Goal: Task Accomplishment & Management: Use online tool/utility

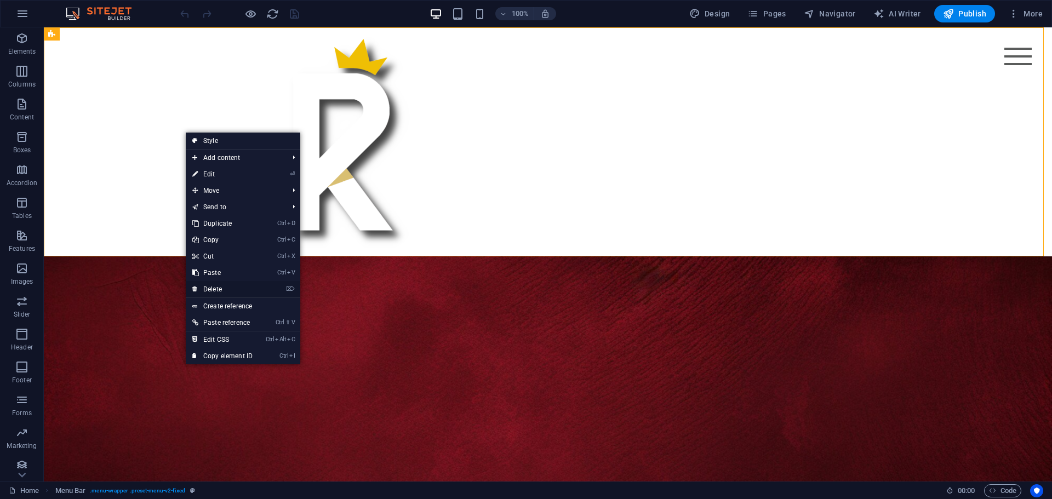
click at [262, 287] on li "⌦ Delete" at bounding box center [243, 289] width 115 height 17
click at [229, 284] on link "⌦ Delete" at bounding box center [222, 289] width 73 height 16
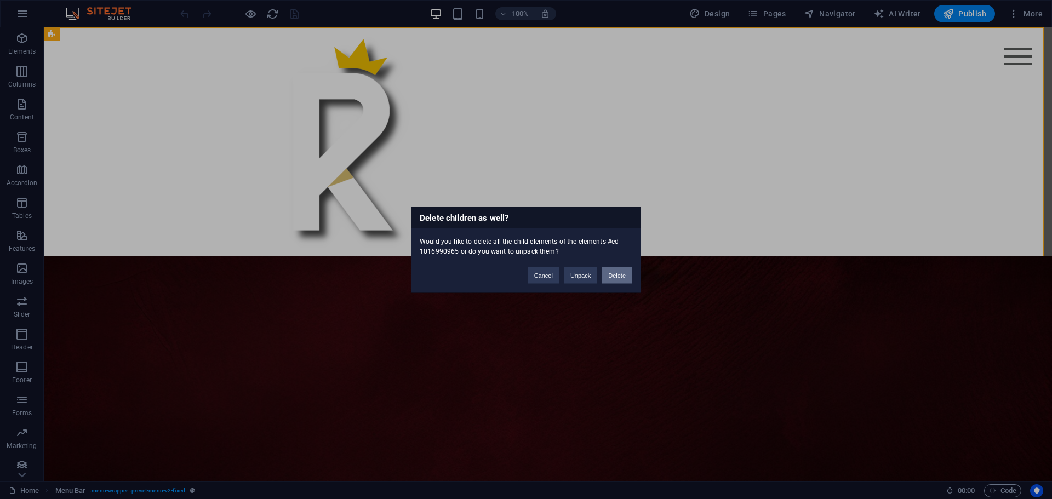
click at [611, 273] on button "Delete" at bounding box center [617, 275] width 31 height 16
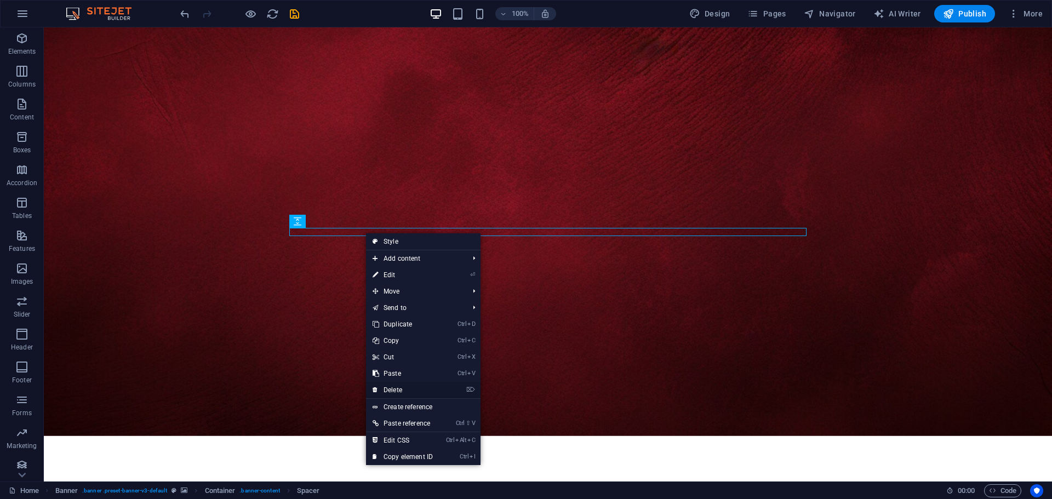
click at [395, 390] on link "⌦ Delete" at bounding box center [402, 390] width 73 height 16
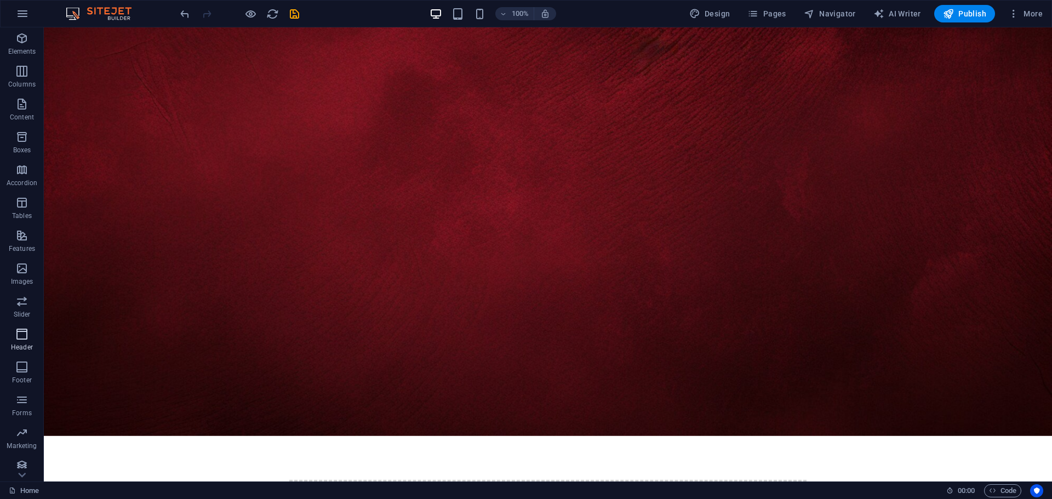
click at [27, 338] on icon "button" at bounding box center [21, 334] width 13 height 13
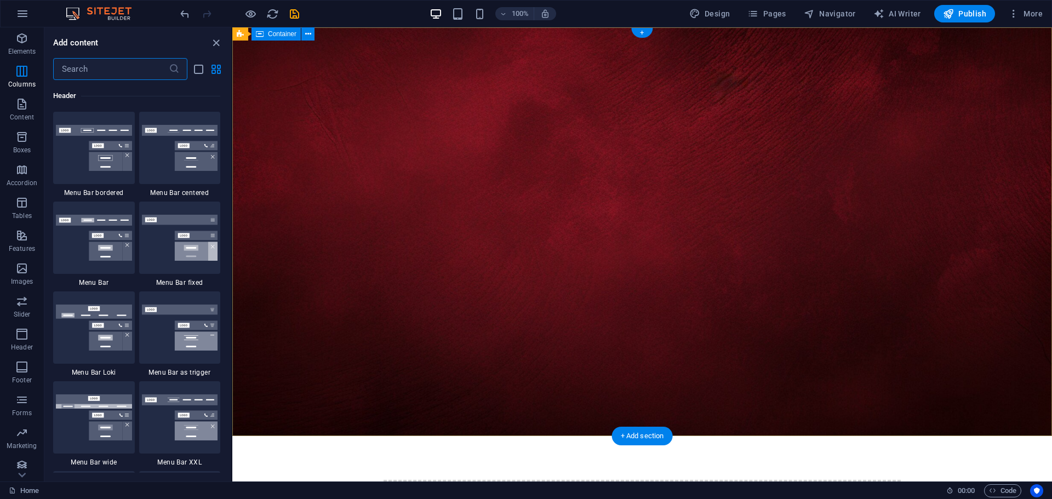
scroll to position [6484, 0]
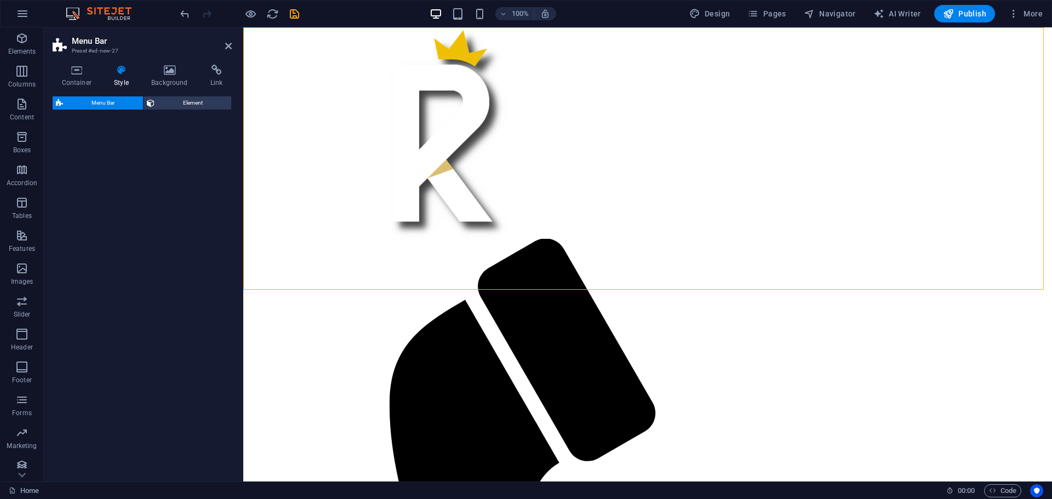
select select "rem"
select select "preset-menu-v2-border"
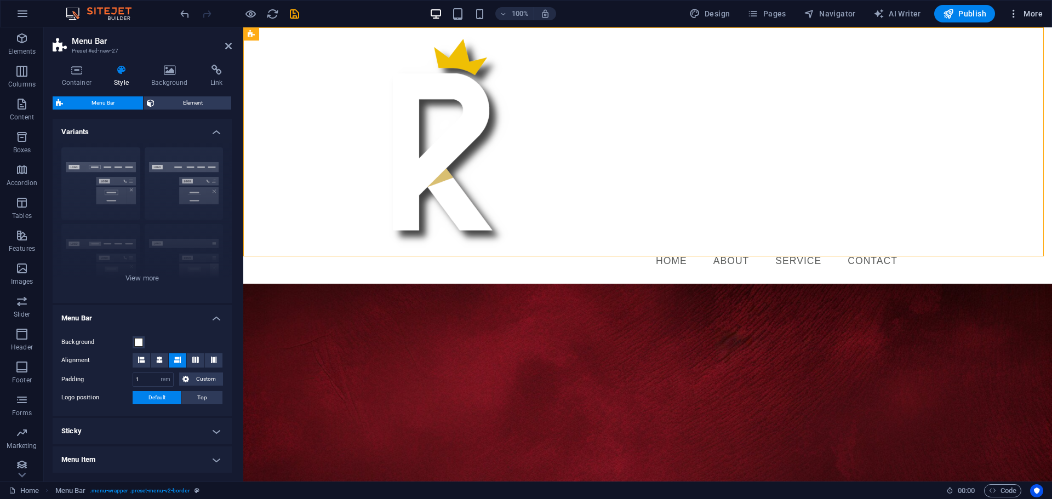
click at [1029, 12] on span "More" at bounding box center [1026, 13] width 35 height 11
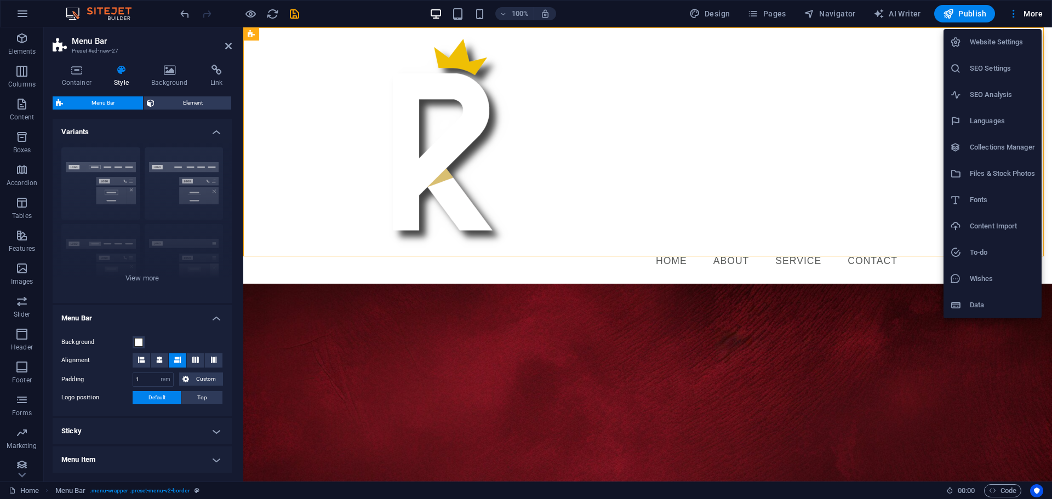
click at [1002, 48] on h6 "Website Settings" at bounding box center [1002, 42] width 65 height 13
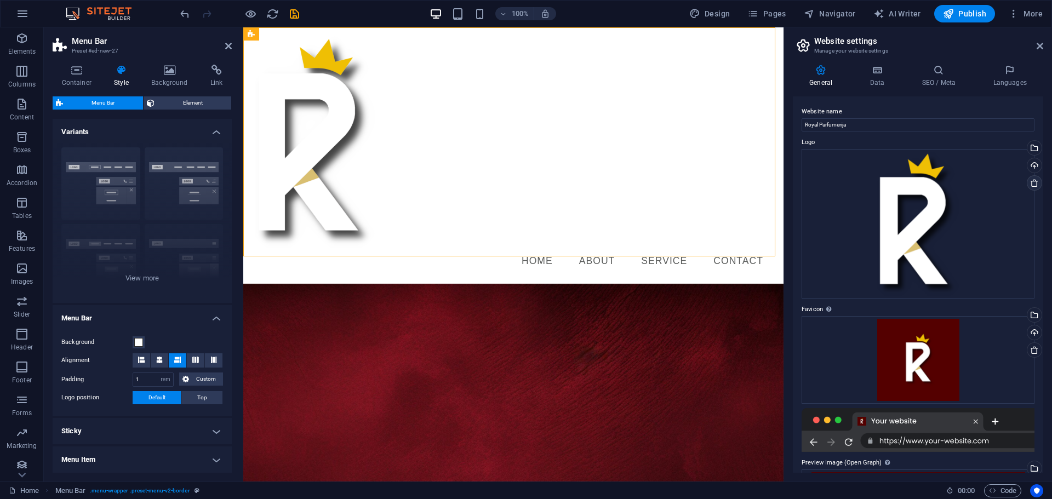
click at [1033, 180] on icon at bounding box center [1034, 183] width 9 height 9
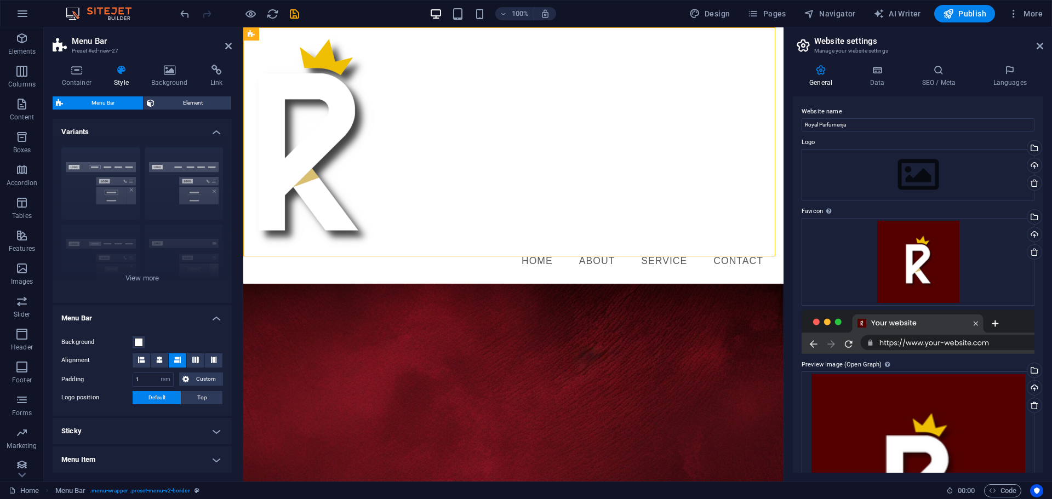
click at [287, 9] on div at bounding box center [239, 14] width 123 height 18
click at [295, 10] on icon "save" at bounding box center [294, 14] width 13 height 13
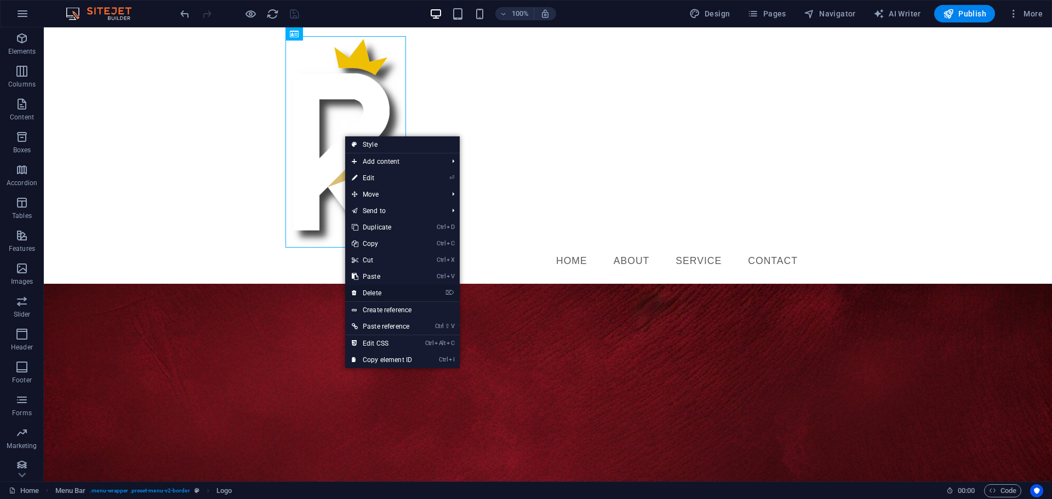
click at [368, 295] on link "⌦ Delete" at bounding box center [381, 293] width 73 height 16
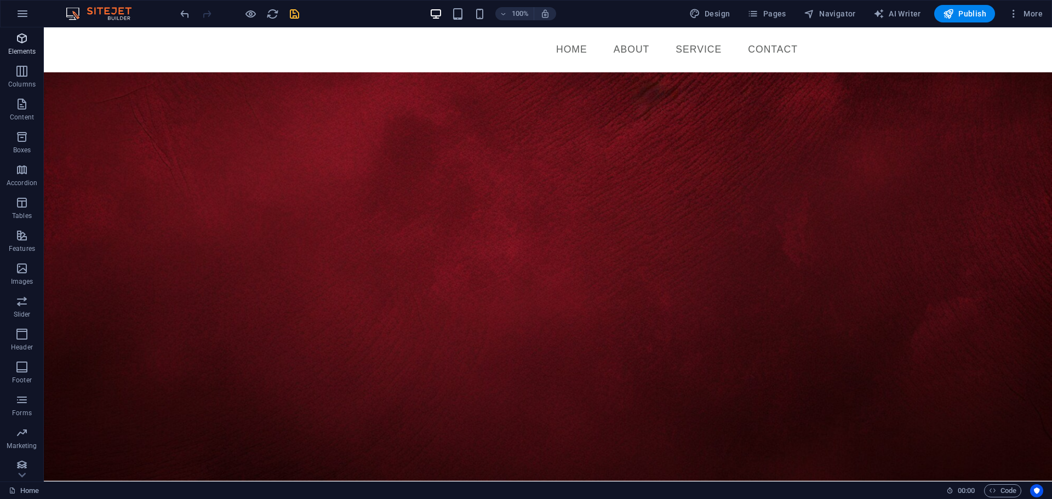
click at [22, 41] on icon "button" at bounding box center [21, 38] width 13 height 13
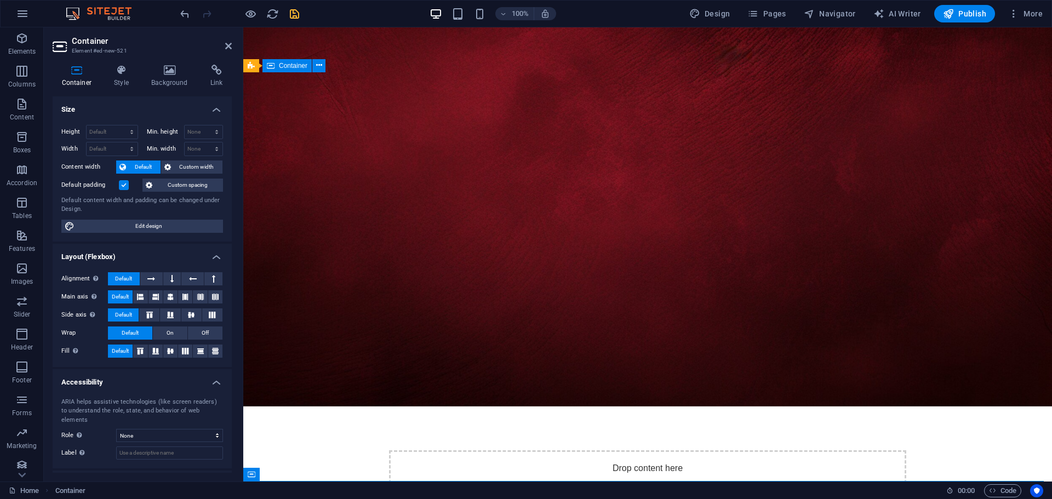
scroll to position [165, 0]
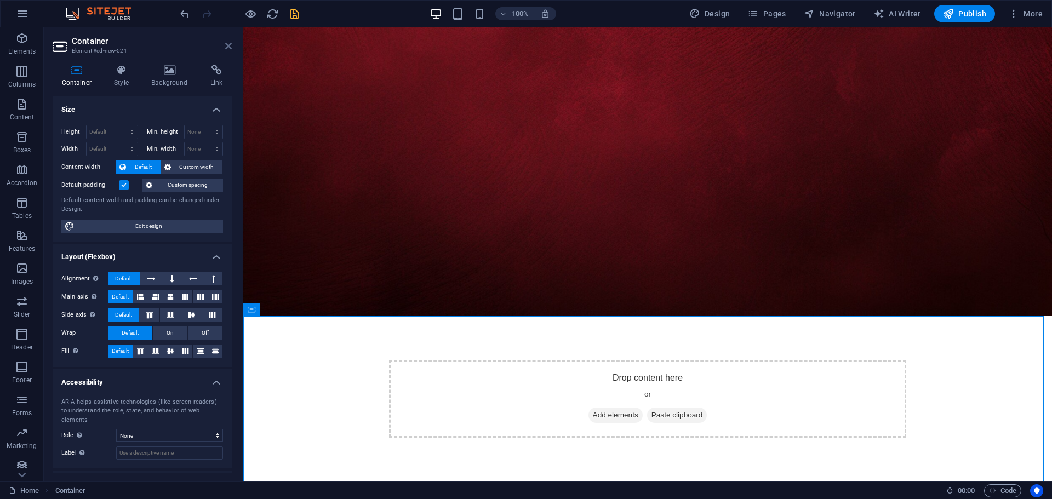
click at [230, 48] on icon at bounding box center [228, 46] width 7 height 9
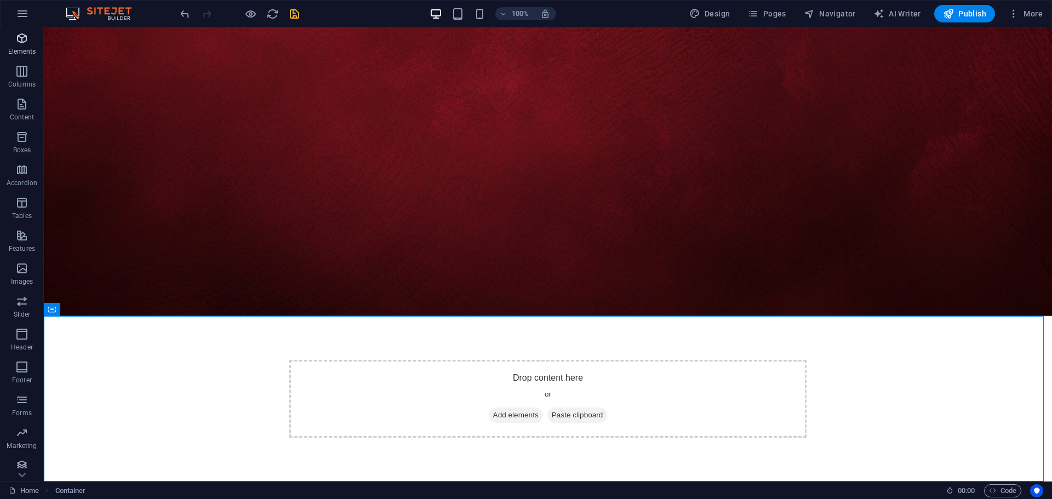
click at [21, 45] on span "Elements" at bounding box center [22, 45] width 44 height 26
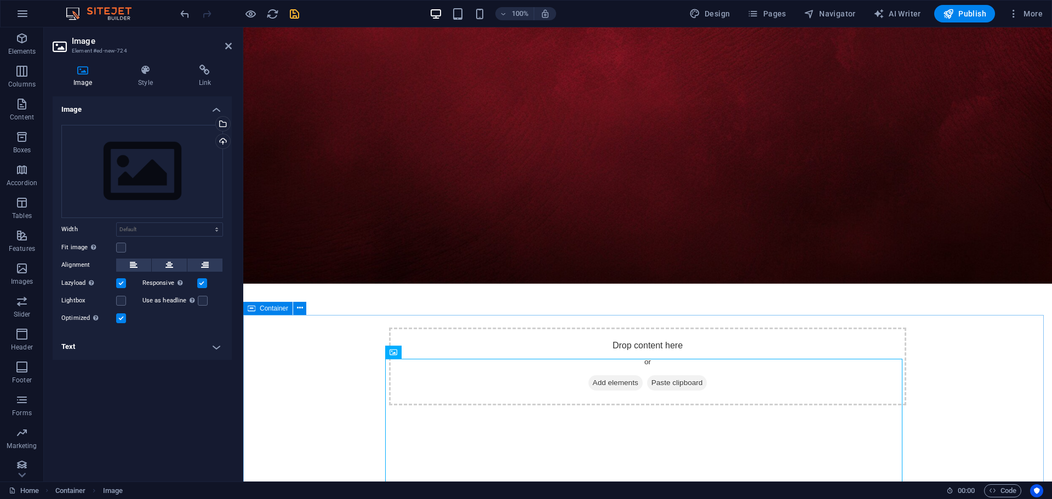
scroll to position [210, 0]
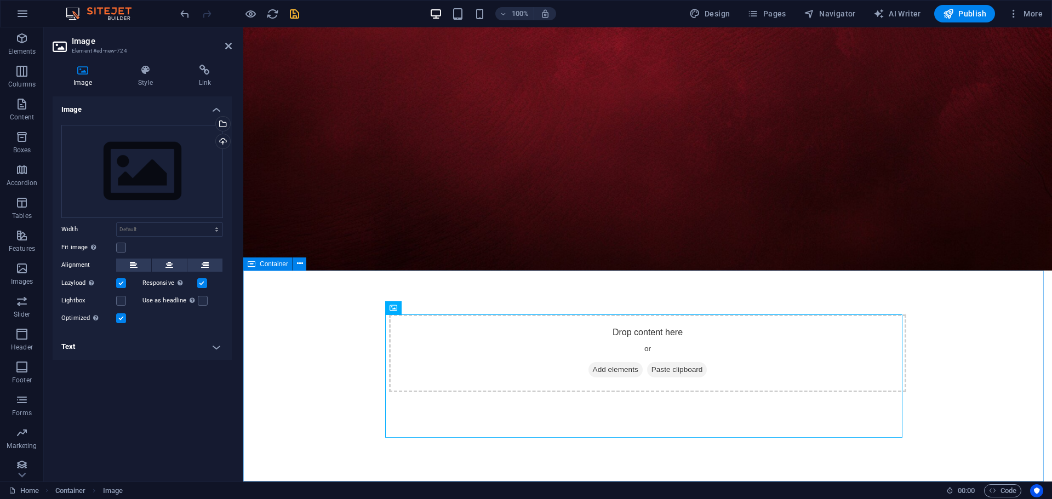
click at [266, 269] on div "Container" at bounding box center [267, 264] width 49 height 13
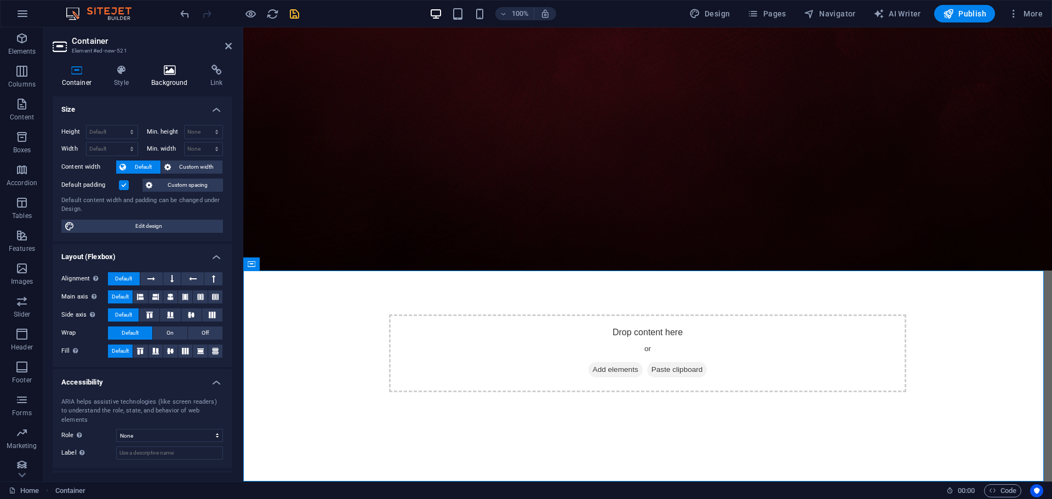
click at [168, 84] on h4 "Background" at bounding box center [172, 76] width 59 height 23
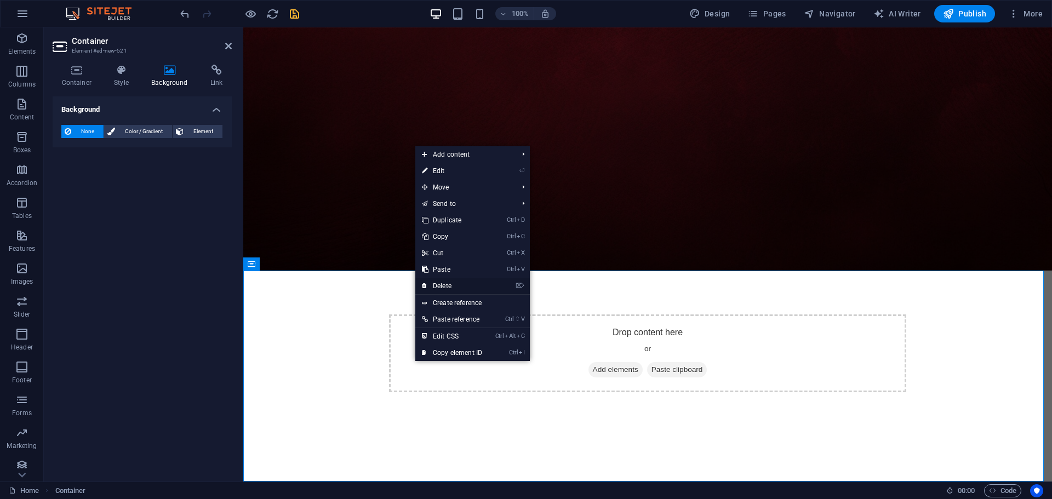
click at [442, 287] on link "⌦ Delete" at bounding box center [451, 286] width 73 height 16
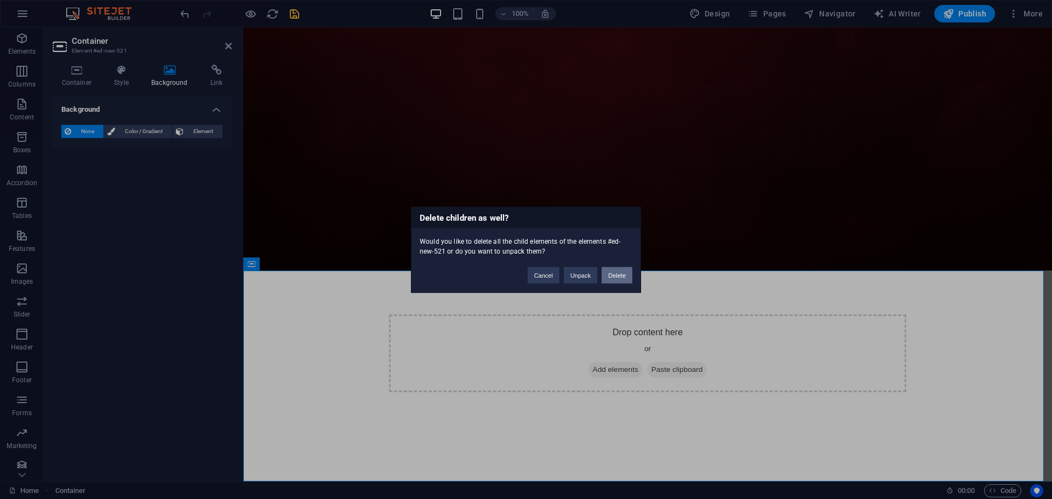
click at [617, 274] on button "Delete" at bounding box center [617, 275] width 31 height 16
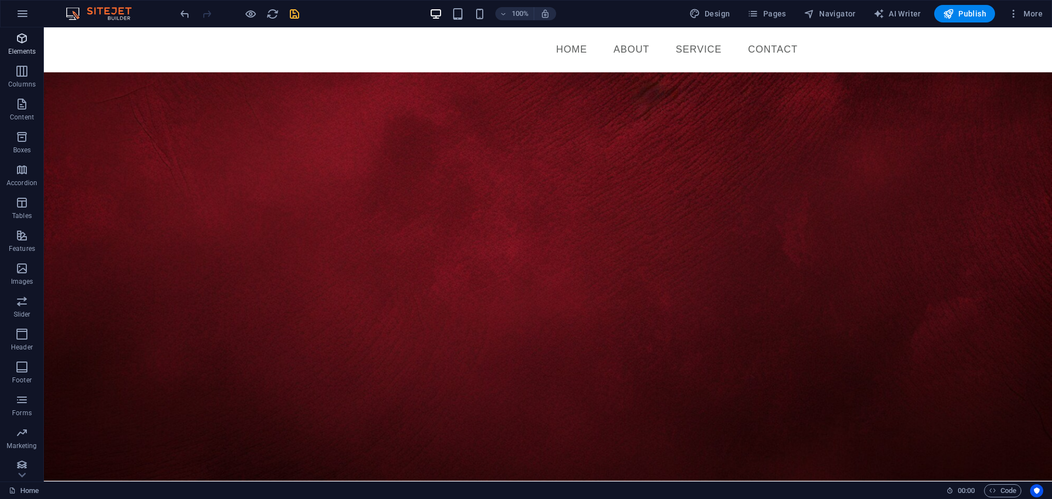
click at [27, 50] on p "Elements" at bounding box center [22, 51] width 28 height 9
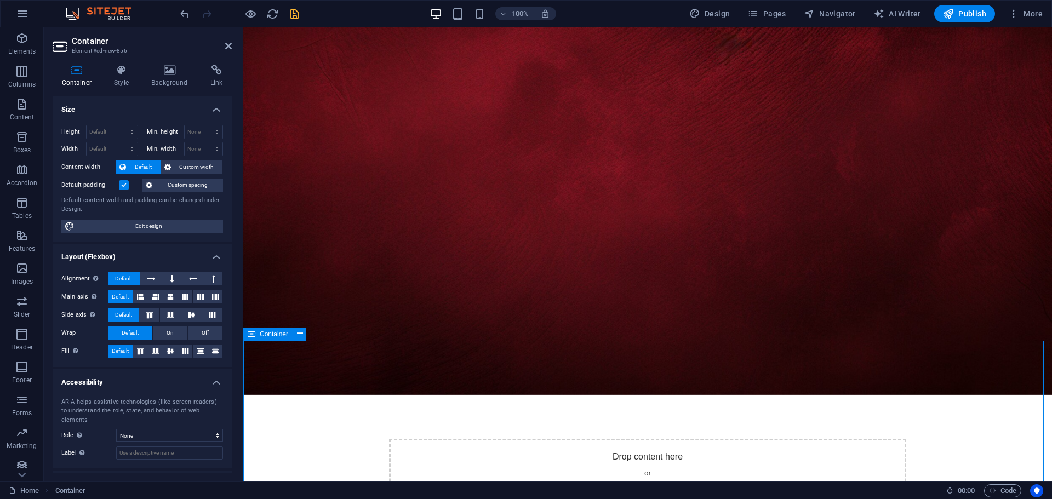
scroll to position [165, 0]
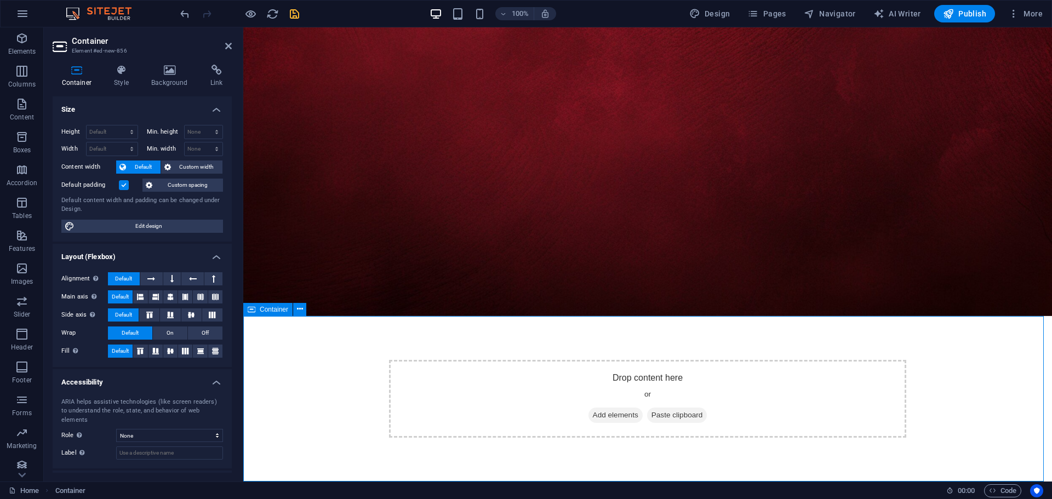
click at [267, 311] on span "Container" at bounding box center [274, 309] width 29 height 7
click at [179, 75] on icon at bounding box center [170, 70] width 55 height 11
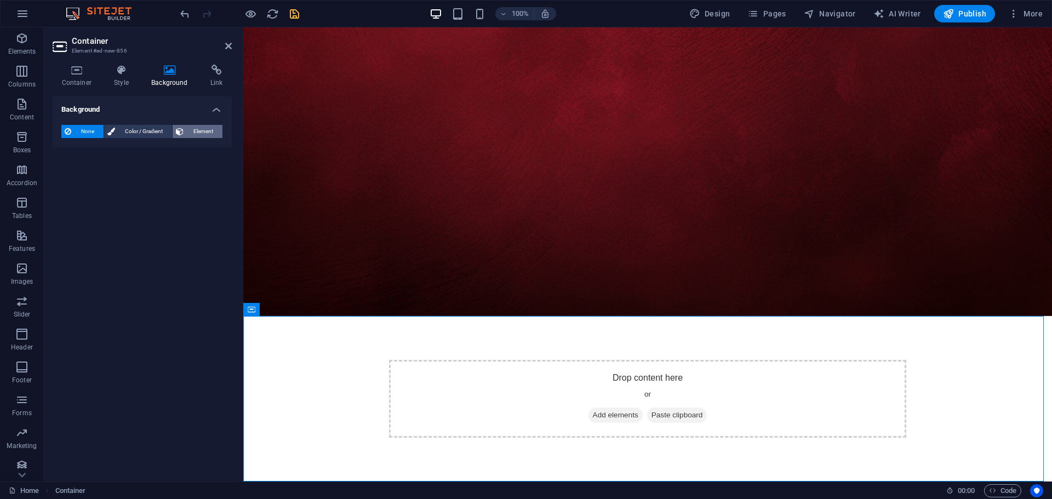
click at [190, 134] on span "Element" at bounding box center [203, 131] width 32 height 13
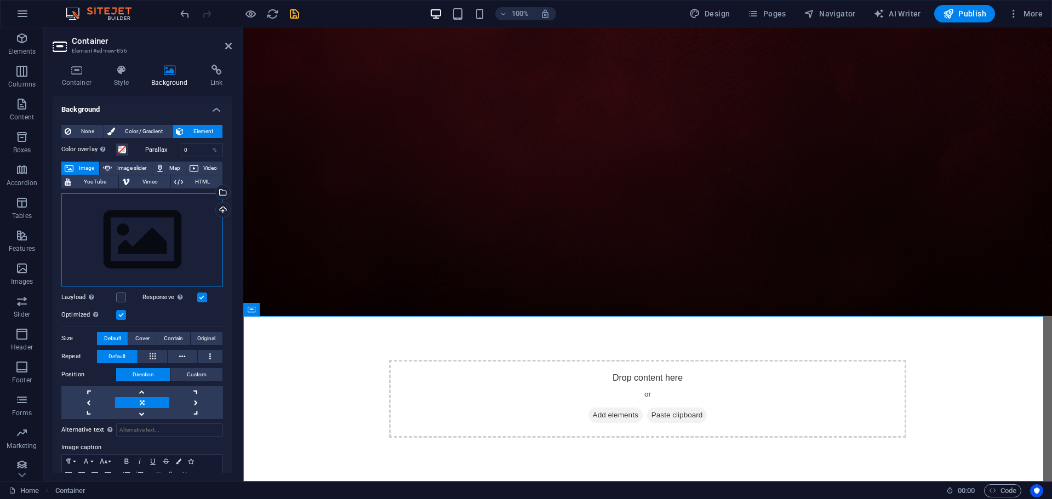
click at [134, 237] on div "Drag files here, click to choose files or select files from Files or our free s…" at bounding box center [142, 239] width 162 height 93
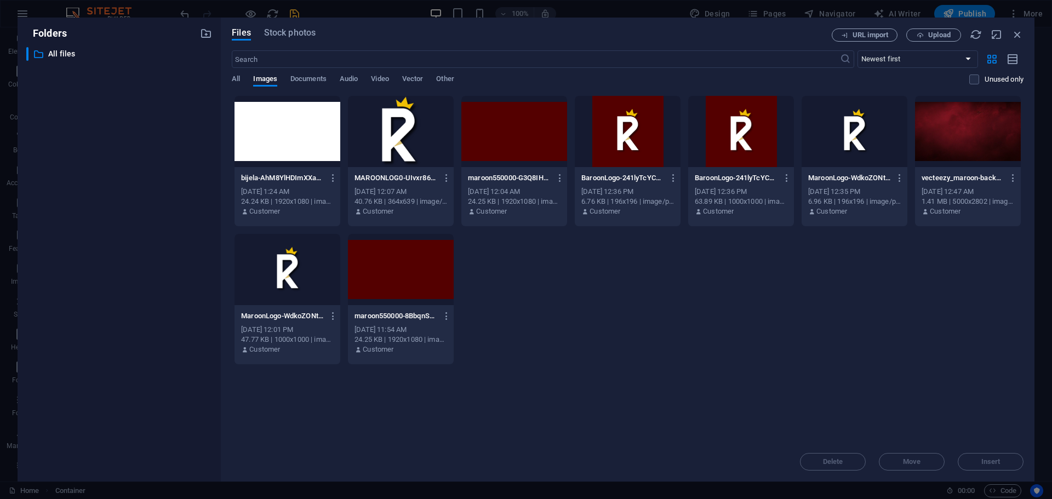
click at [255, 131] on div at bounding box center [288, 131] width 106 height 71
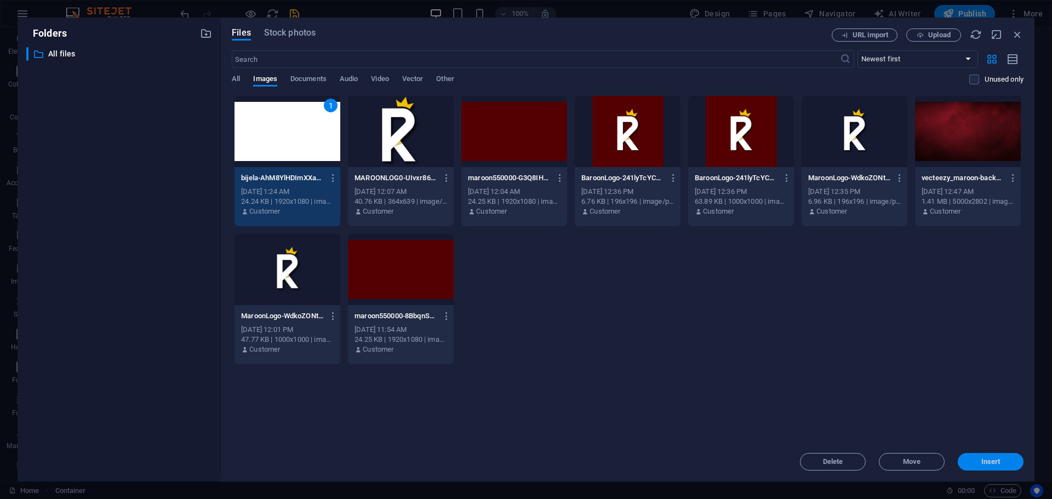
click at [1012, 468] on button "Insert" at bounding box center [991, 462] width 66 height 18
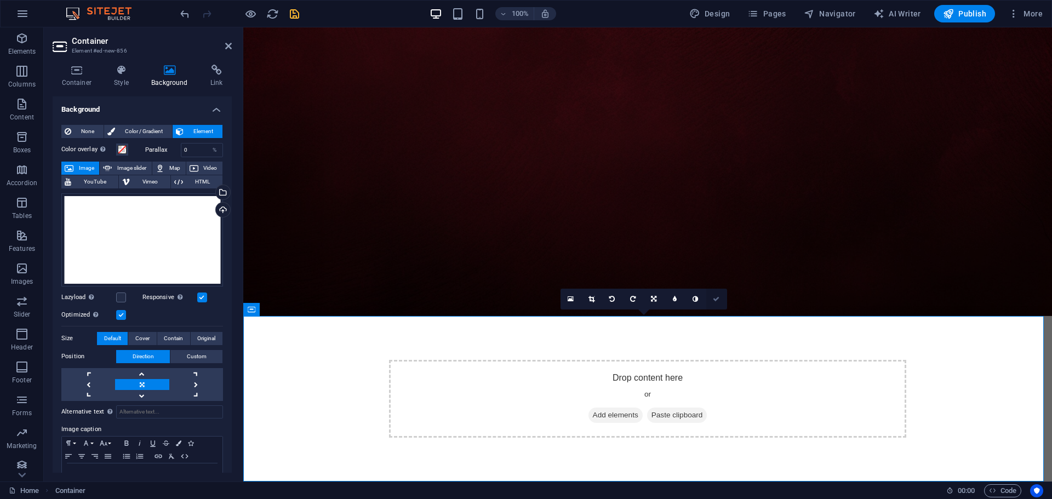
click at [716, 300] on icon at bounding box center [716, 299] width 7 height 7
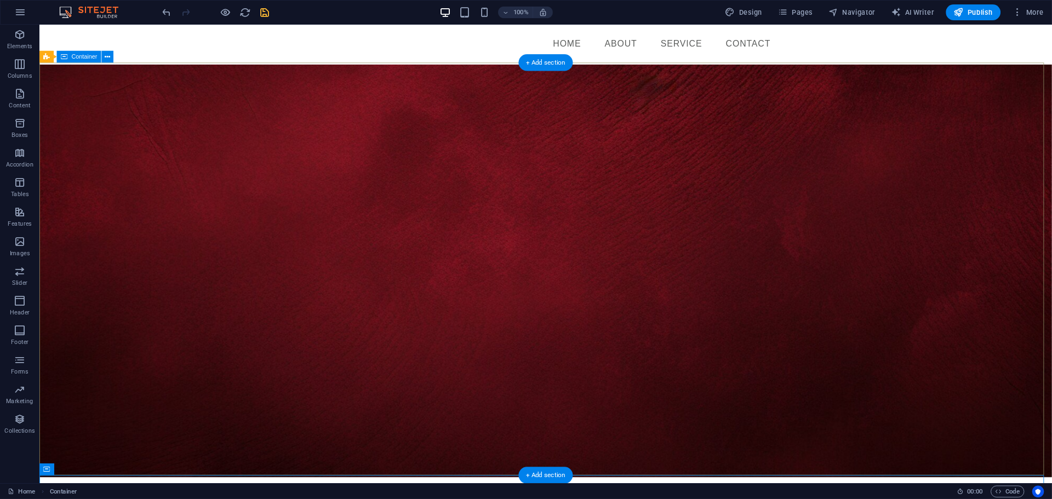
scroll to position [0, 0]
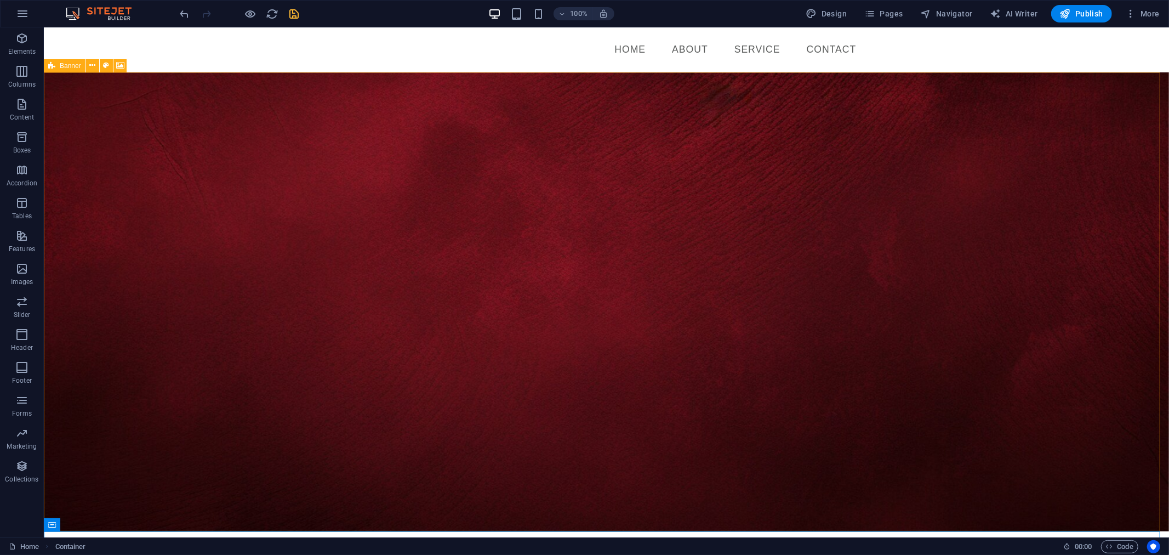
click at [53, 65] on icon at bounding box center [51, 65] width 7 height 13
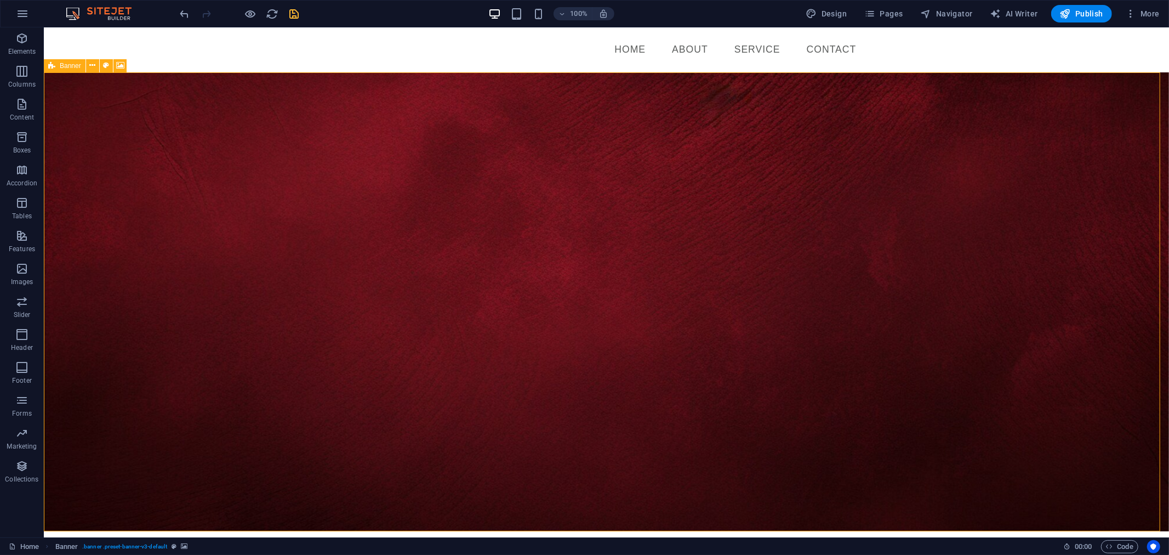
click at [53, 65] on icon at bounding box center [51, 65] width 7 height 13
select select "vh"
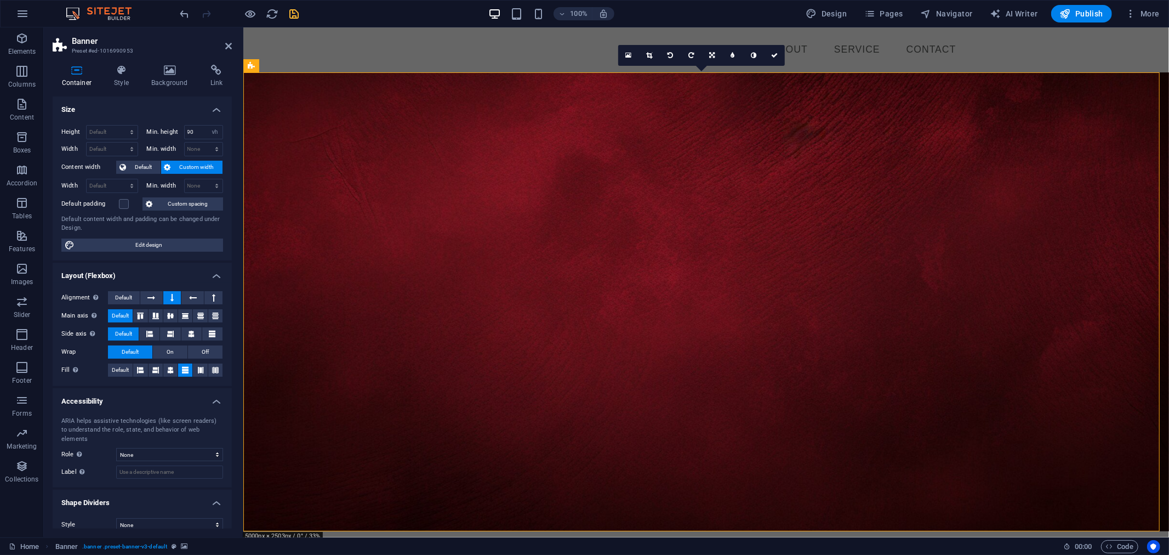
click at [175, 94] on div "Container Style Background Link Size Height Default px rem % vh vw Min. height …" at bounding box center [142, 297] width 179 height 464
click at [175, 75] on icon at bounding box center [170, 70] width 55 height 11
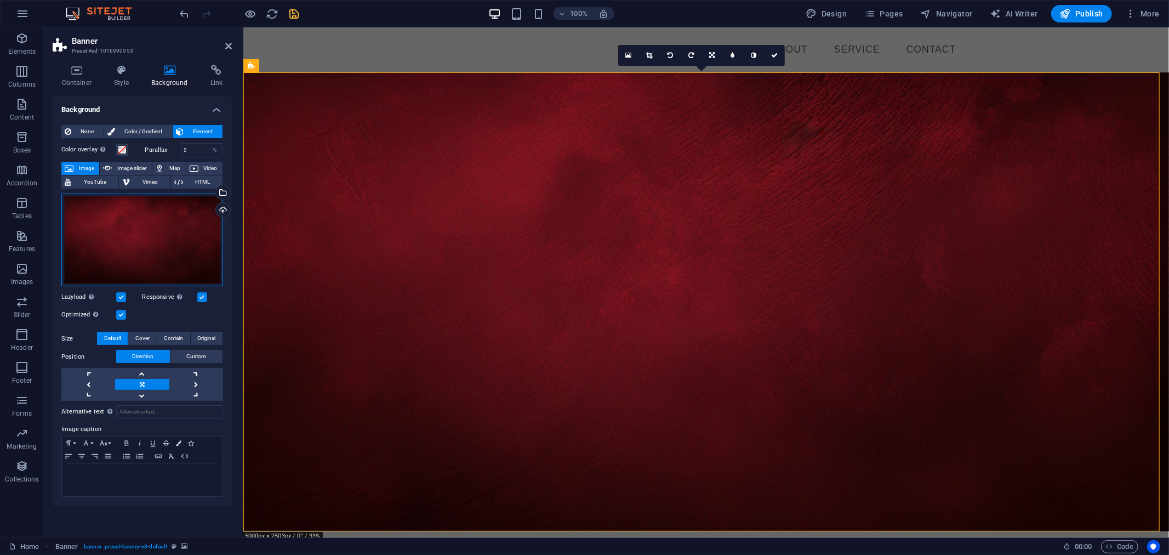
click at [151, 241] on div "Drag files here, click to choose files or select files from Files or our free s…" at bounding box center [142, 239] width 162 height 93
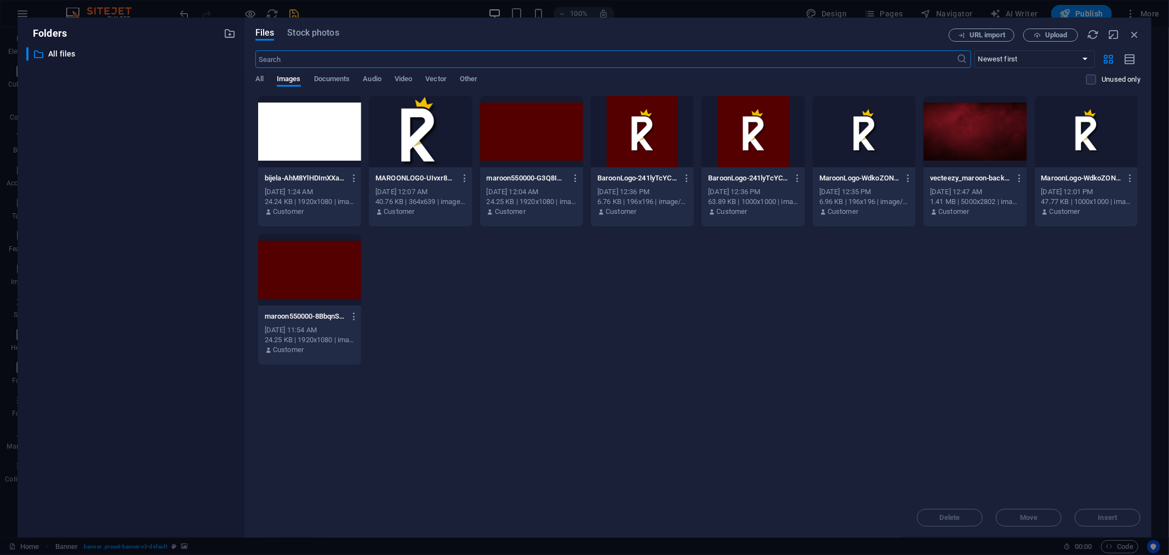
click at [509, 94] on div "All Images Documents Audio Video Vector Other" at bounding box center [671, 85] width 832 height 21
click at [506, 135] on div at bounding box center [531, 131] width 103 height 71
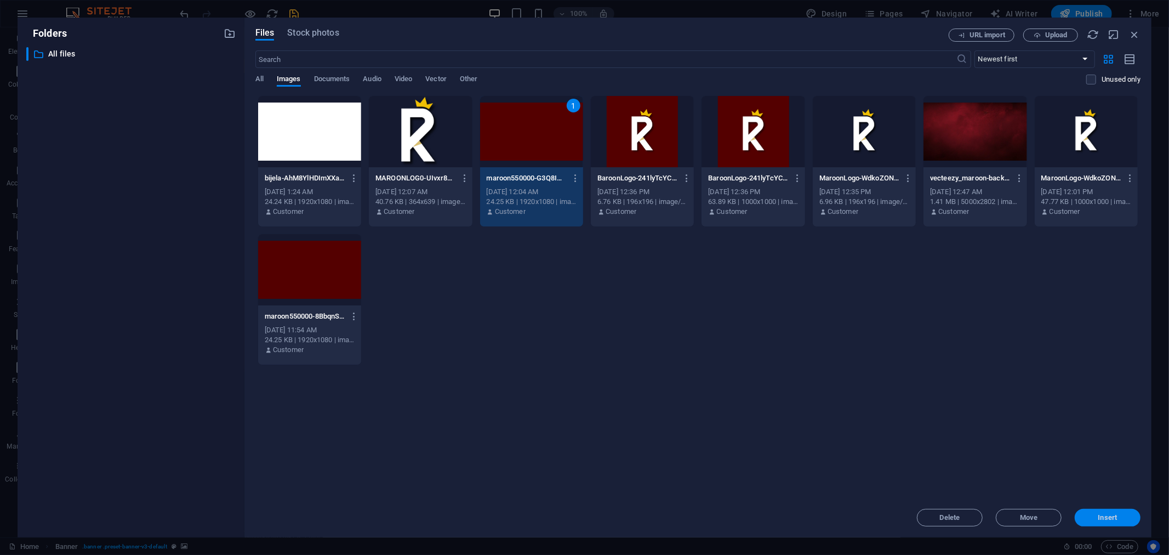
click at [1052, 499] on span "Insert" at bounding box center [1107, 517] width 57 height 7
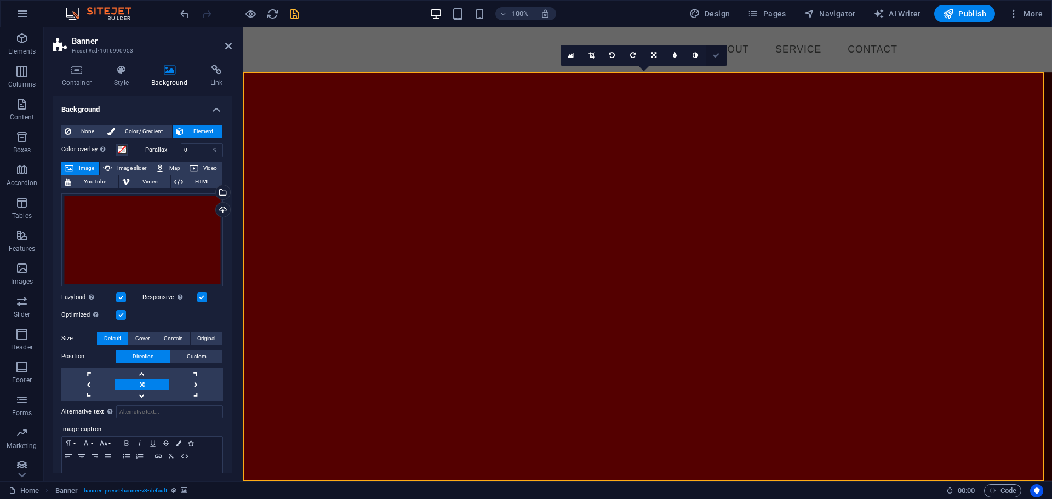
click at [719, 50] on link at bounding box center [717, 55] width 21 height 21
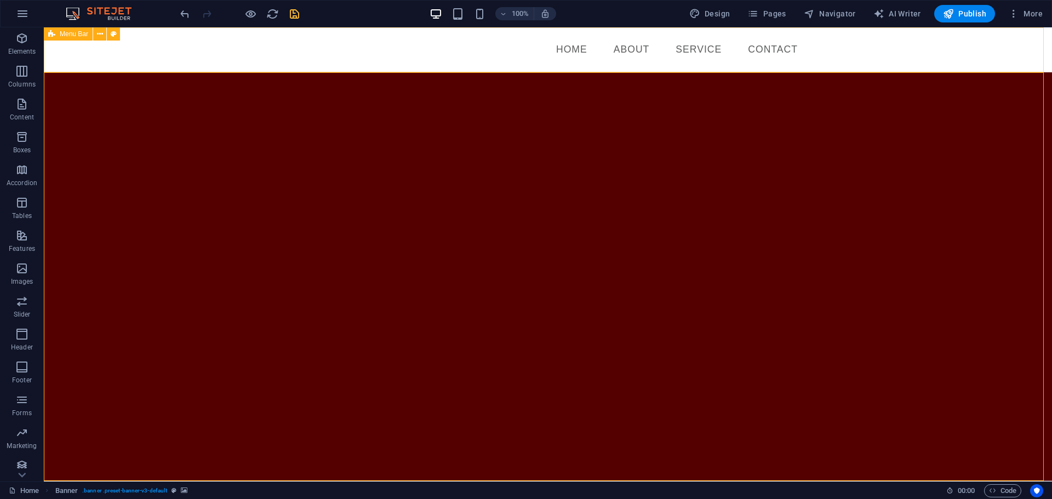
click at [73, 32] on span "Menu Bar" at bounding box center [74, 34] width 29 height 7
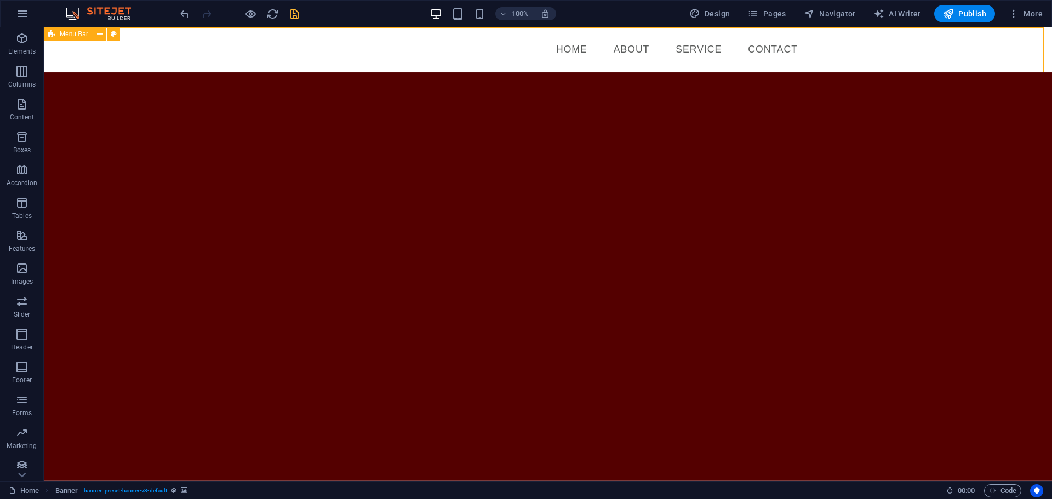
click at [73, 32] on span "Menu Bar" at bounding box center [74, 34] width 29 height 7
select select "rem"
select select "preset-menu-v2-border"
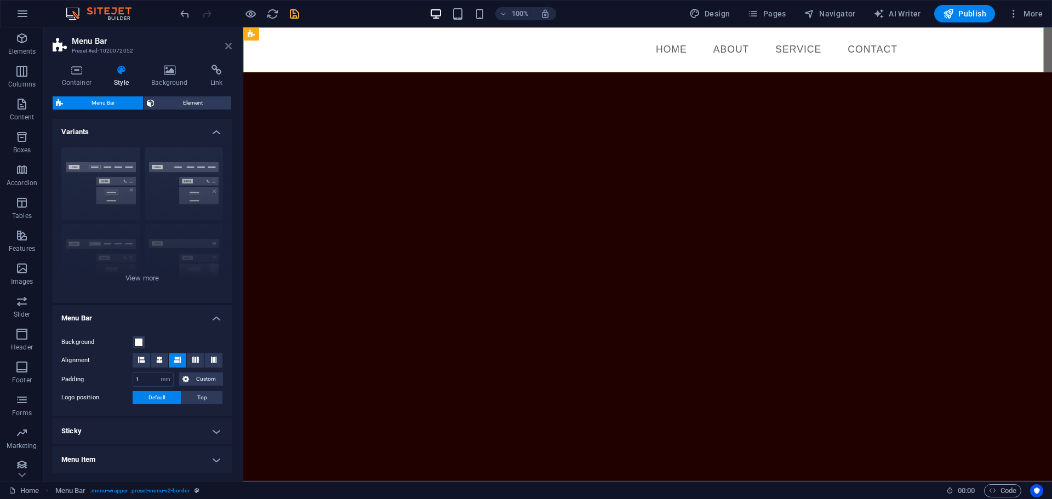
click at [229, 43] on icon at bounding box center [228, 46] width 7 height 9
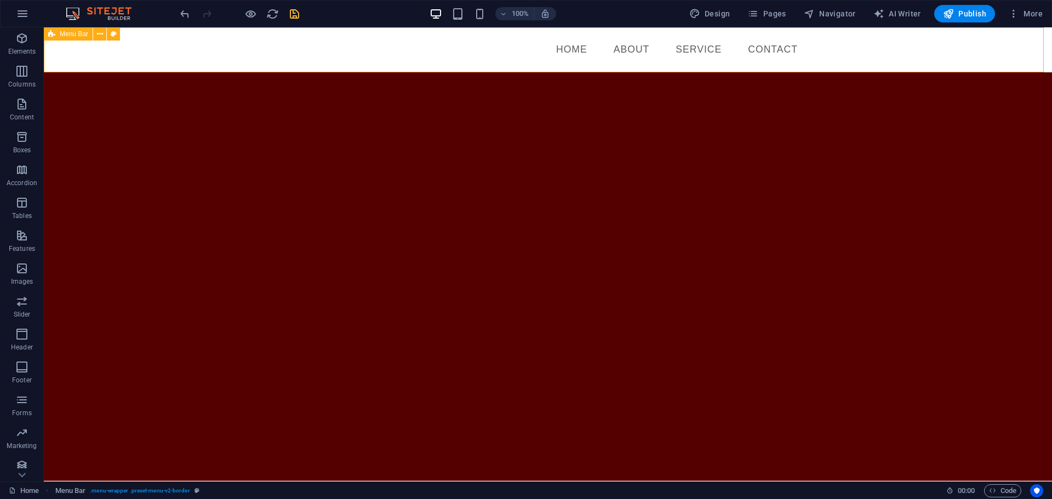
click at [56, 32] on div "Menu Bar" at bounding box center [68, 33] width 49 height 13
select select "rem"
select select "preset-menu-v2-border"
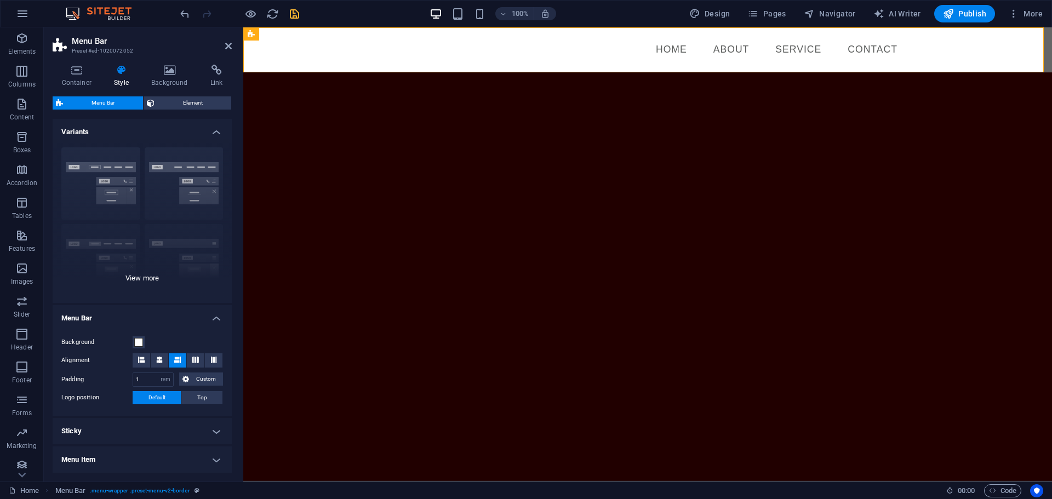
click at [144, 280] on div "Border Centered Default Fixed Loki Trigger Wide XXL" at bounding box center [142, 221] width 179 height 164
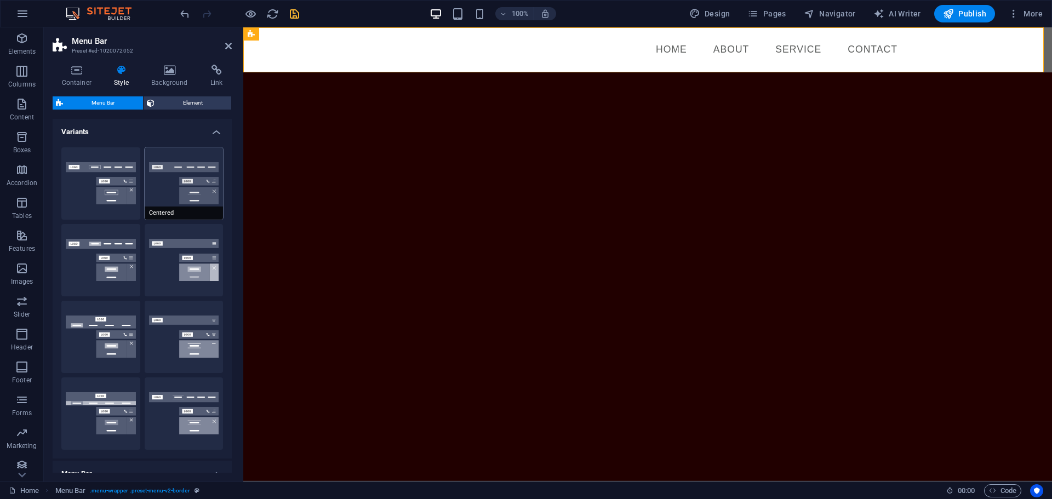
click at [164, 183] on button "Centered" at bounding box center [184, 183] width 79 height 72
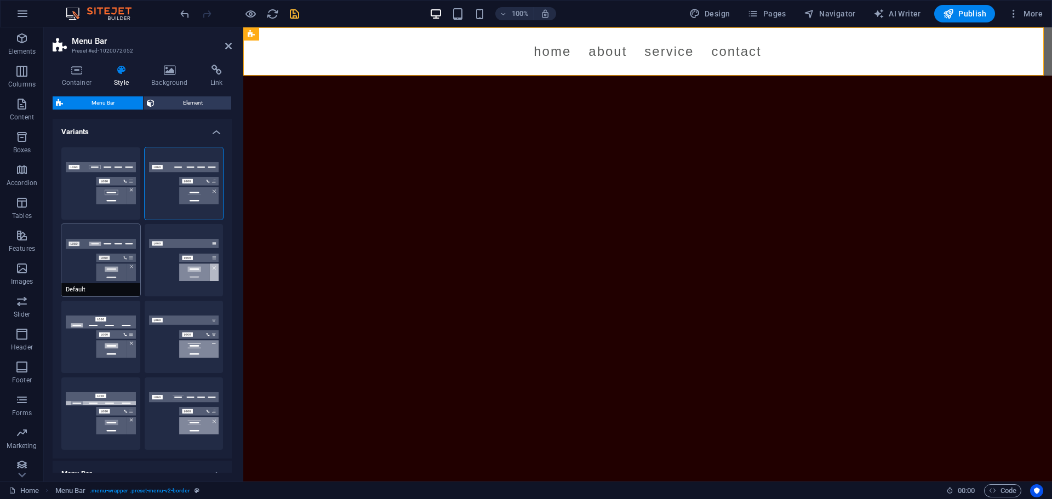
click at [115, 247] on button "Default" at bounding box center [100, 260] width 79 height 72
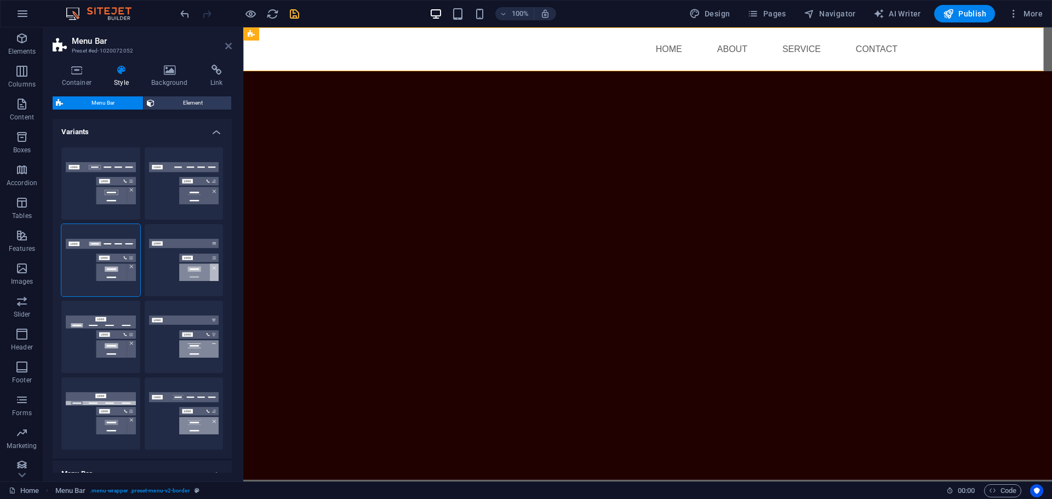
click at [226, 50] on icon at bounding box center [228, 46] width 7 height 9
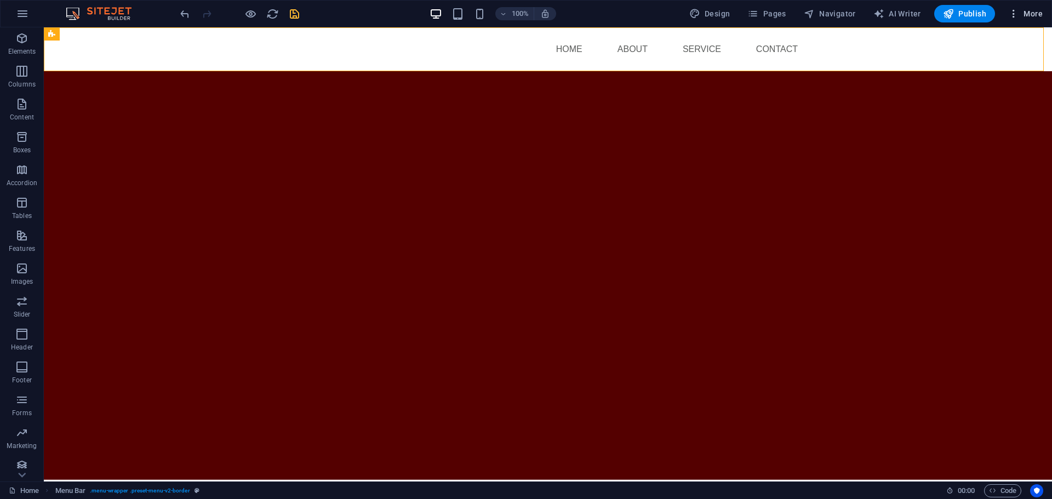
click at [1028, 14] on span "More" at bounding box center [1026, 13] width 35 height 11
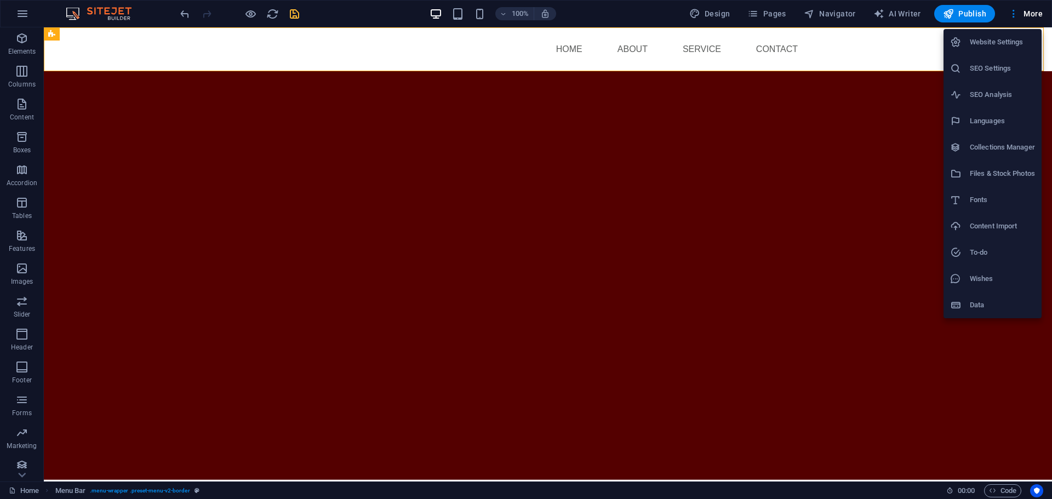
click at [999, 43] on h6 "Website Settings" at bounding box center [1002, 42] width 65 height 13
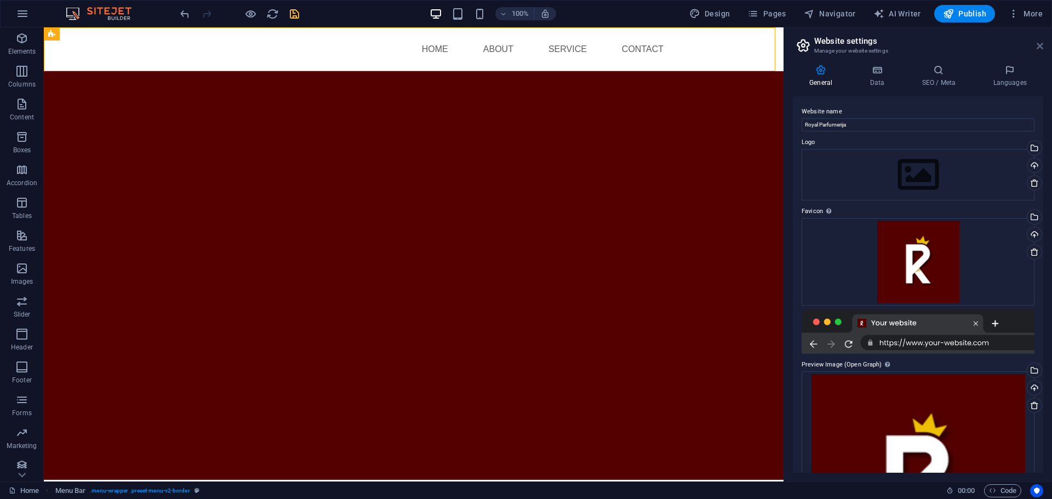
click at [1040, 45] on icon at bounding box center [1040, 46] width 7 height 9
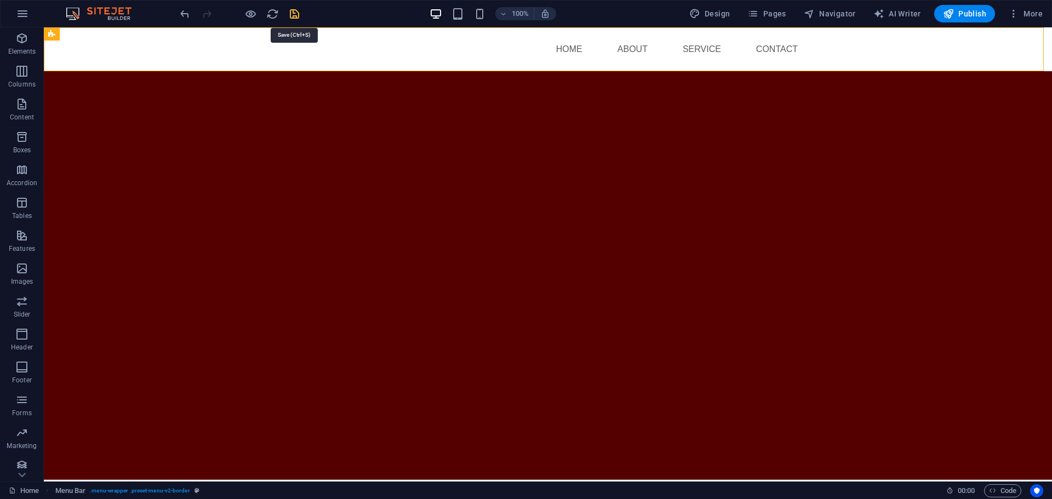
click at [296, 13] on icon "save" at bounding box center [294, 14] width 13 height 13
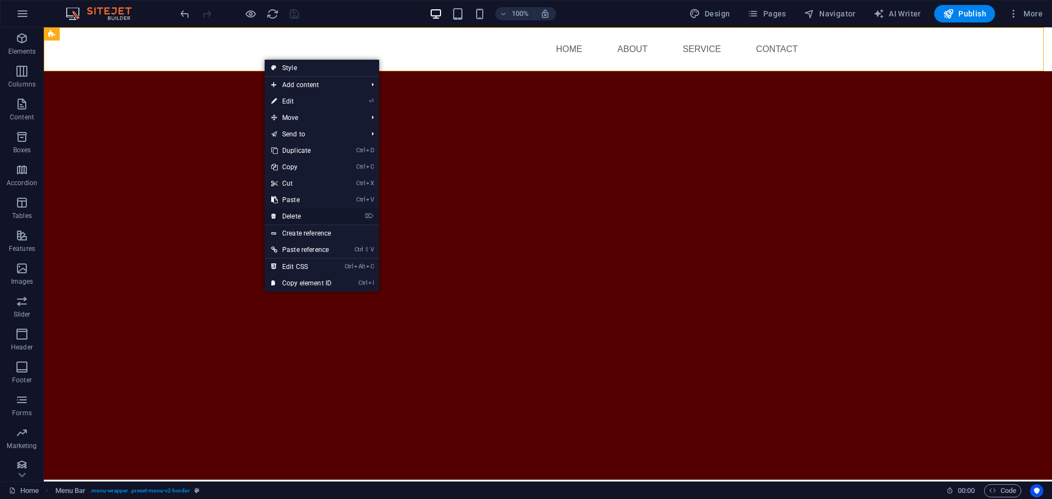
click at [282, 215] on link "⌦ Delete" at bounding box center [301, 216] width 73 height 16
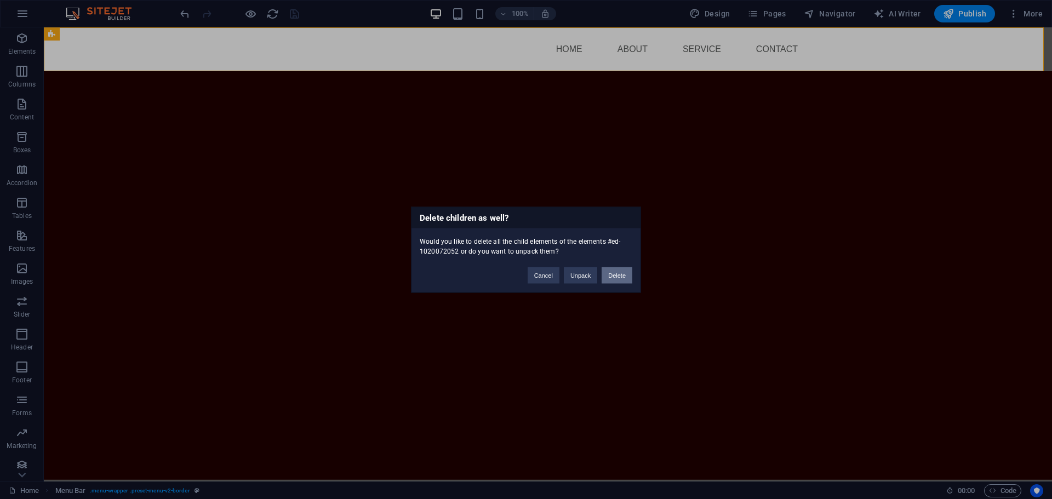
click at [614, 277] on button "Delete" at bounding box center [617, 275] width 31 height 16
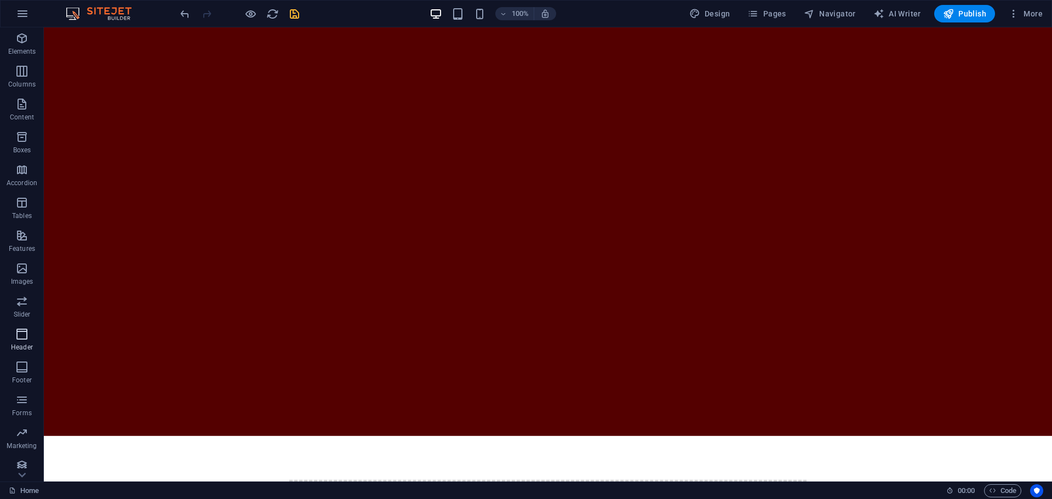
click at [21, 323] on button "Header" at bounding box center [22, 339] width 44 height 33
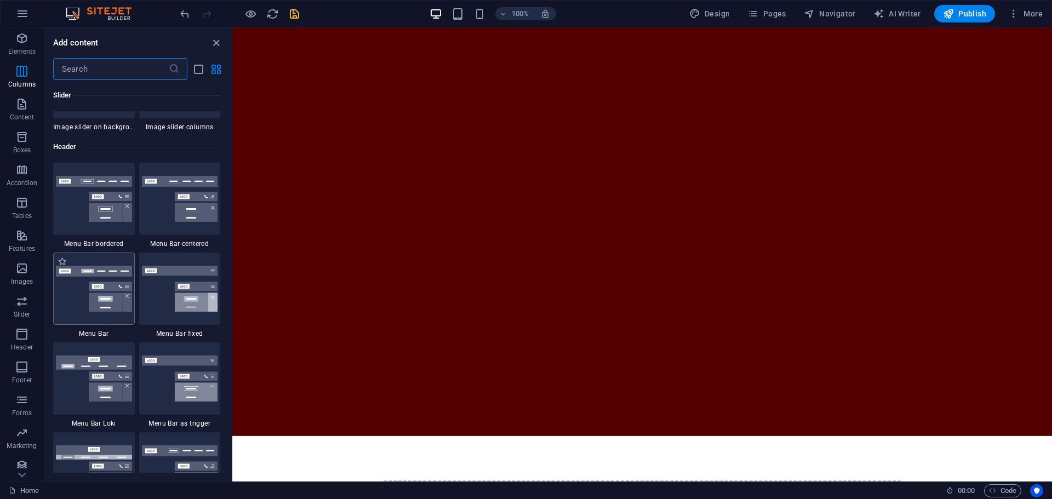
scroll to position [6484, 0]
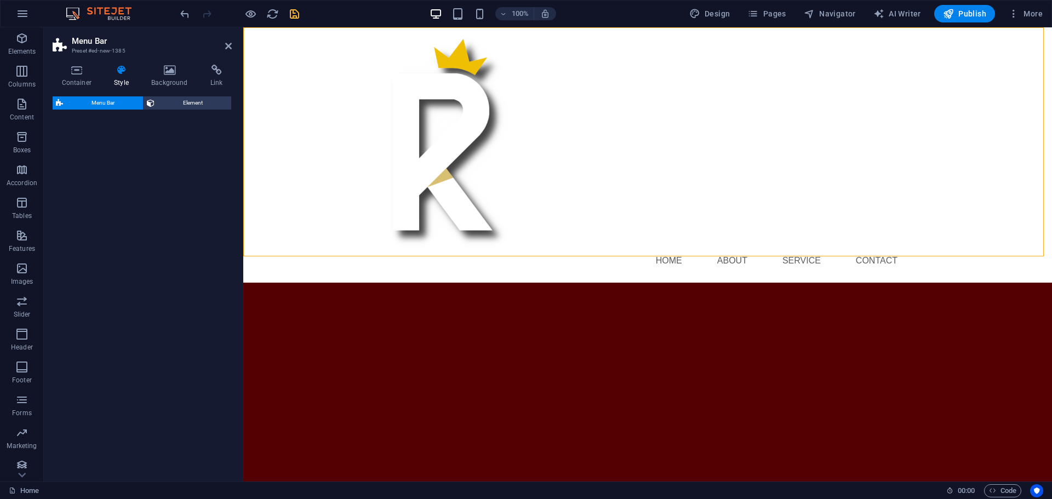
select select "rem"
select select "preset-menu-v2-border"
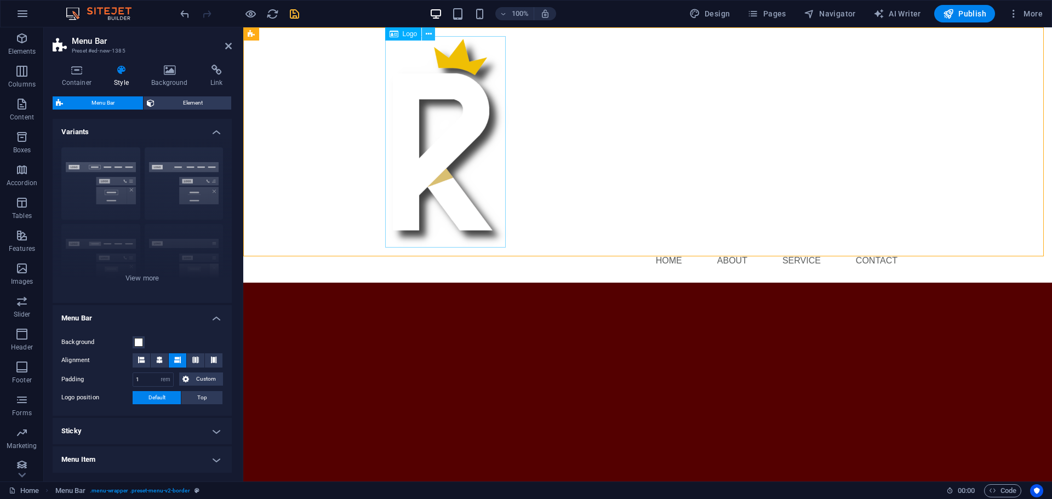
click at [430, 37] on icon at bounding box center [429, 35] width 6 height 12
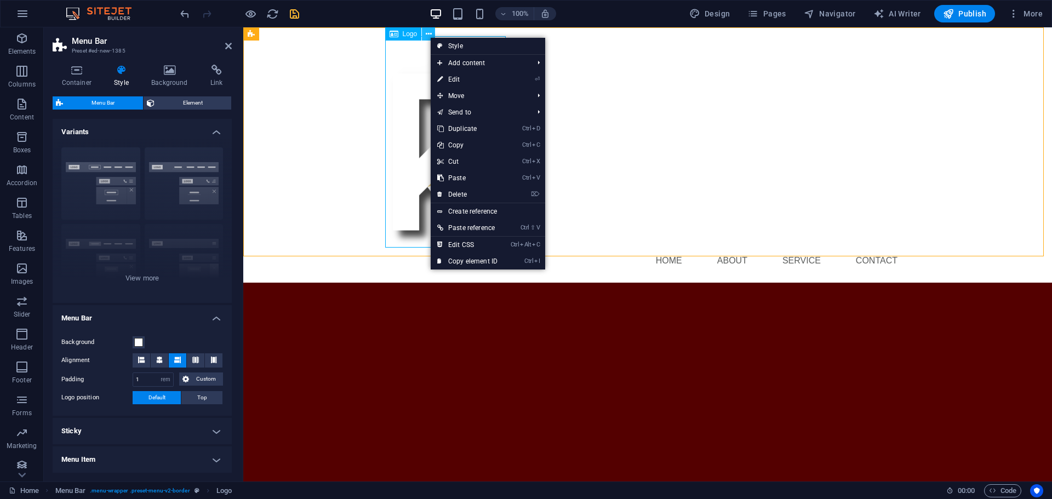
click at [430, 37] on icon at bounding box center [429, 35] width 6 height 12
click at [404, 32] on span "Logo" at bounding box center [410, 34] width 15 height 7
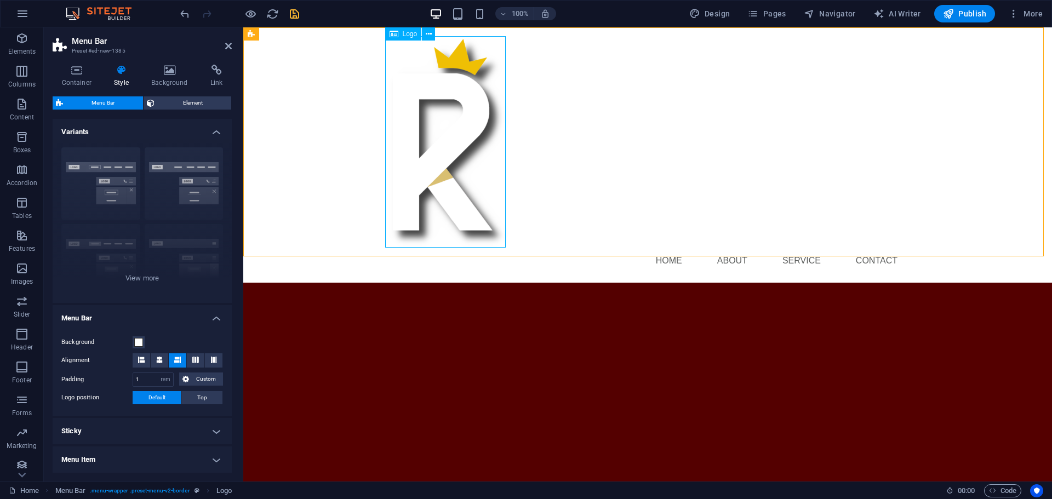
click at [404, 32] on span "Logo" at bounding box center [410, 34] width 15 height 7
select select "px"
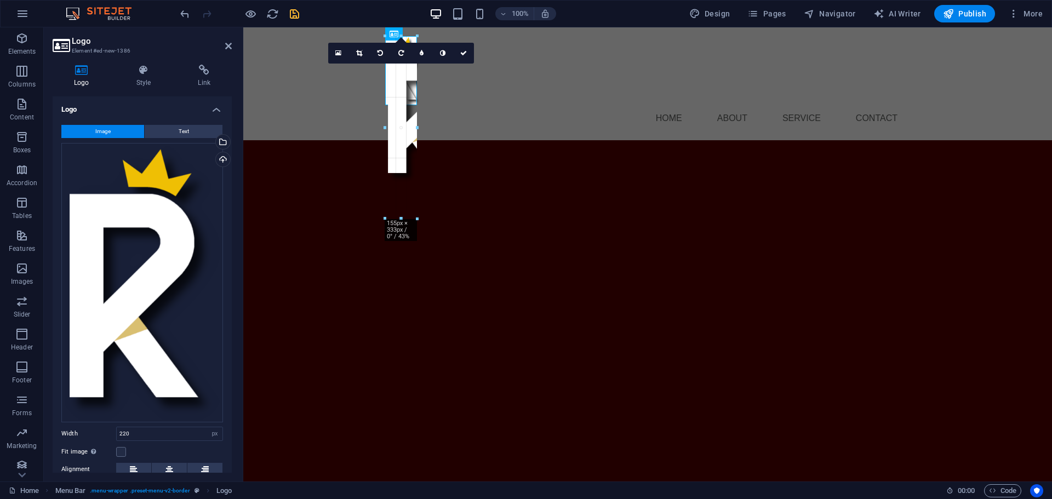
drag, startPoint x: 504, startPoint y: 247, endPoint x: 411, endPoint y: 105, distance: 170.3
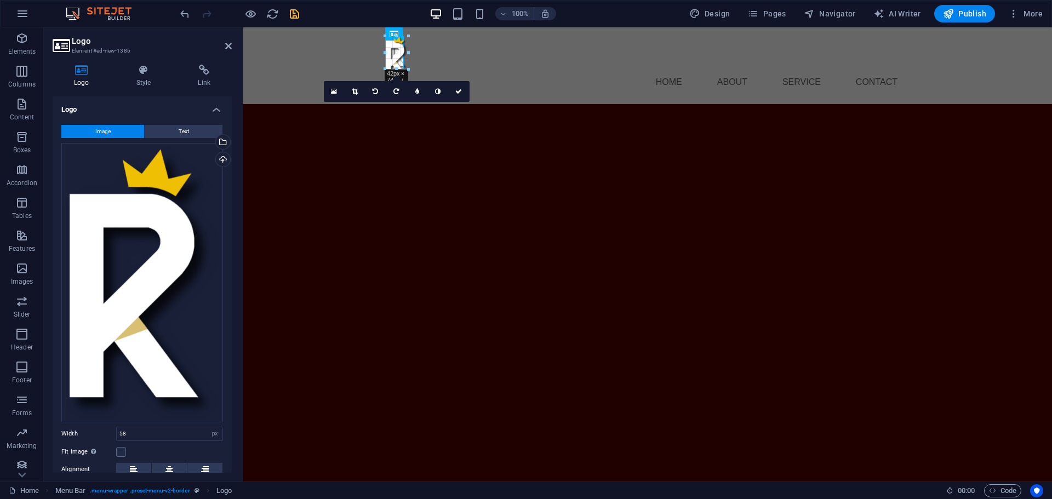
drag, startPoint x: 415, startPoint y: 91, endPoint x: 163, endPoint y: 53, distance: 255.0
type input "34"
drag, startPoint x: 458, startPoint y: 93, endPoint x: 422, endPoint y: 168, distance: 83.4
click at [458, 93] on icon at bounding box center [456, 91] width 7 height 7
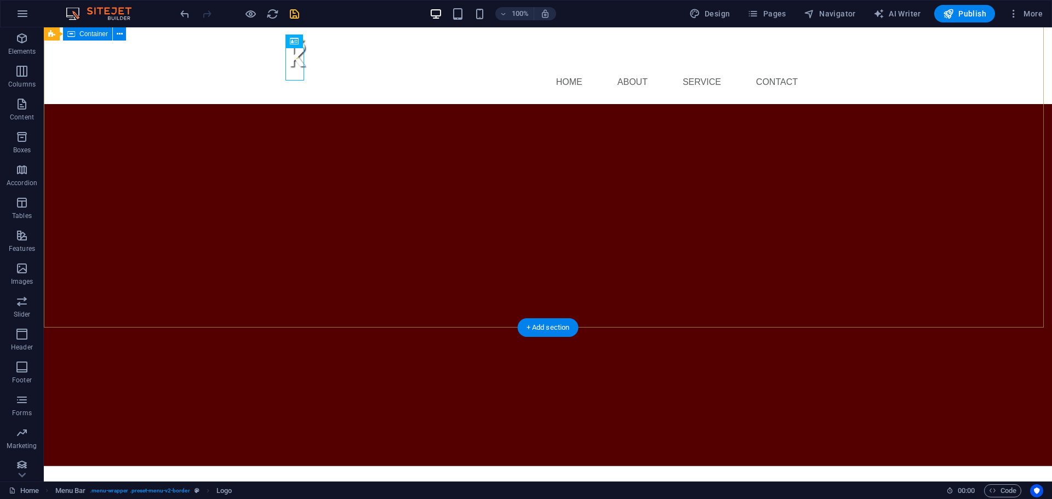
scroll to position [0, 0]
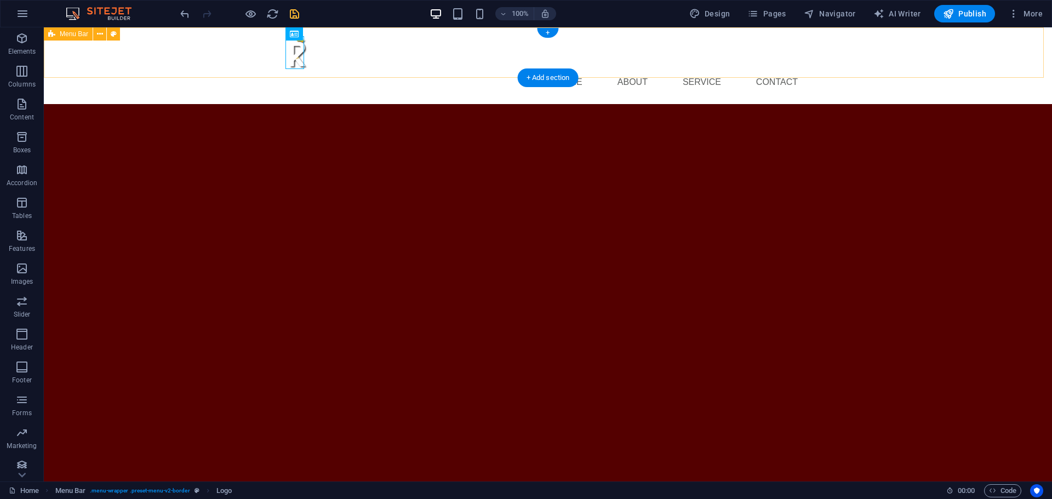
click at [162, 47] on div "Menu Home About Service Contact" at bounding box center [548, 65] width 1009 height 77
select select "rem"
select select "preset-menu-v2-border"
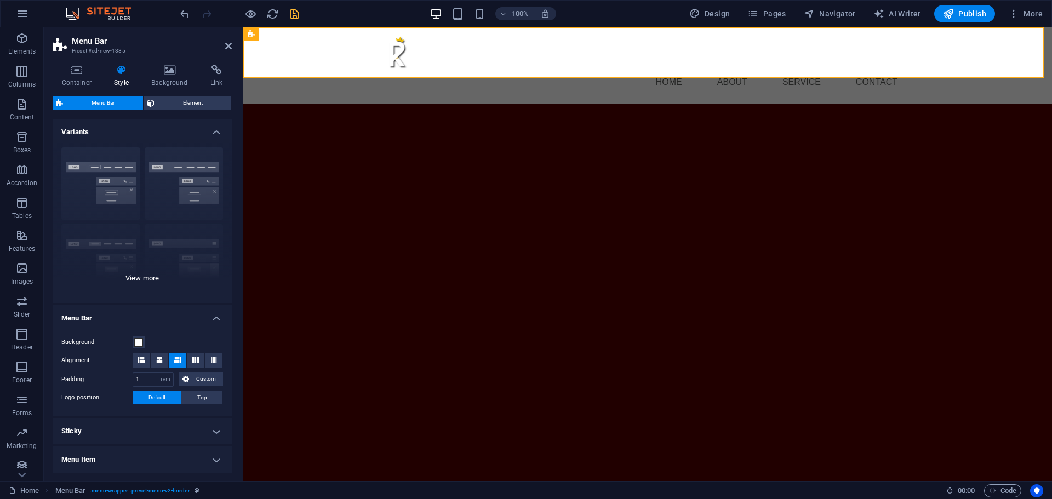
click at [138, 281] on div "Border Centered Default Fixed Loki Trigger Wide XXL" at bounding box center [142, 221] width 179 height 164
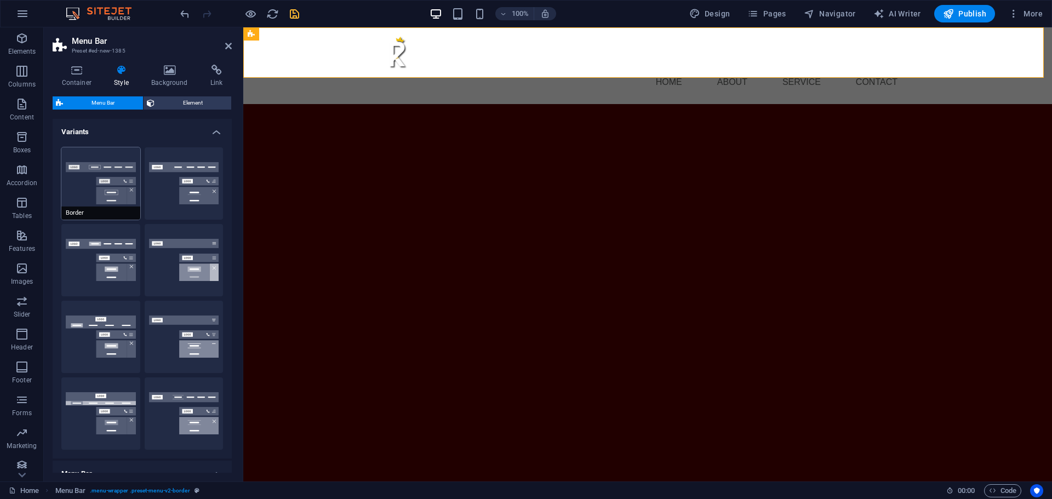
click at [94, 172] on button "Border" at bounding box center [100, 183] width 79 height 72
click at [184, 173] on button "Centered" at bounding box center [184, 183] width 79 height 72
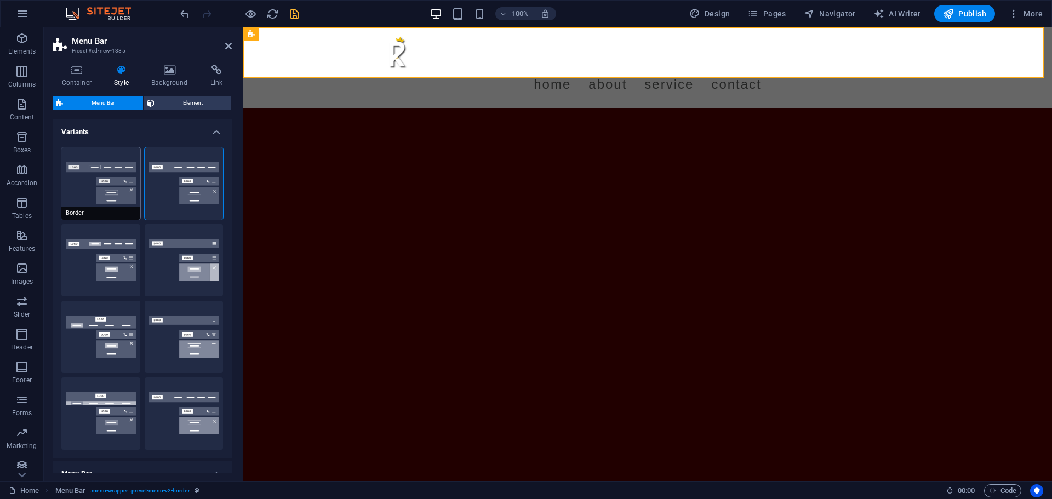
click at [118, 184] on button "Border" at bounding box center [100, 183] width 79 height 72
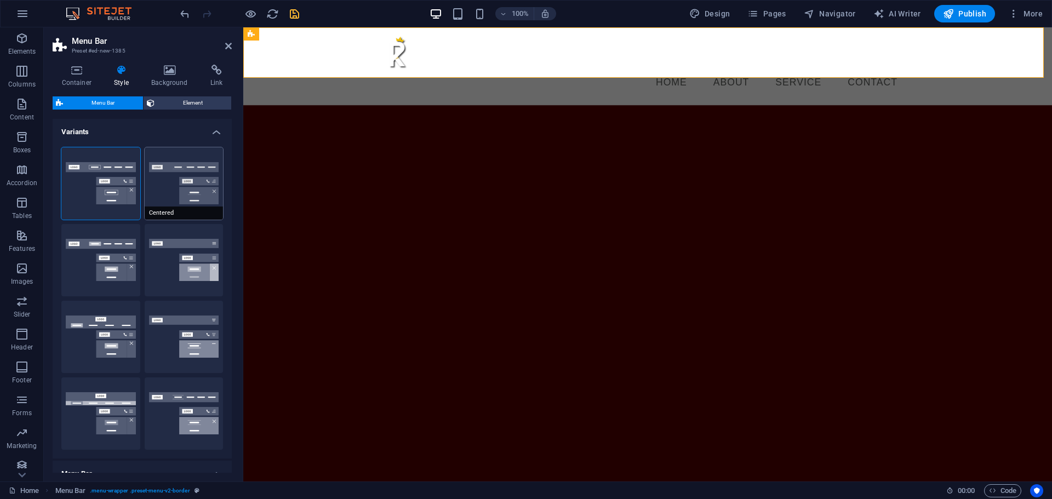
click at [184, 200] on button "Centered" at bounding box center [184, 183] width 79 height 72
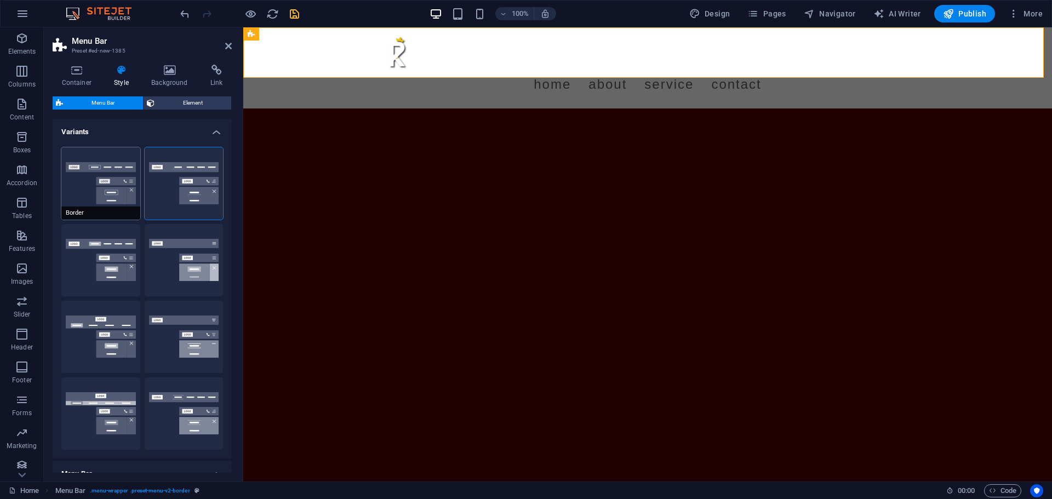
click at [130, 175] on button "Border" at bounding box center [100, 183] width 79 height 72
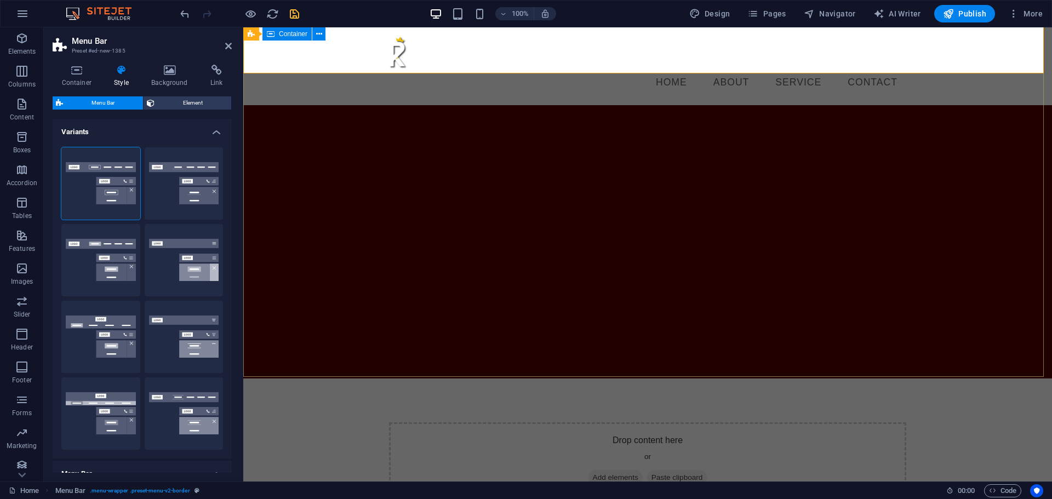
scroll to position [120, 0]
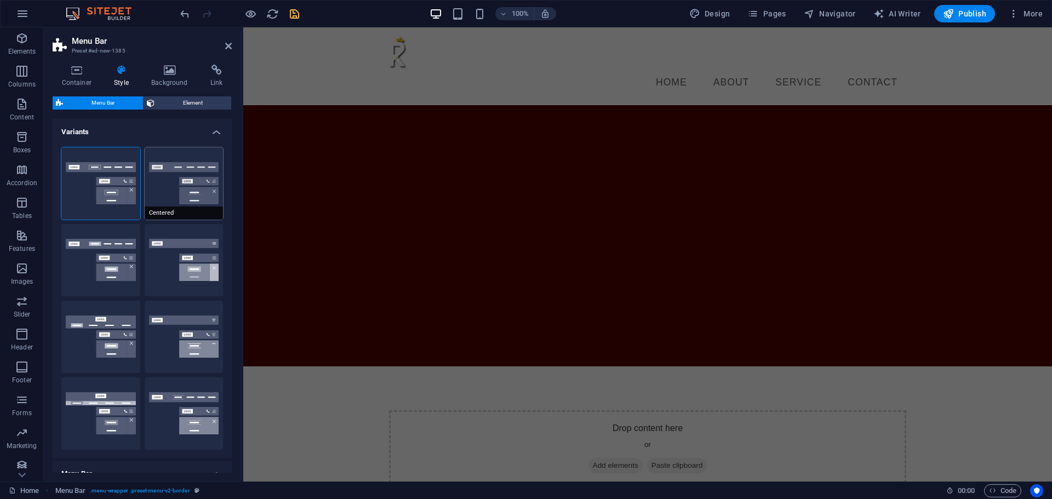
click at [181, 186] on button "Centered" at bounding box center [184, 183] width 79 height 72
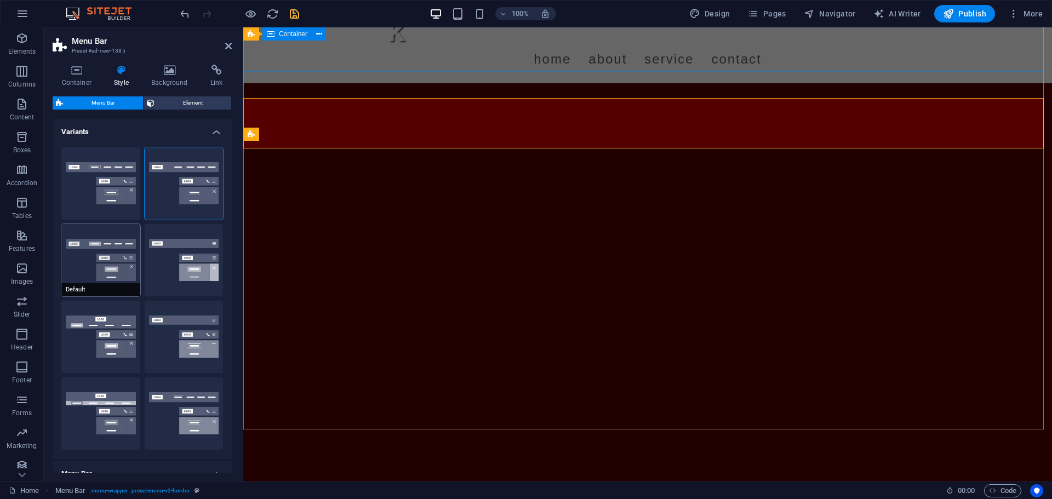
scroll to position [0, 0]
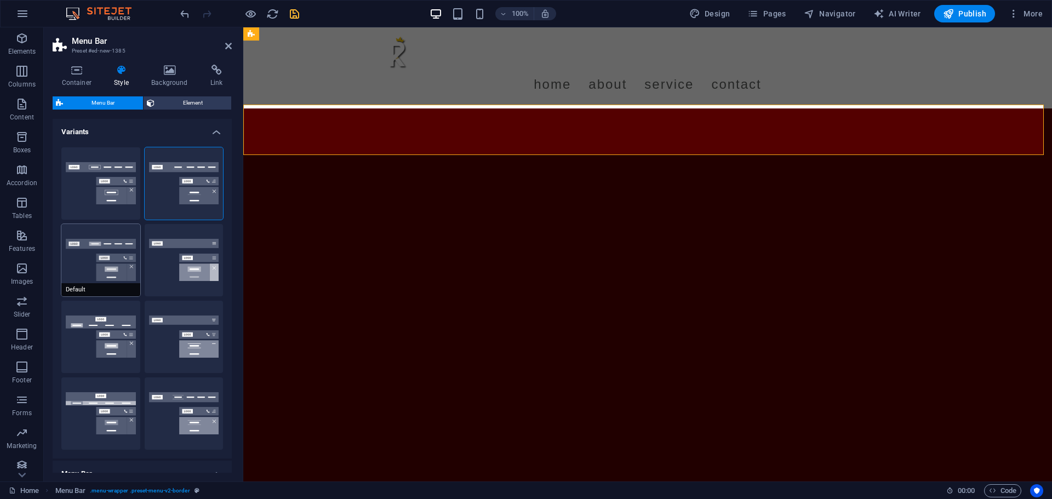
click at [110, 261] on button "Default" at bounding box center [100, 260] width 79 height 72
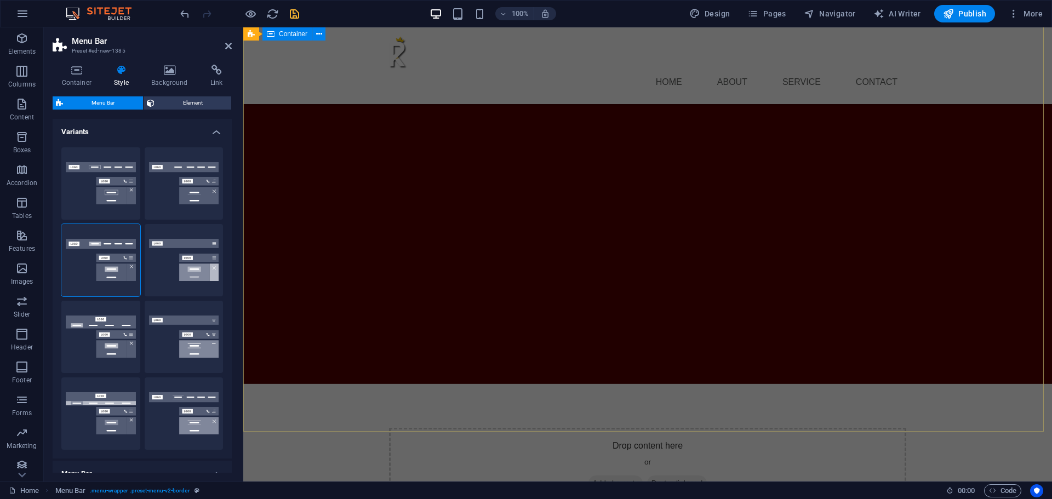
scroll to position [110, 0]
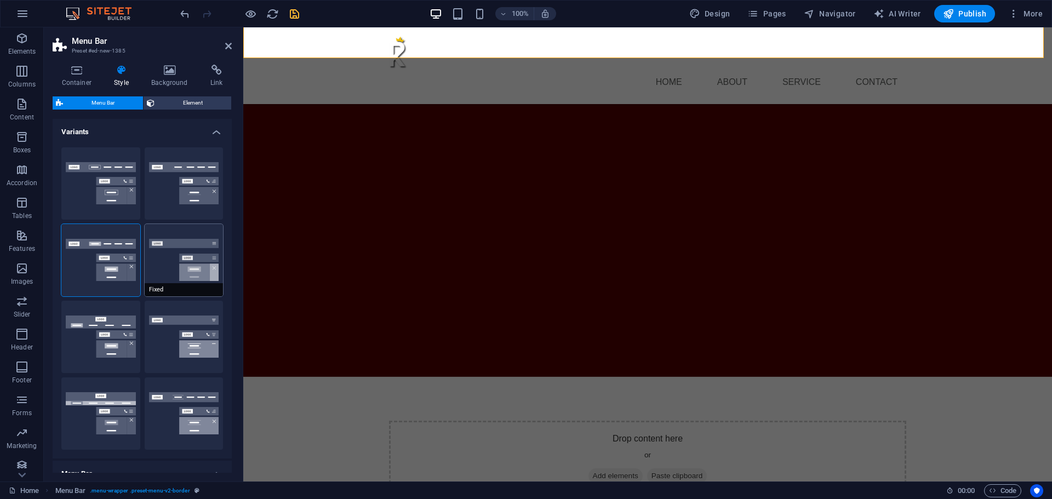
click at [170, 263] on button "Fixed" at bounding box center [184, 260] width 79 height 72
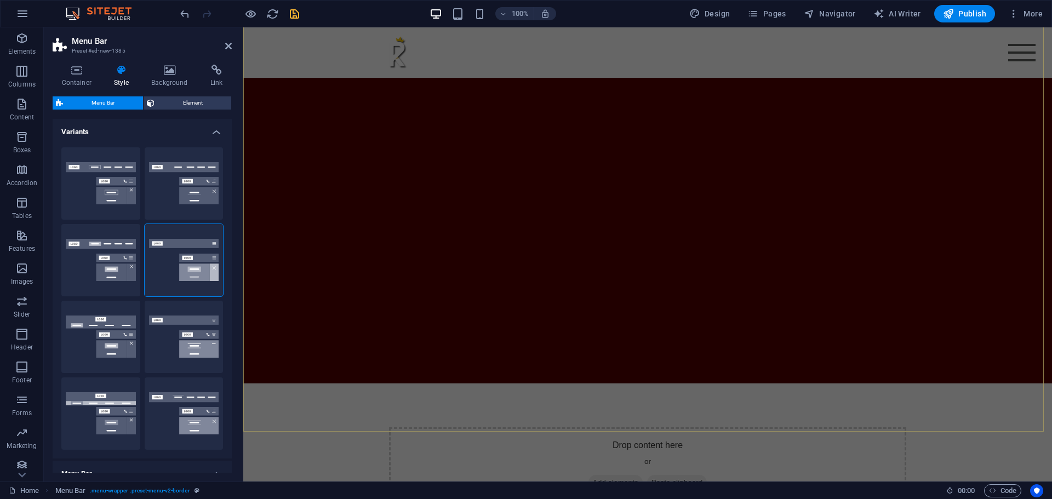
scroll to position [120, 0]
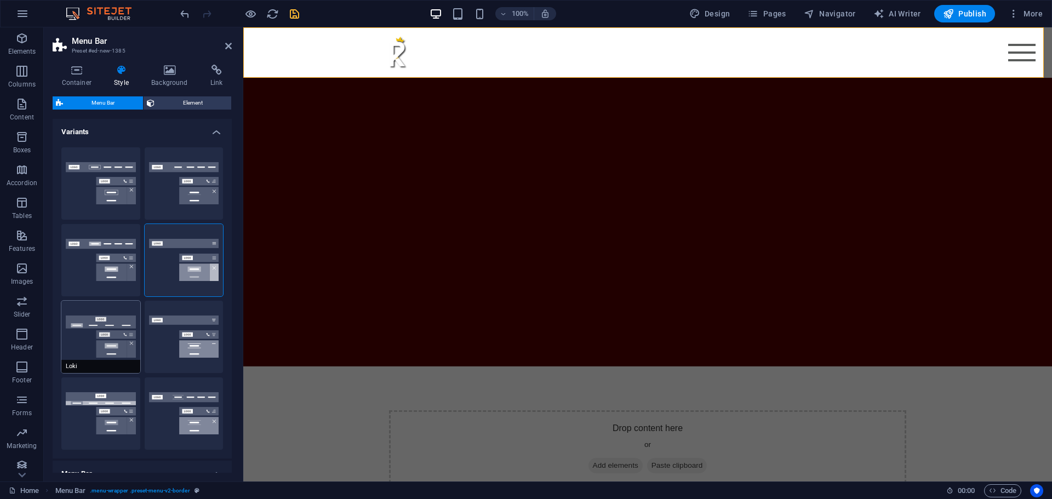
click at [101, 340] on button "Loki" at bounding box center [100, 337] width 79 height 72
type input "0"
select select "DISABLED_OPTION_VALUE"
type input "2"
type input "1"
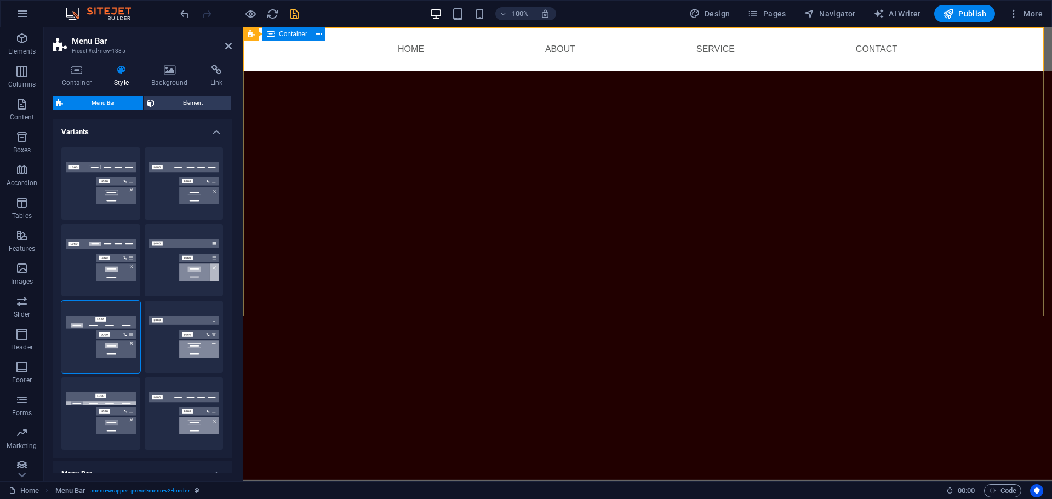
scroll to position [0, 0]
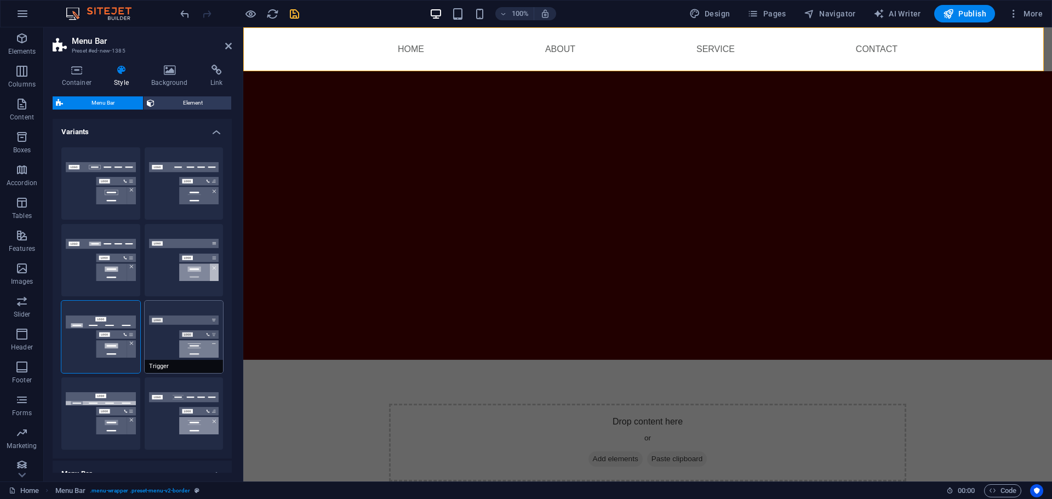
click at [195, 320] on button "Trigger" at bounding box center [184, 337] width 79 height 72
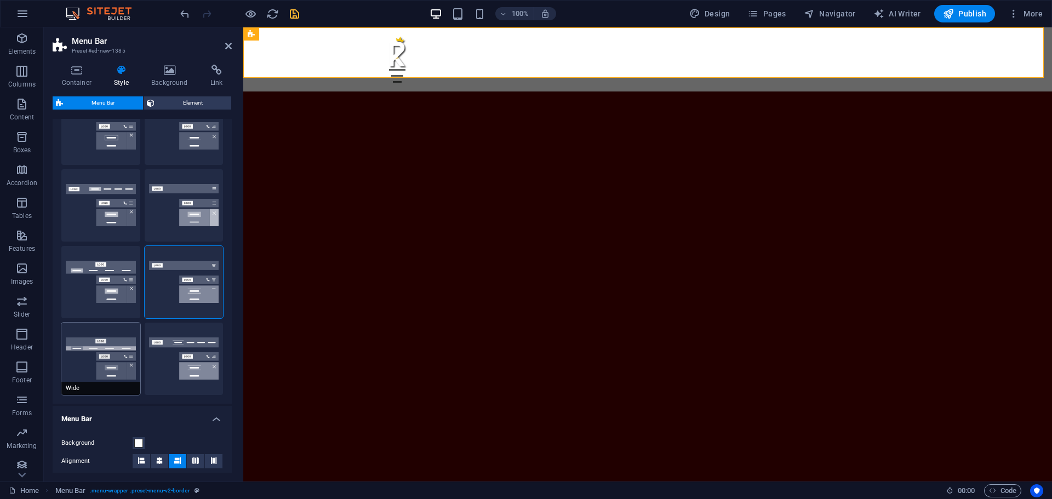
click at [115, 351] on button "Wide" at bounding box center [100, 359] width 79 height 72
type input "0"
type input "2"
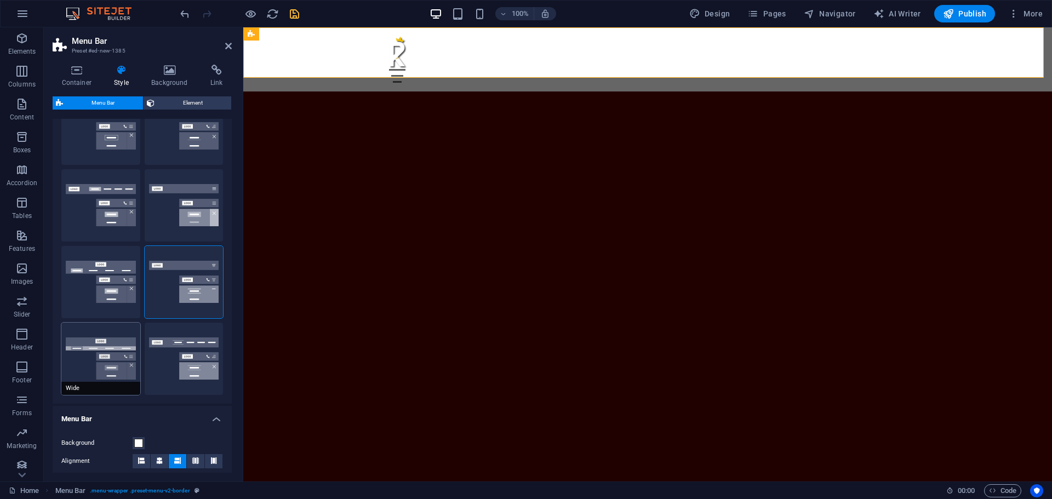
type input "2"
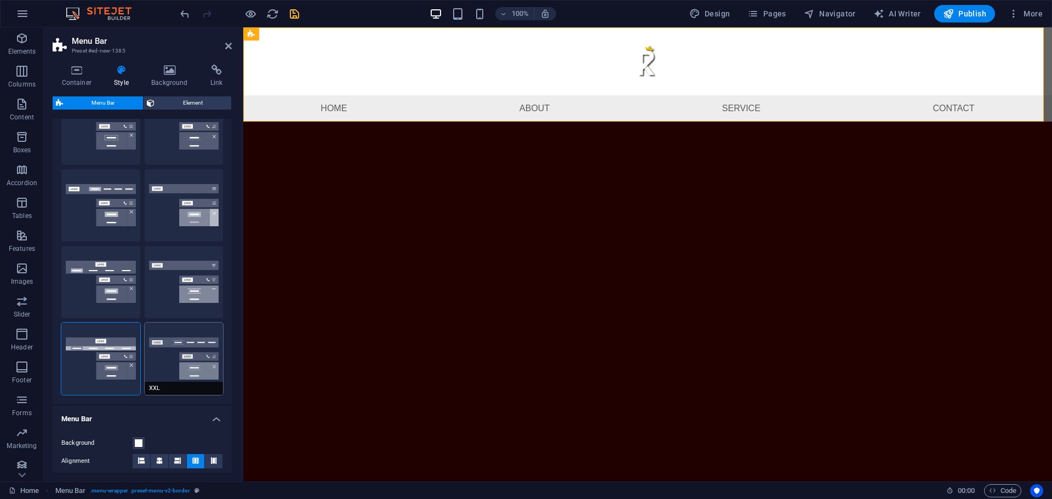
click at [167, 358] on button "XXL" at bounding box center [184, 359] width 79 height 72
type input "1"
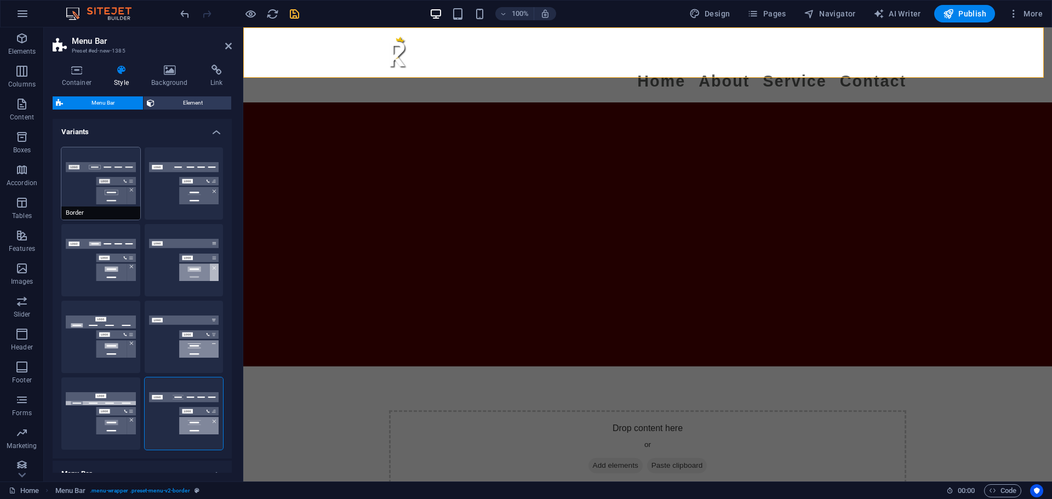
click at [96, 189] on button "Border" at bounding box center [100, 183] width 79 height 72
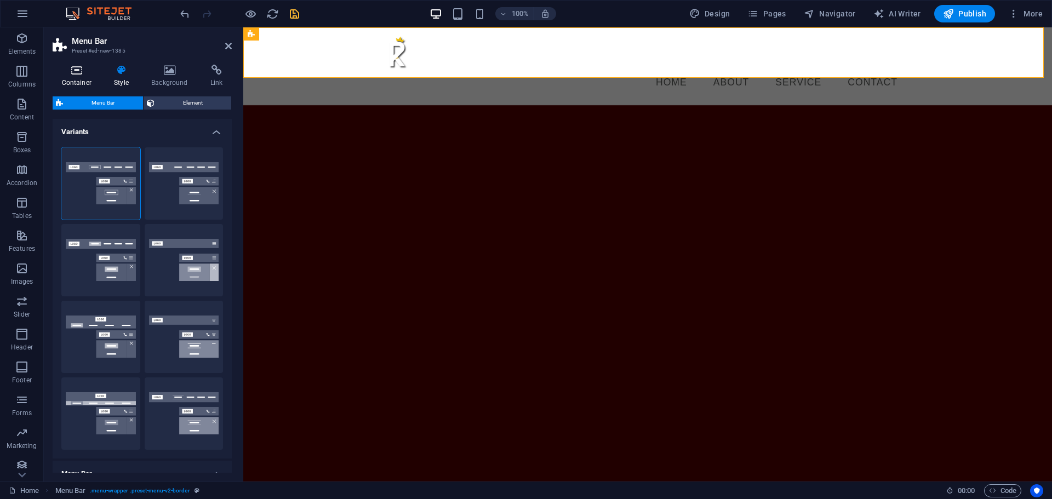
click at [75, 66] on icon at bounding box center [77, 70] width 48 height 11
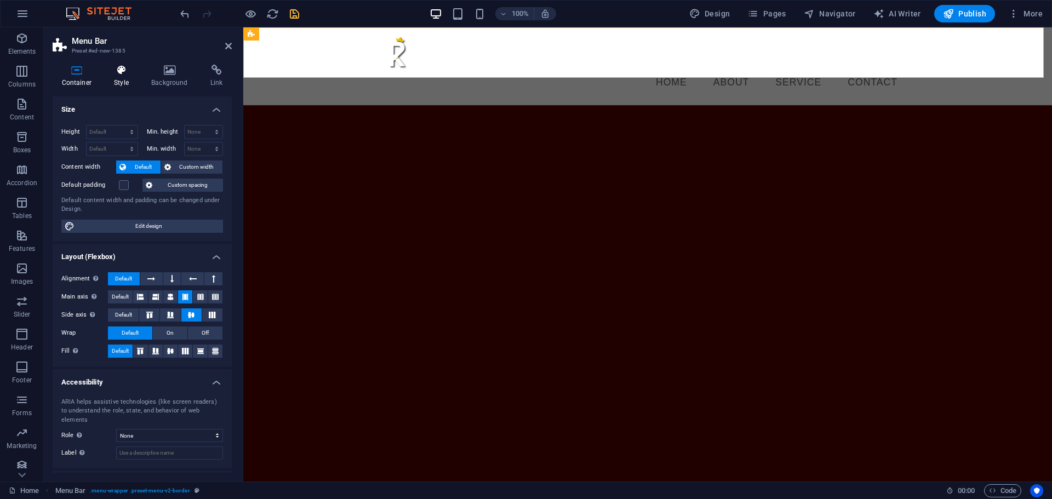
click at [130, 77] on h4 "Style" at bounding box center [123, 76] width 37 height 23
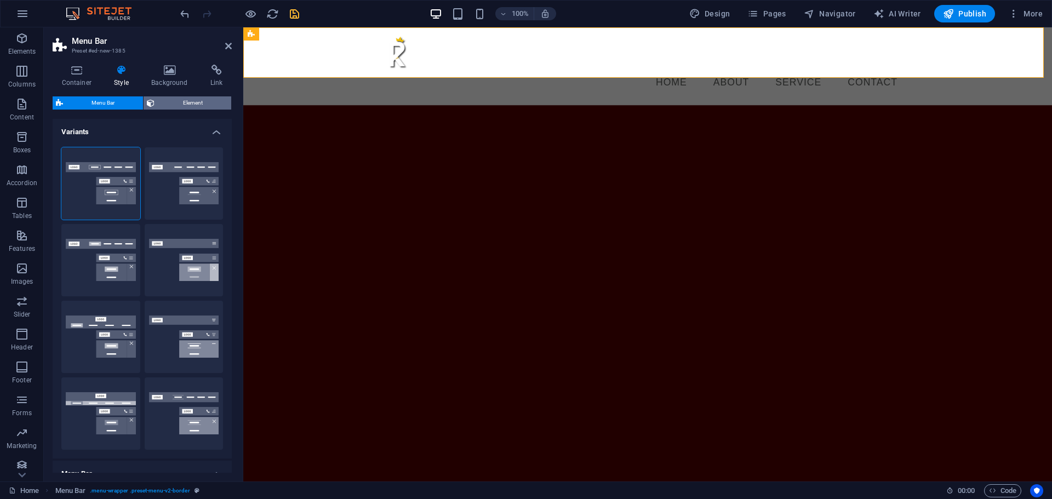
click at [180, 106] on span "Element" at bounding box center [193, 102] width 70 height 13
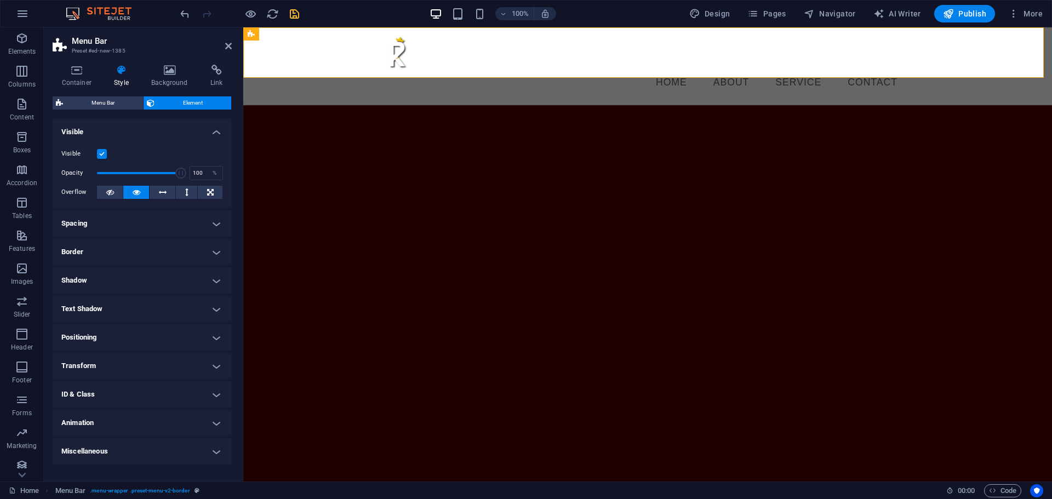
click at [68, 422] on h4 "Animation" at bounding box center [142, 423] width 179 height 26
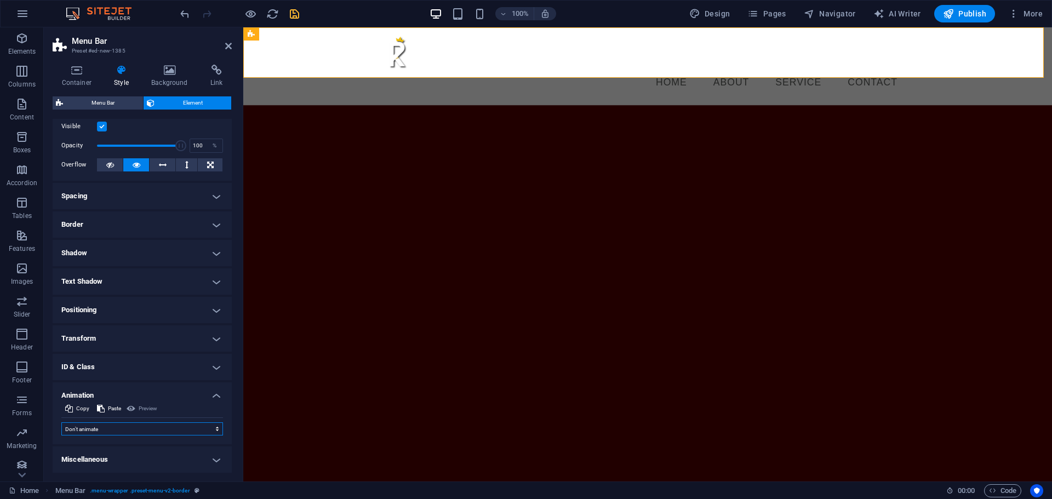
click at [79, 429] on select "Don't animate Show / Hide Slide up/down Zoom in/out Slide left to right Slide r…" at bounding box center [142, 429] width 162 height 13
select select "fade"
click at [61, 423] on select "Don't animate Show / Hide Slide up/down Zoom in/out Slide left to right Slide r…" at bounding box center [142, 429] width 162 height 13
select select "scroll"
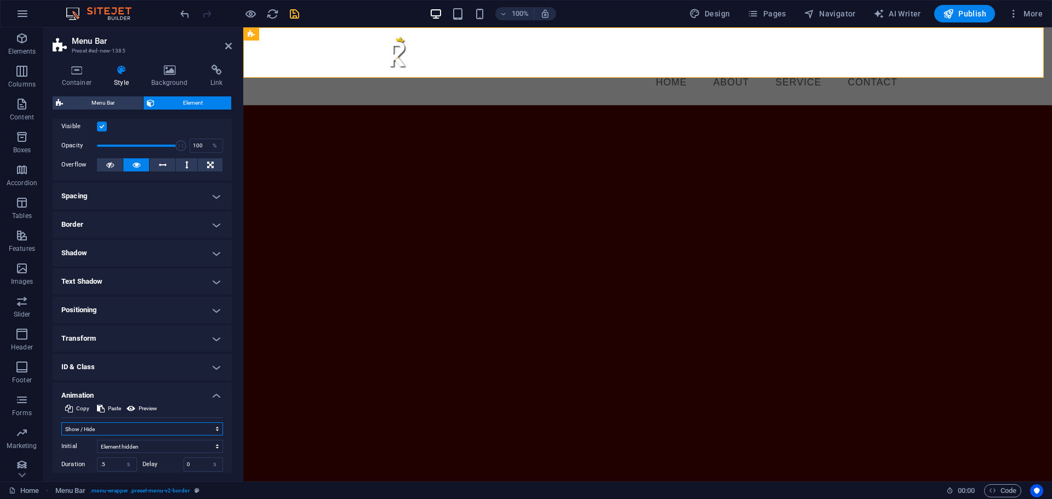
click at [103, 426] on select "Don't animate Show / Hide Slide up/down Zoom in/out Slide left to right Slide r…" at bounding box center [142, 429] width 162 height 13
click at [61, 423] on select "Don't animate Show / Hide Slide up/down Zoom in/out Slide left to right Slide r…" at bounding box center [142, 429] width 162 height 13
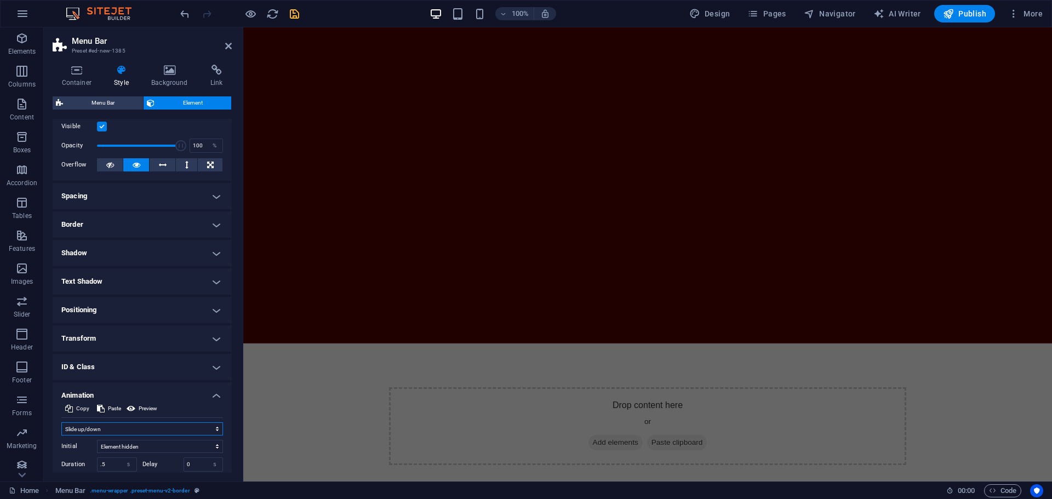
click at [77, 425] on select "Don't animate Show / Hide Slide up/down Zoom in/out Slide left to right Slide r…" at bounding box center [142, 429] width 162 height 13
click at [61, 423] on select "Don't animate Show / Hide Slide up/down Zoom in/out Slide left to right Slide r…" at bounding box center [142, 429] width 162 height 13
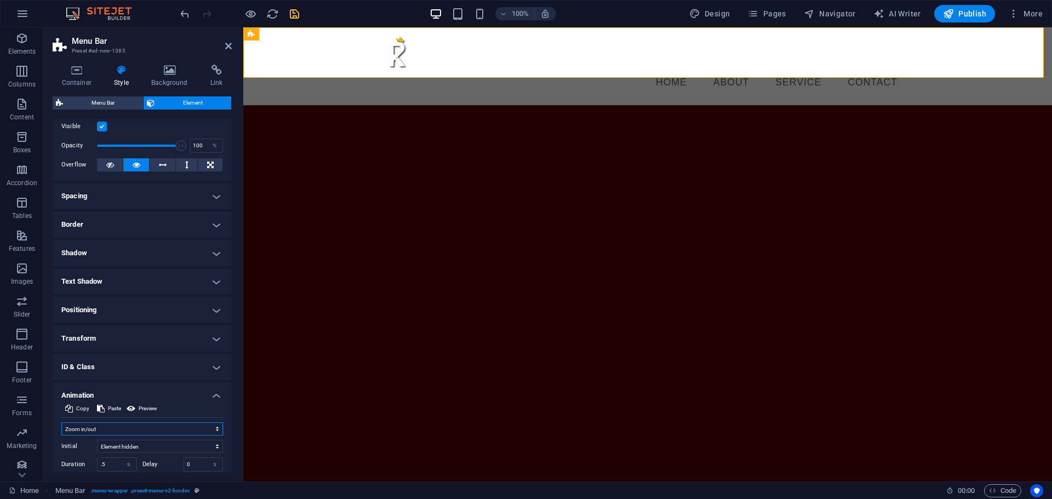
click at [106, 423] on select "Don't animate Show / Hide Slide up/down Zoom in/out Slide left to right Slide r…" at bounding box center [142, 429] width 162 height 13
click at [61, 423] on select "Don't animate Show / Hide Slide up/down Zoom in/out Slide left to right Slide r…" at bounding box center [142, 429] width 162 height 13
click at [92, 432] on select "Don't animate Show / Hide Slide up/down Zoom in/out Slide left to right Slide r…" at bounding box center [142, 429] width 162 height 13
click at [61, 423] on select "Don't animate Show / Hide Slide up/down Zoom in/out Slide left to right Slide r…" at bounding box center [142, 429] width 162 height 13
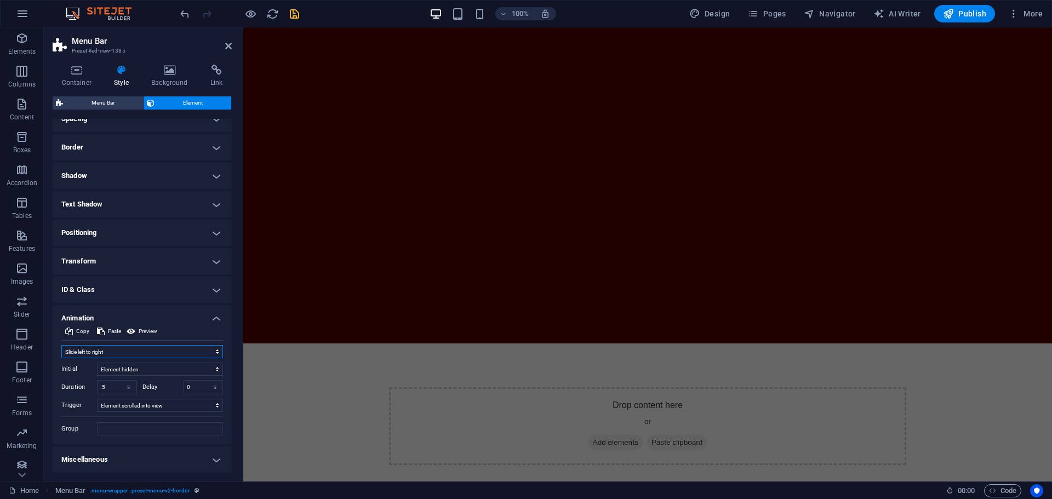
click at [126, 348] on select "Don't animate Show / Hide Slide up/down Zoom in/out Slide left to right Slide r…" at bounding box center [142, 351] width 162 height 13
click at [61, 345] on select "Don't animate Show / Hide Slide up/down Zoom in/out Slide left to right Slide r…" at bounding box center [142, 351] width 162 height 13
click at [78, 350] on select "Don't animate Show / Hide Slide up/down Zoom in/out Slide left to right Slide r…" at bounding box center [142, 351] width 162 height 13
click at [61, 345] on select "Don't animate Show / Hide Slide up/down Zoom in/out Slide left to right Slide r…" at bounding box center [142, 351] width 162 height 13
click at [126, 353] on select "Don't animate Show / Hide Slide up/down Zoom in/out Slide left to right Slide r…" at bounding box center [142, 351] width 162 height 13
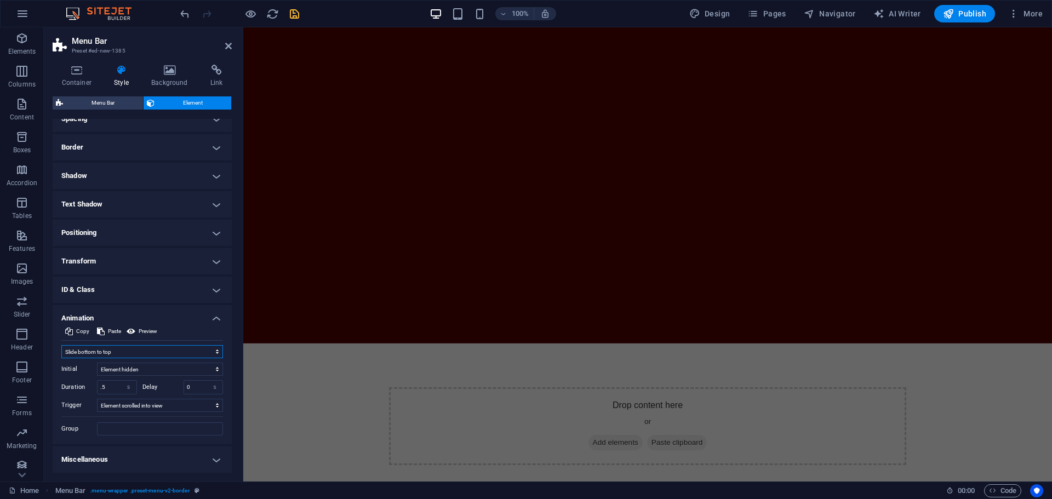
click at [61, 345] on select "Don't animate Show / Hide Slide up/down Zoom in/out Slide left to right Slide r…" at bounding box center [142, 351] width 162 height 13
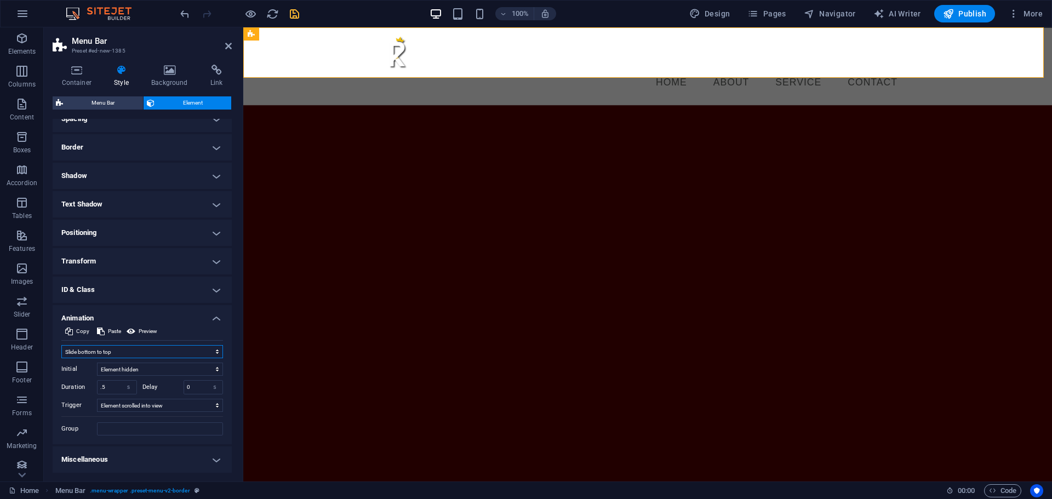
click at [127, 351] on select "Don't animate Show / Hide Slide up/down Zoom in/out Slide left to right Slide r…" at bounding box center [142, 351] width 162 height 13
click at [110, 350] on select "Don't animate Show / Hide Slide up/down Zoom in/out Slide left to right Slide r…" at bounding box center [142, 351] width 162 height 13
click at [61, 358] on select "Don't animate Show / Hide Slide up/down Zoom in/out Slide left to right Slide r…" at bounding box center [142, 351] width 162 height 13
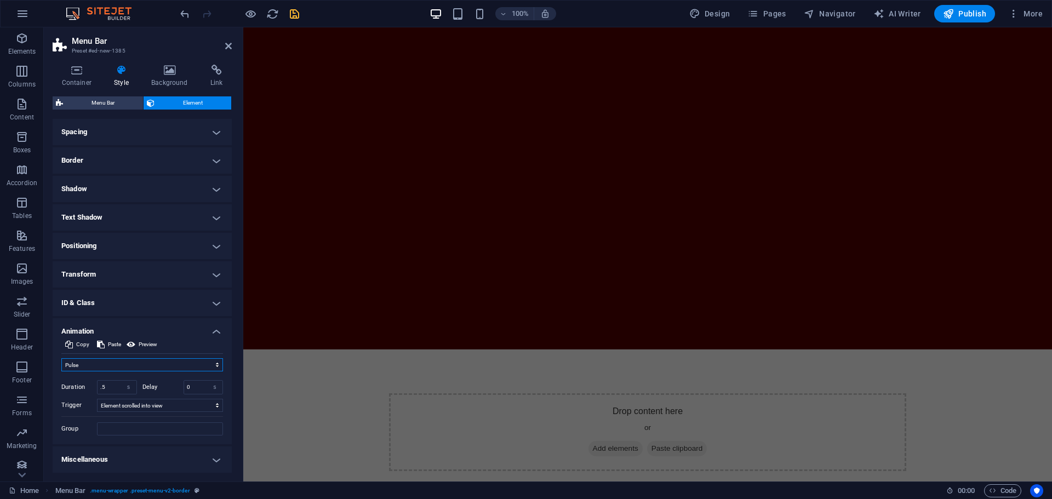
click at [126, 368] on select "Don't animate Show / Hide Slide up/down Zoom in/out Slide left to right Slide r…" at bounding box center [142, 364] width 162 height 13
click at [61, 358] on select "Don't animate Show / Hide Slide up/down Zoom in/out Slide left to right Slide r…" at bounding box center [142, 364] width 162 height 13
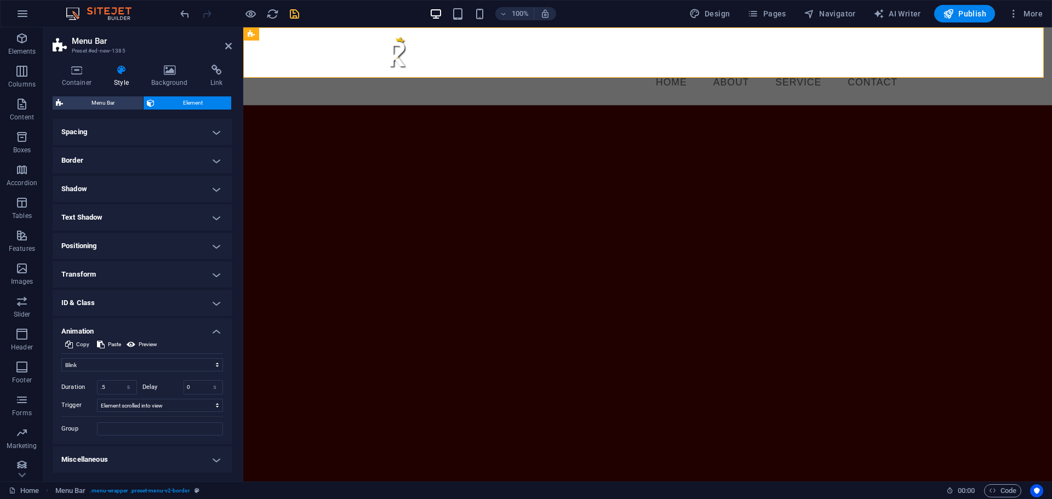
click at [117, 357] on div "Don't animate Show / Hide Slide up/down Zoom in/out Slide left to right Slide r…" at bounding box center [142, 395] width 162 height 82
click at [113, 360] on select "Don't animate Show / Hide Slide up/down Zoom in/out Slide left to right Slide r…" at bounding box center [142, 364] width 162 height 13
click at [61, 358] on select "Don't animate Show / Hide Slide up/down Zoom in/out Slide left to right Slide r…" at bounding box center [142, 364] width 162 height 13
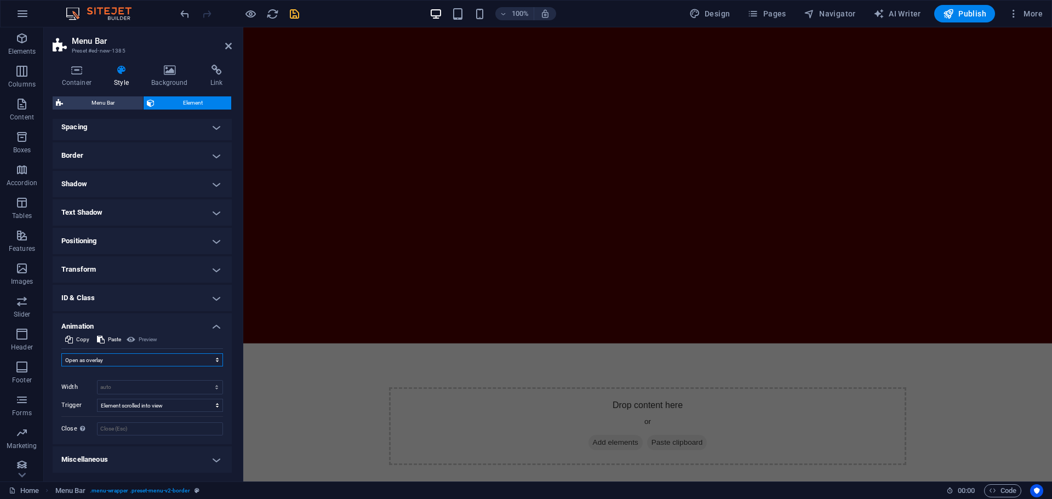
click at [82, 360] on select "Don't animate Show / Hide Slide up/down Zoom in/out Slide left to right Slide r…" at bounding box center [142, 360] width 162 height 13
click at [89, 361] on select "Don't animate Show / Hide Slide up/down Zoom in/out Slide left to right Slide r…" at bounding box center [142, 360] width 162 height 13
select select "none"
click at [61, 367] on select "Don't animate Show / Hide Slide up/down Zoom in/out Slide left to right Slide r…" at bounding box center [142, 360] width 162 height 13
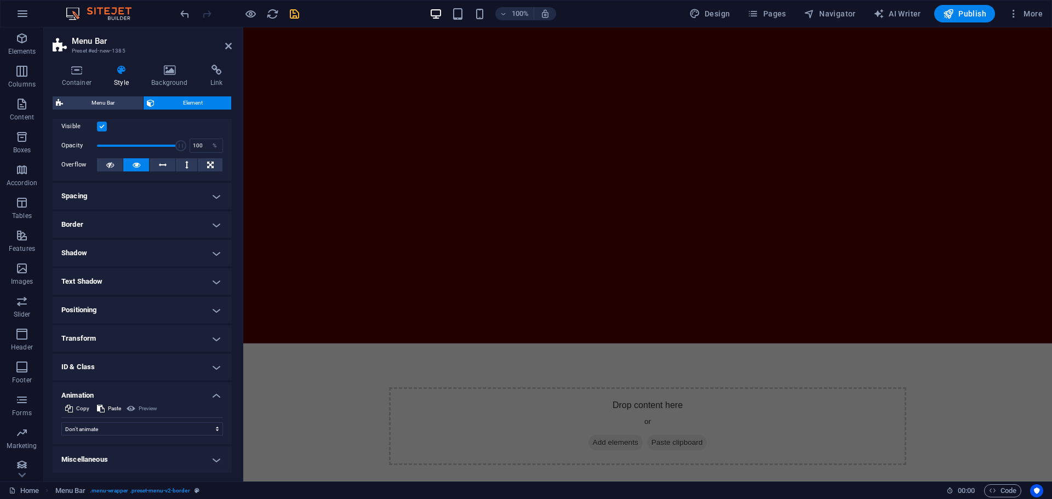
click at [207, 394] on h4 "Animation" at bounding box center [142, 393] width 179 height 20
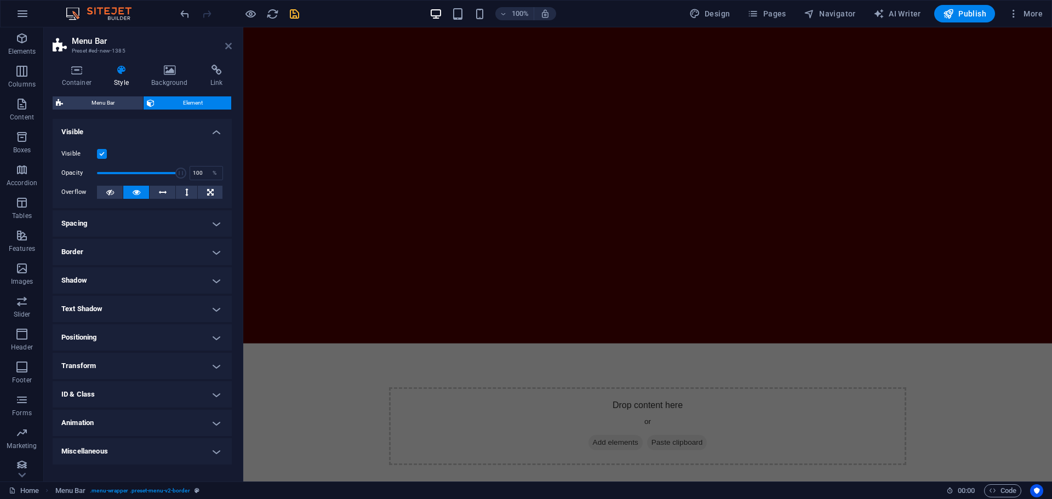
drag, startPoint x: 230, startPoint y: 48, endPoint x: 200, endPoint y: 86, distance: 47.9
click at [230, 48] on icon at bounding box center [228, 46] width 7 height 9
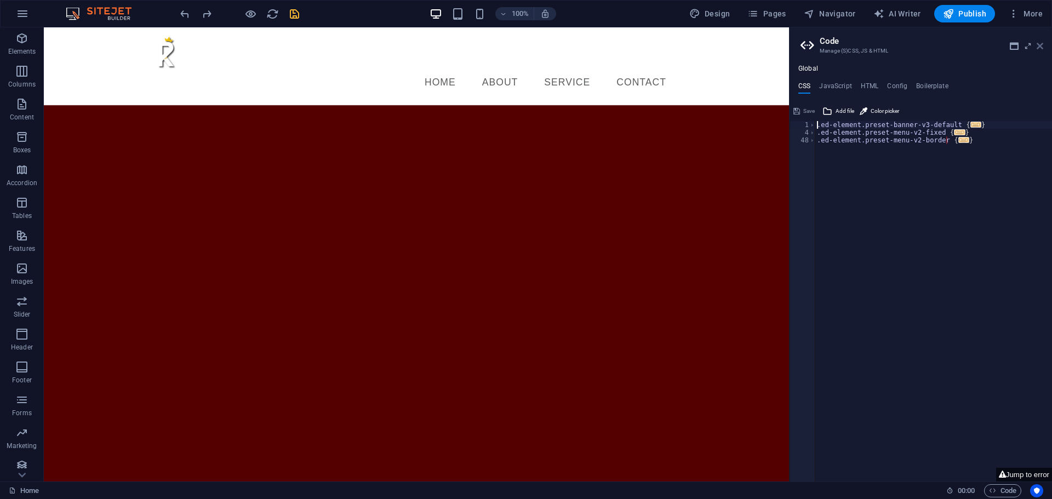
click at [1041, 45] on icon at bounding box center [1040, 46] width 7 height 9
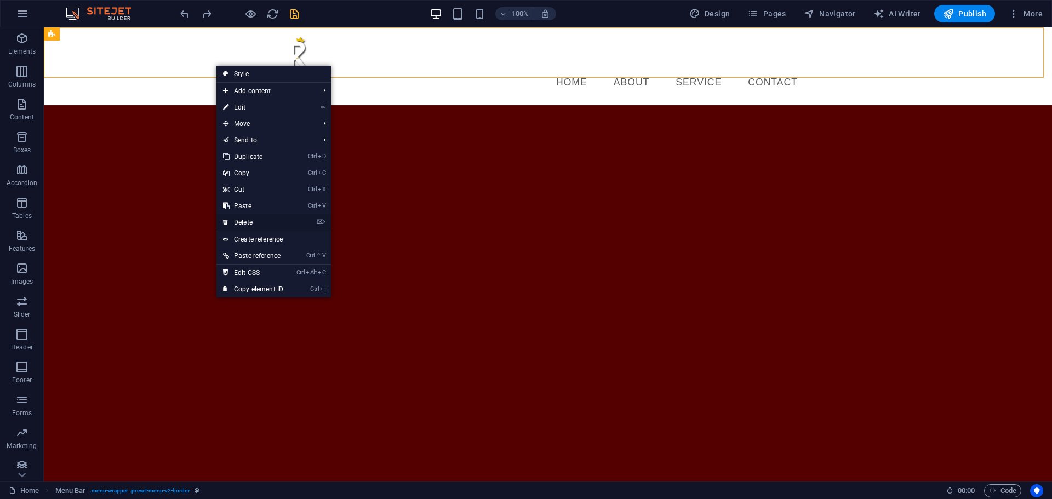
click at [225, 221] on icon at bounding box center [225, 222] width 5 height 16
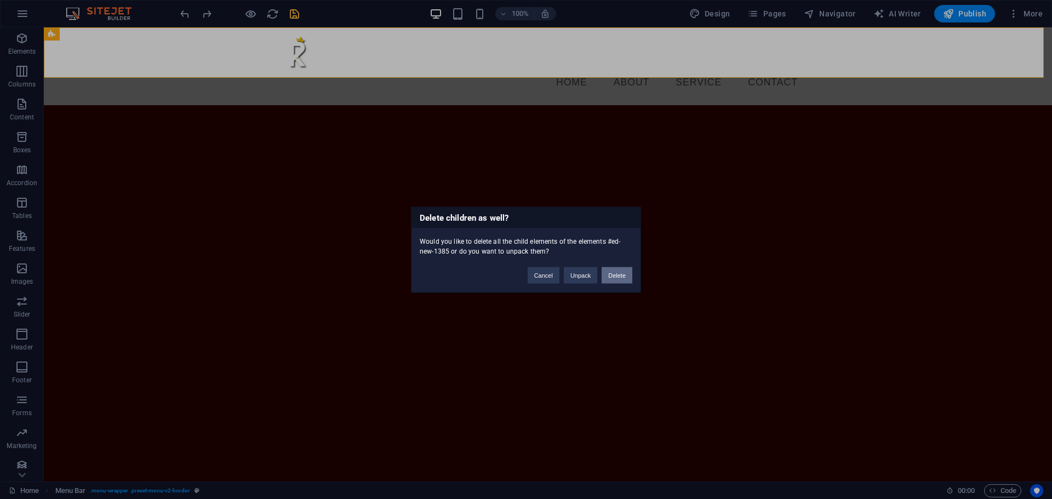
drag, startPoint x: 627, startPoint y: 276, endPoint x: 577, endPoint y: 248, distance: 57.9
click at [627, 276] on button "Delete" at bounding box center [617, 275] width 31 height 16
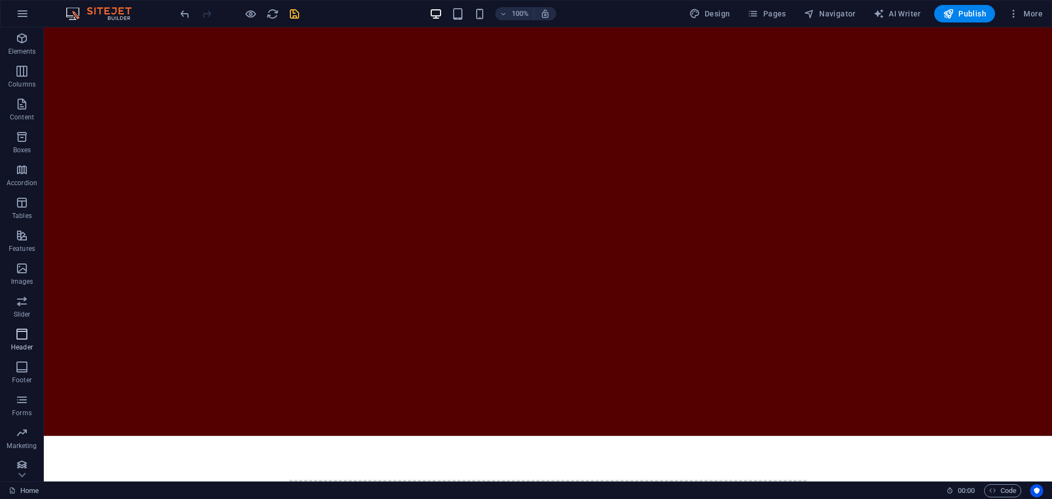
click at [21, 340] on icon "button" at bounding box center [21, 334] width 13 height 13
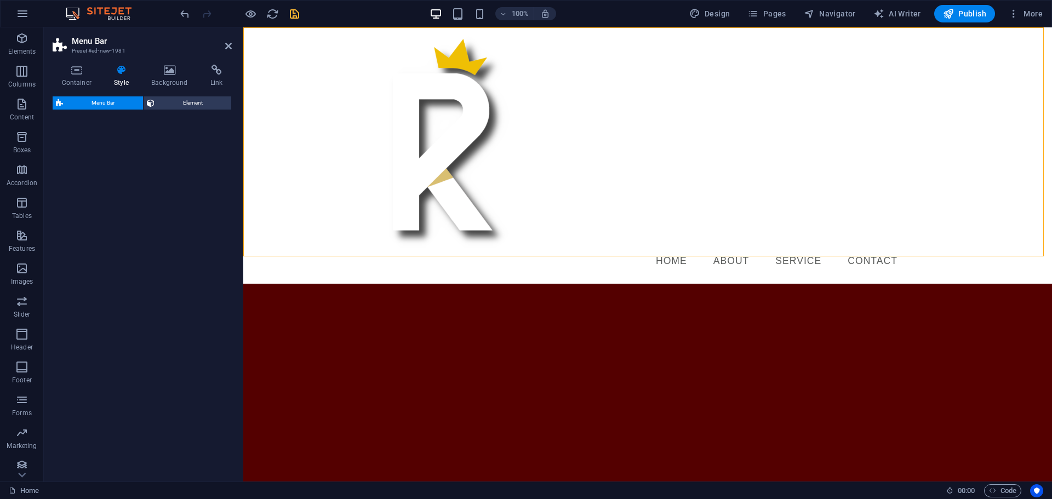
select select "rem"
select select "preset-menu-v2-border"
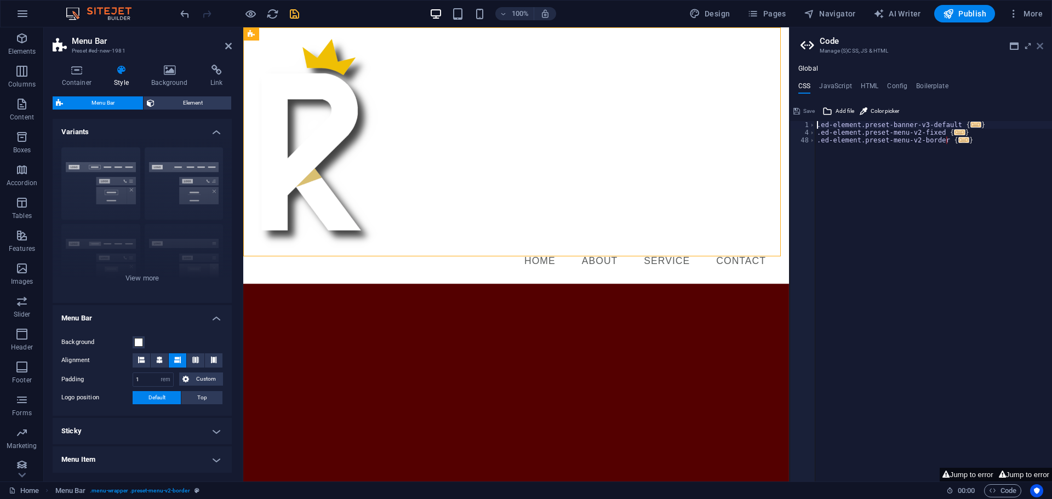
click at [1041, 45] on icon at bounding box center [1040, 46] width 7 height 9
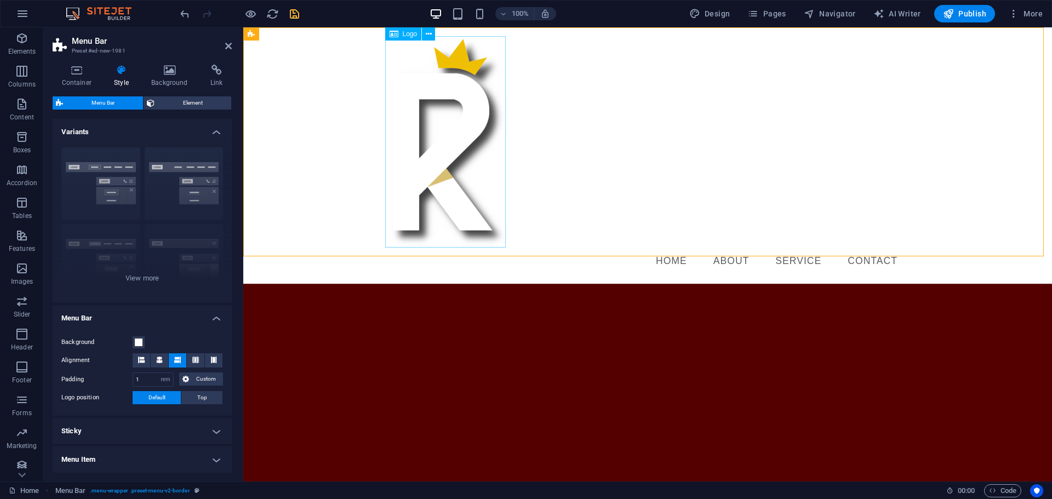
click at [475, 198] on div at bounding box center [647, 142] width 517 height 212
click at [394, 35] on icon at bounding box center [394, 33] width 9 height 13
select select "px"
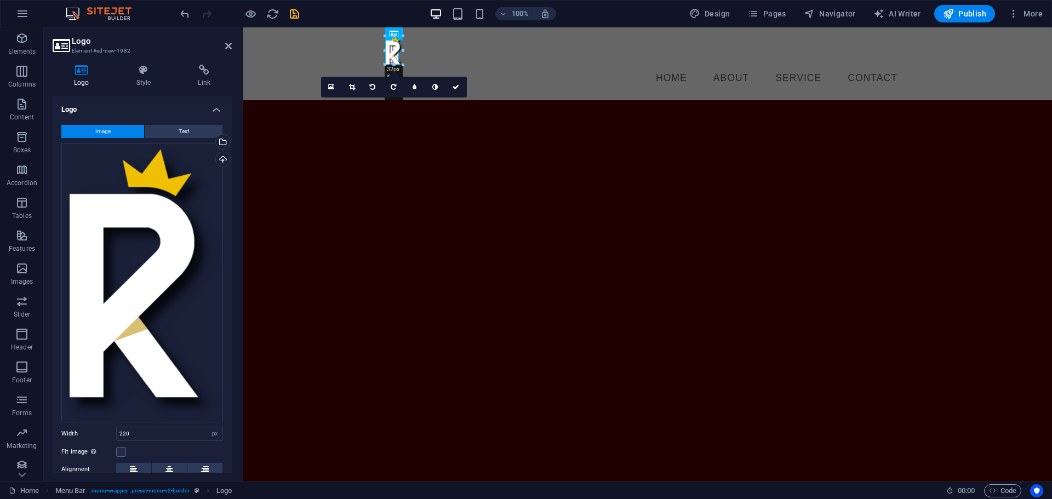
drag, startPoint x: 506, startPoint y: 247, endPoint x: 400, endPoint y: 49, distance: 224.4
type input "25"
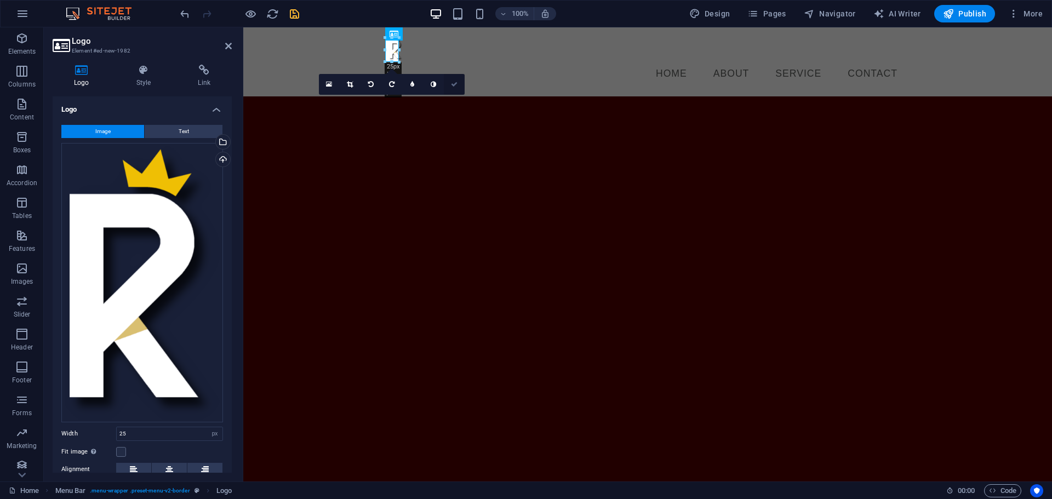
click at [451, 81] on icon at bounding box center [454, 84] width 7 height 7
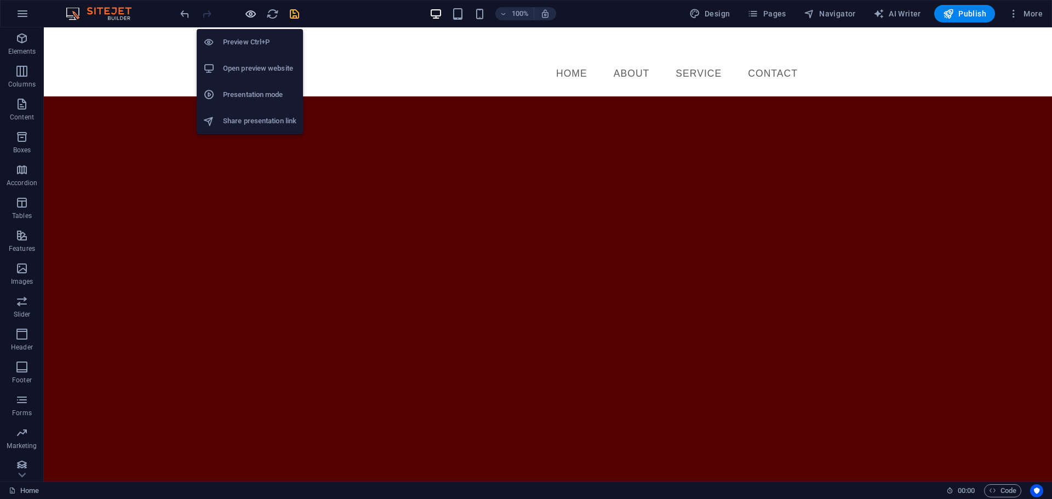
click at [252, 14] on icon "button" at bounding box center [250, 14] width 13 height 13
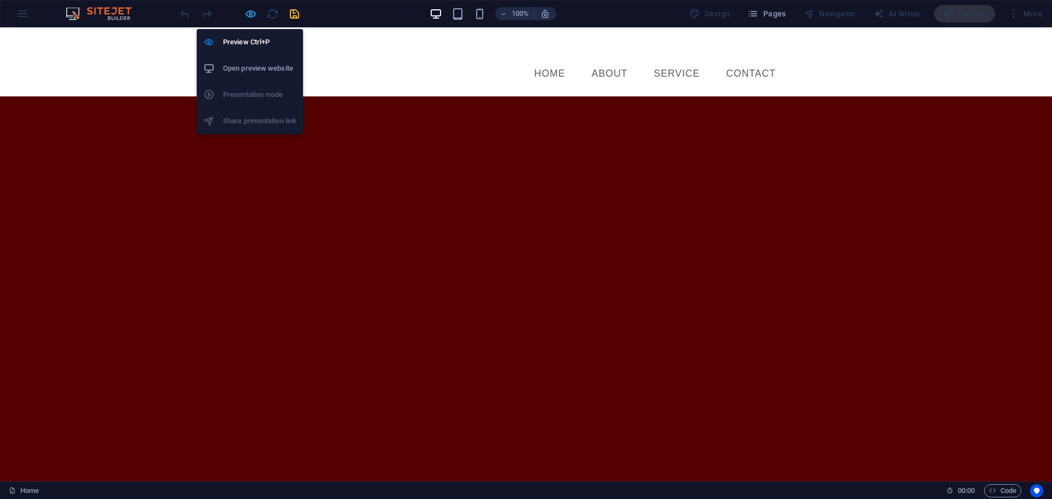
click at [257, 11] on icon "button" at bounding box center [250, 14] width 13 height 13
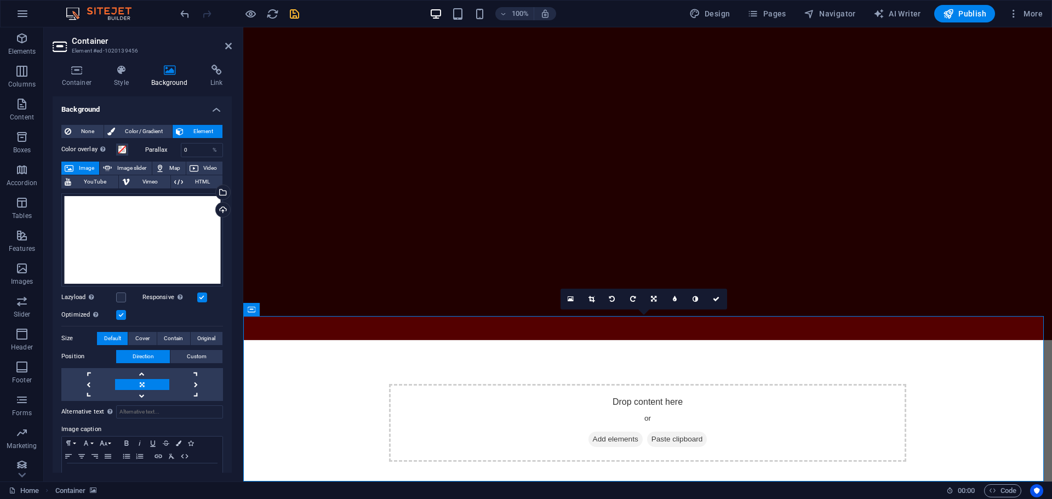
click at [227, 41] on h2 "Container" at bounding box center [152, 41] width 160 height 10
click at [230, 46] on icon at bounding box center [228, 46] width 7 height 9
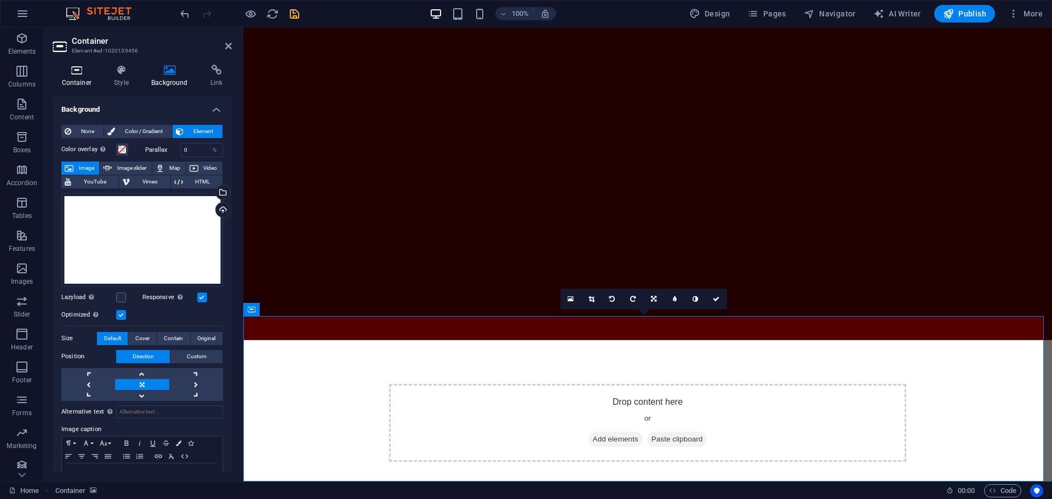
click at [86, 80] on h4 "Container" at bounding box center [79, 76] width 53 height 23
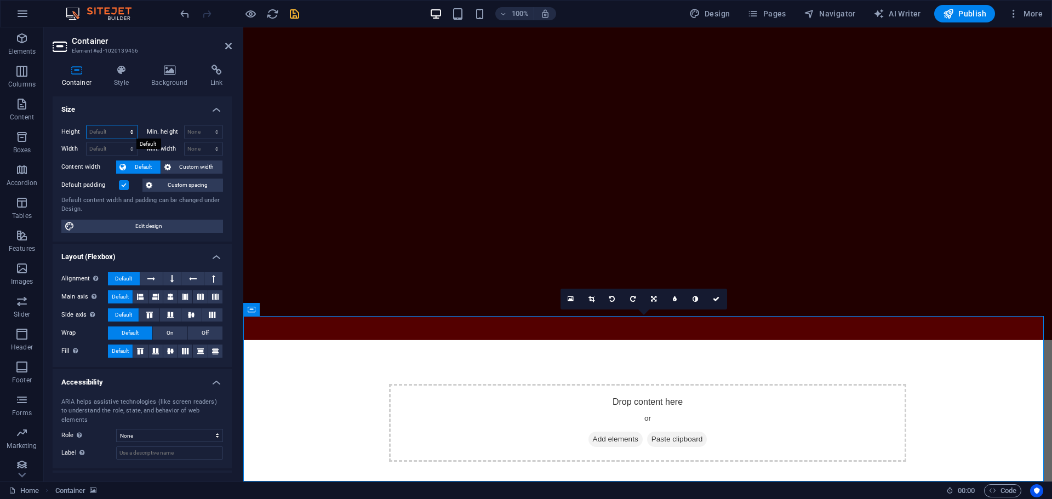
click at [115, 132] on select "Default px rem % vh vw" at bounding box center [112, 132] width 51 height 13
select select "px"
click at [121, 126] on select "Default px rem % vh vw" at bounding box center [112, 132] width 51 height 13
click at [92, 134] on input "302" at bounding box center [112, 132] width 51 height 13
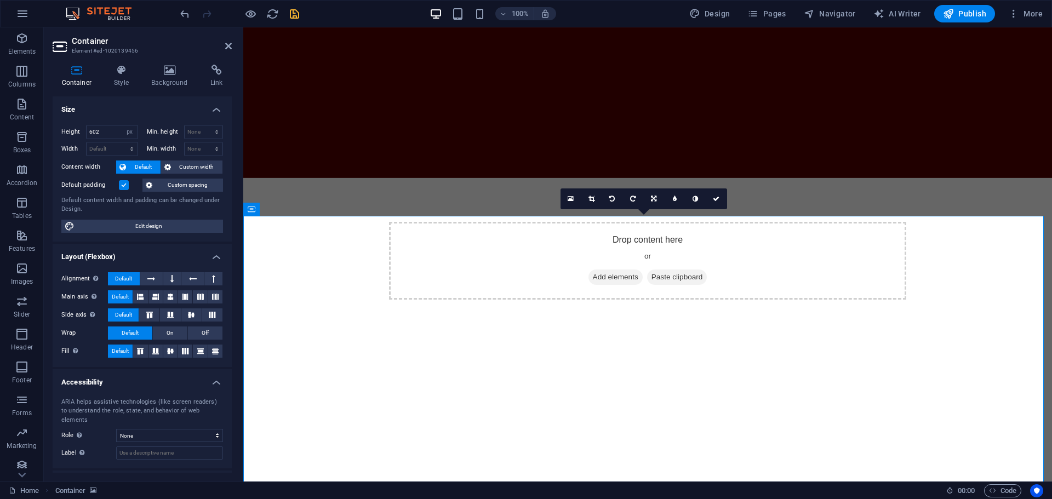
scroll to position [329, 0]
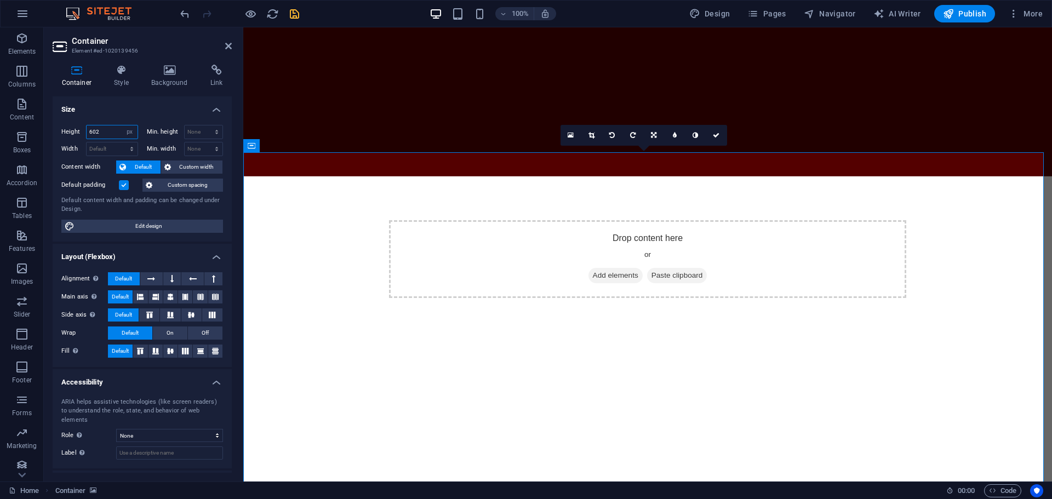
click at [93, 134] on input "602" at bounding box center [112, 132] width 51 height 13
type input "902"
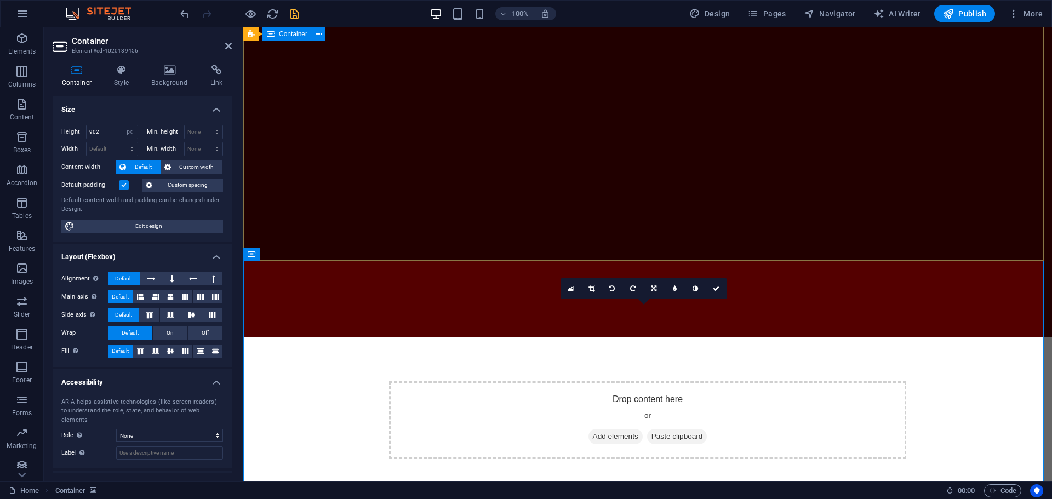
scroll to position [175, 0]
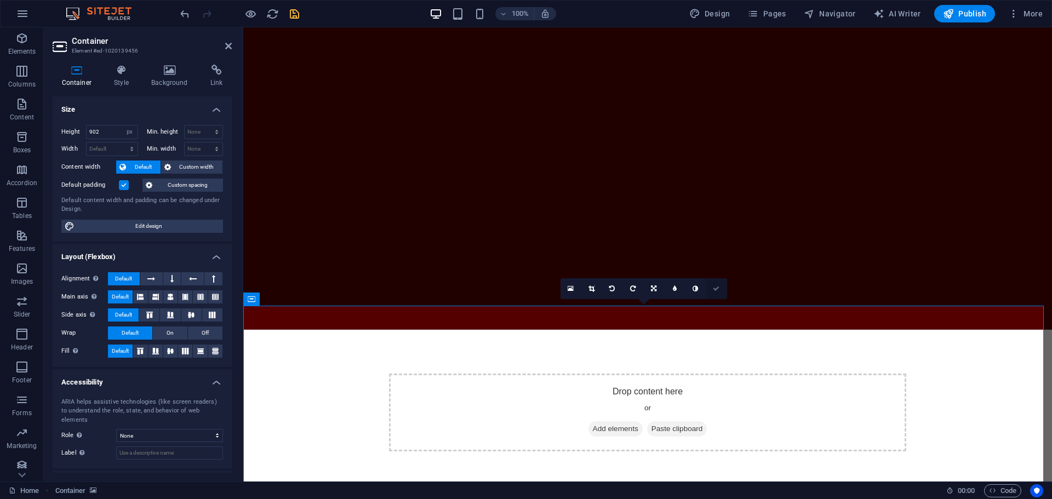
click at [718, 288] on icon at bounding box center [716, 289] width 7 height 7
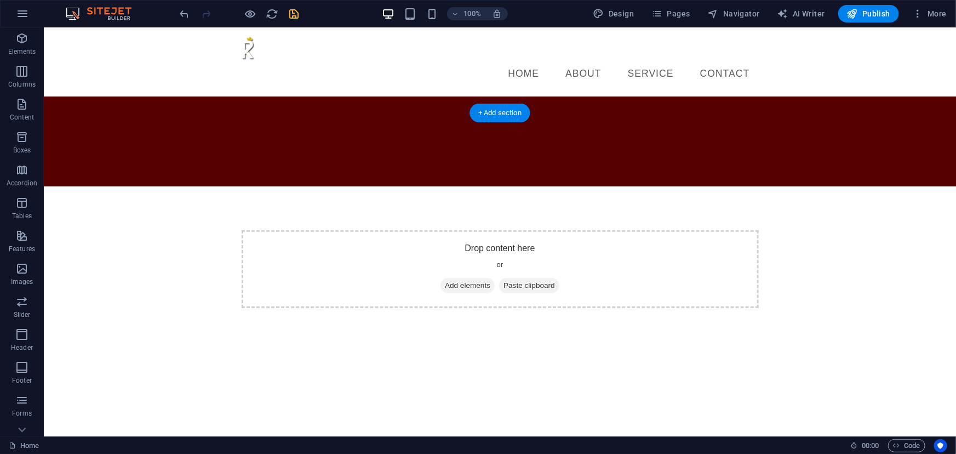
scroll to position [249, 0]
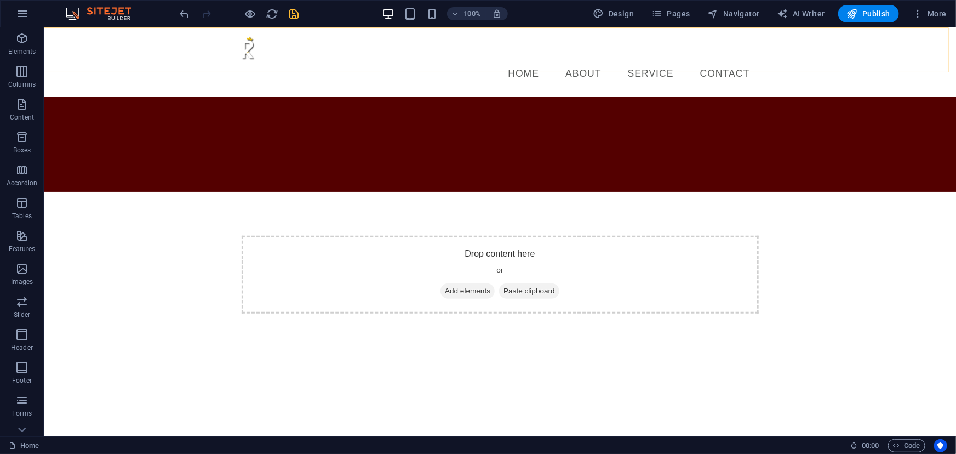
click at [203, 56] on div "Menu Home About Service Contact" at bounding box center [499, 61] width 913 height 69
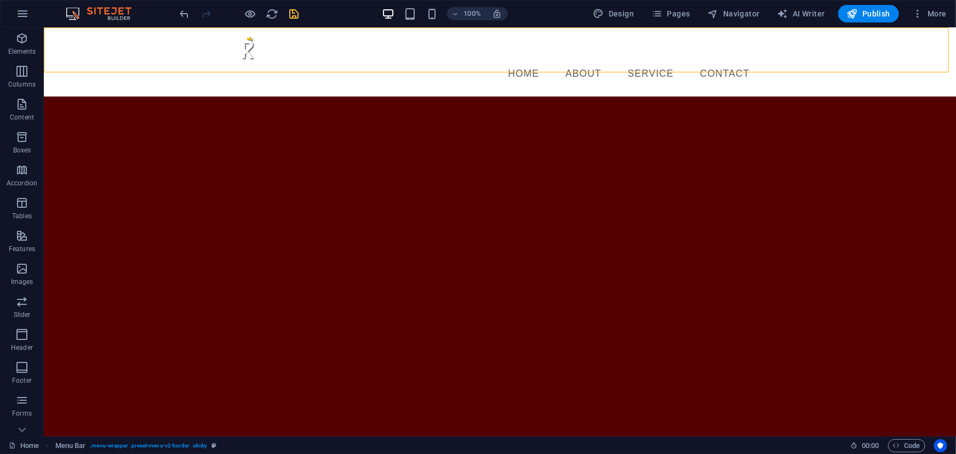
select select "rem"
select select "preset-menu-v2-border"
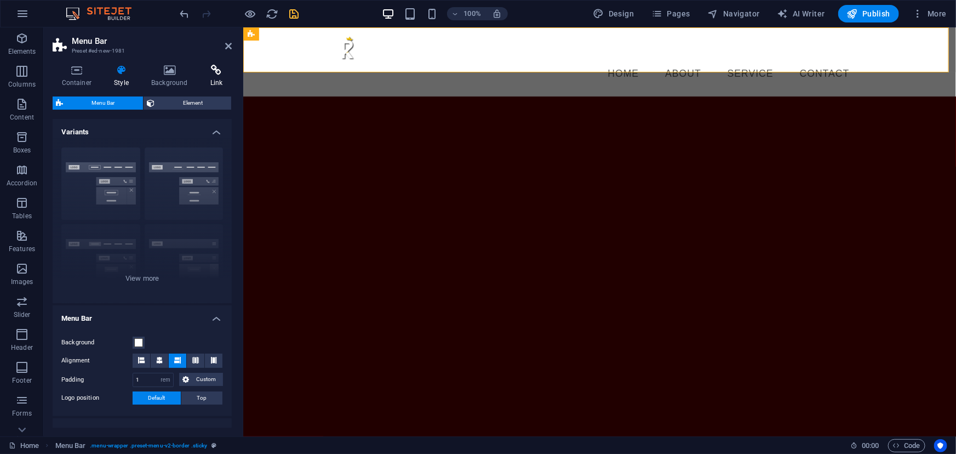
click at [220, 75] on icon at bounding box center [216, 70] width 31 height 11
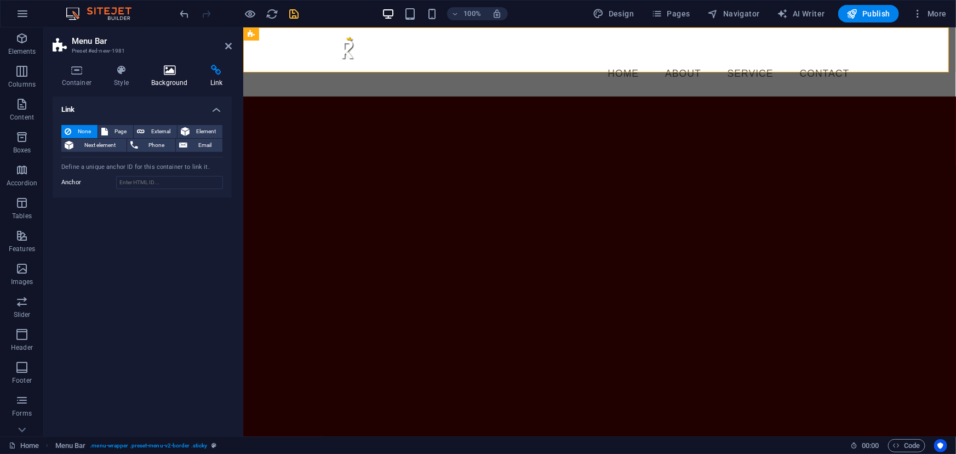
click at [170, 77] on h4 "Background" at bounding box center [172, 76] width 59 height 23
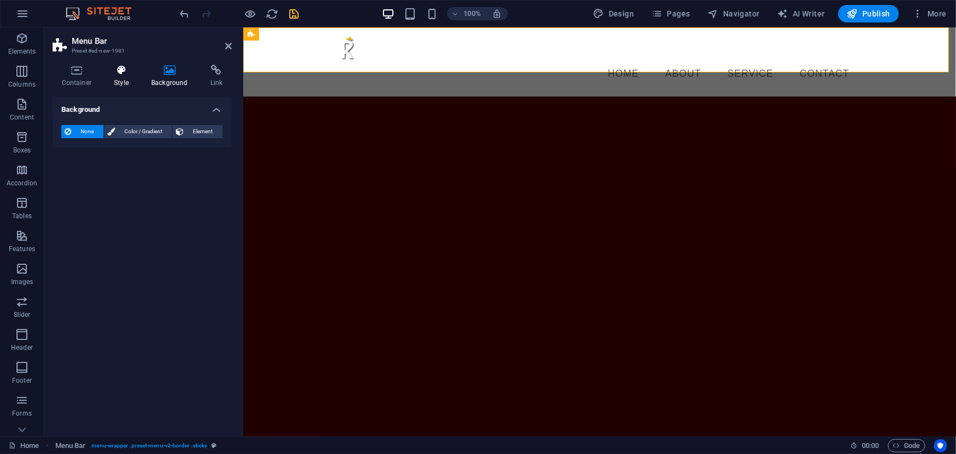
click at [117, 77] on h4 "Style" at bounding box center [123, 76] width 37 height 23
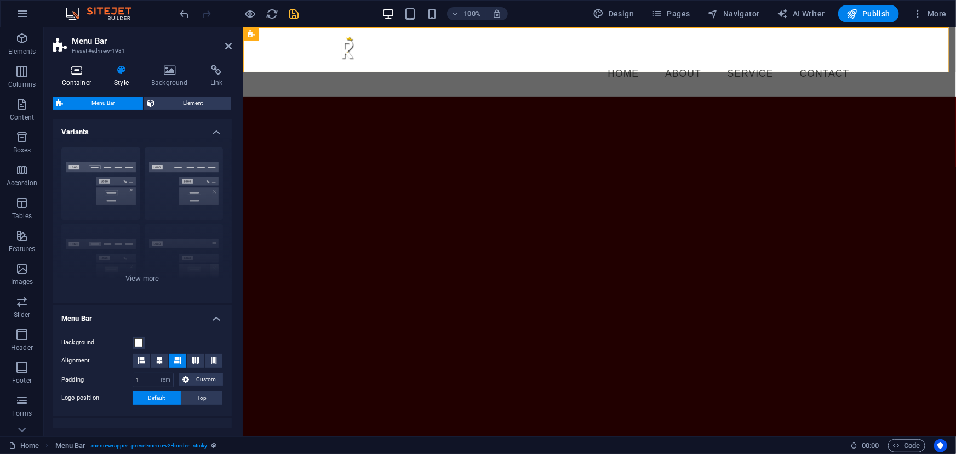
click at [72, 73] on icon at bounding box center [77, 70] width 48 height 11
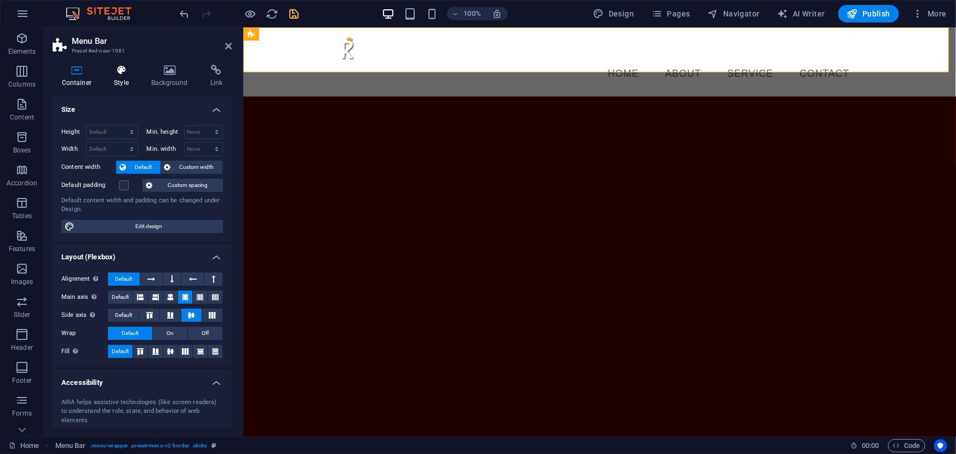
click at [117, 73] on icon at bounding box center [121, 70] width 33 height 11
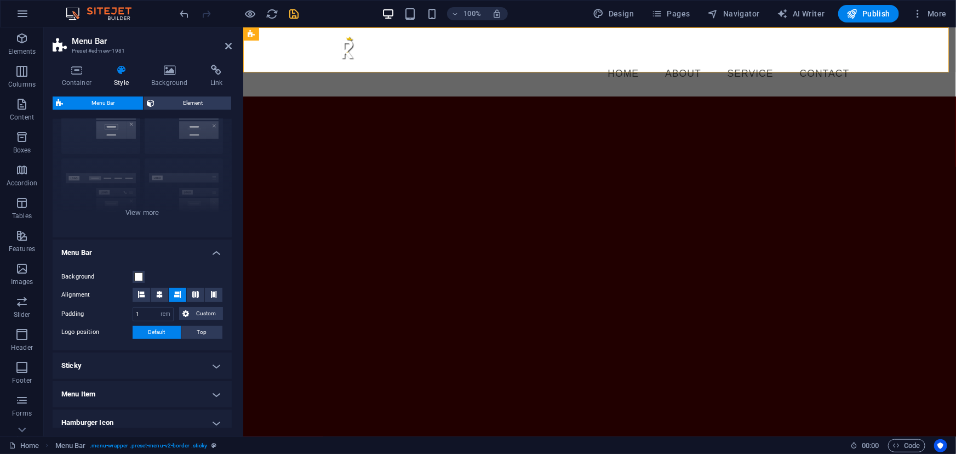
scroll to position [99, 0]
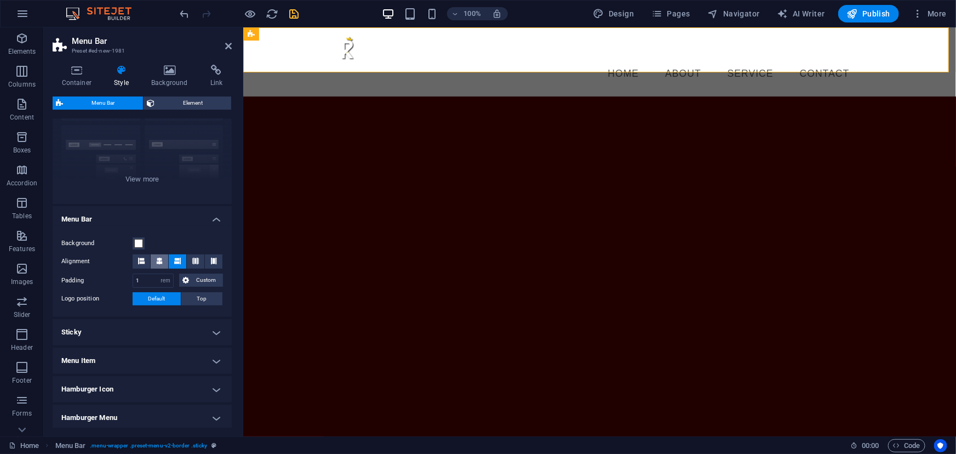
click at [160, 262] on icon at bounding box center [159, 261] width 7 height 7
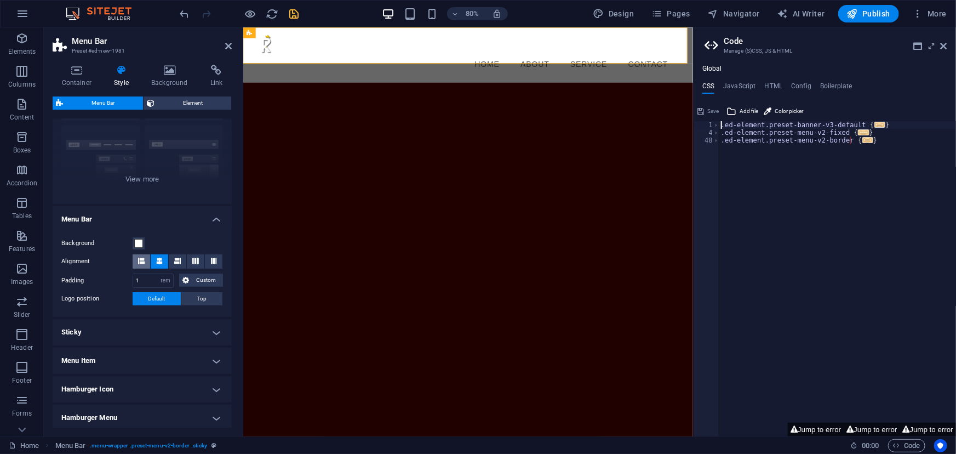
click at [143, 258] on icon at bounding box center [141, 261] width 7 height 7
click at [158, 258] on icon at bounding box center [159, 261] width 7 height 7
click at [175, 258] on icon at bounding box center [177, 261] width 7 height 7
click at [208, 224] on h4 "Menu Bar" at bounding box center [142, 216] width 179 height 20
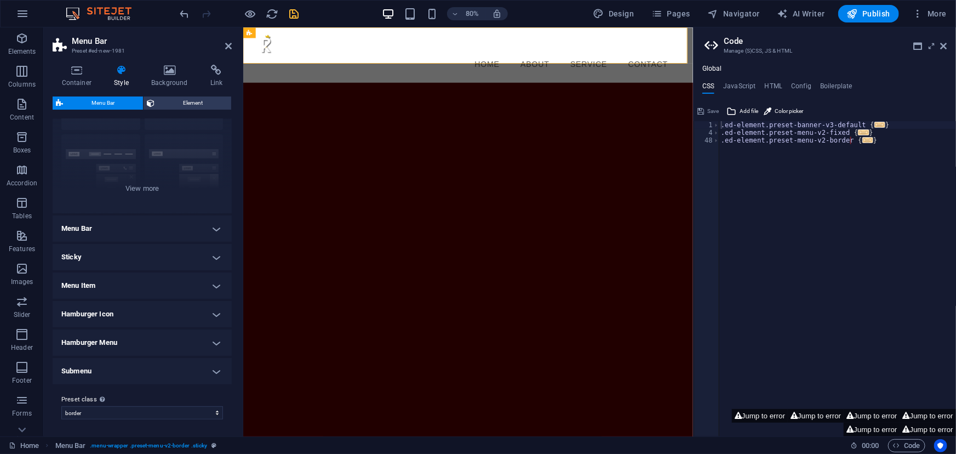
click at [213, 223] on h4 "Menu Bar" at bounding box center [142, 228] width 179 height 26
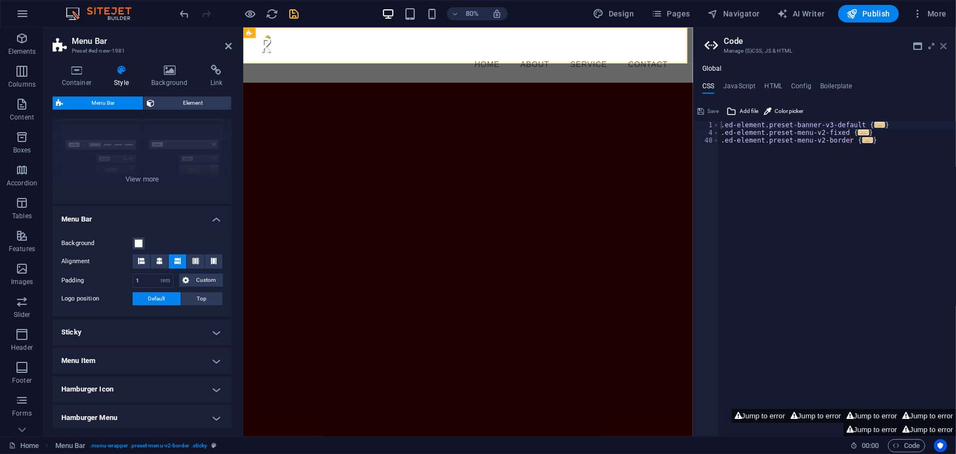
click at [947, 44] on icon at bounding box center [944, 46] width 7 height 9
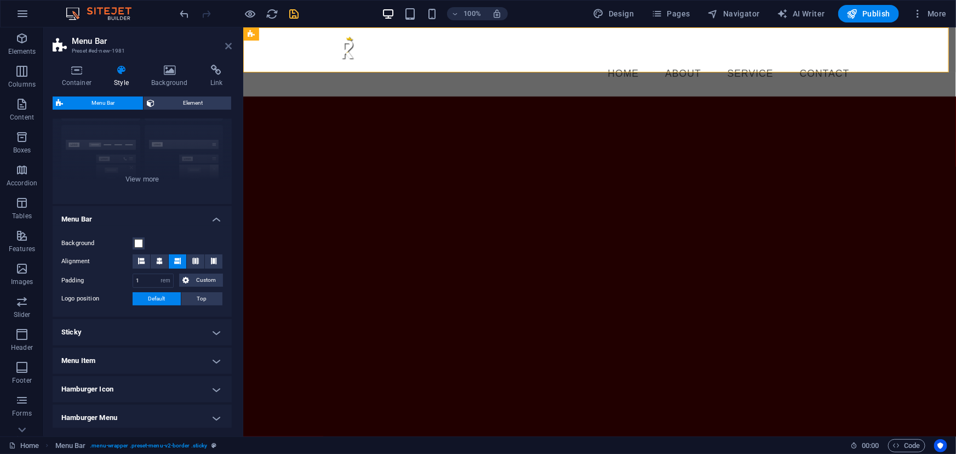
click at [230, 47] on icon at bounding box center [228, 46] width 7 height 9
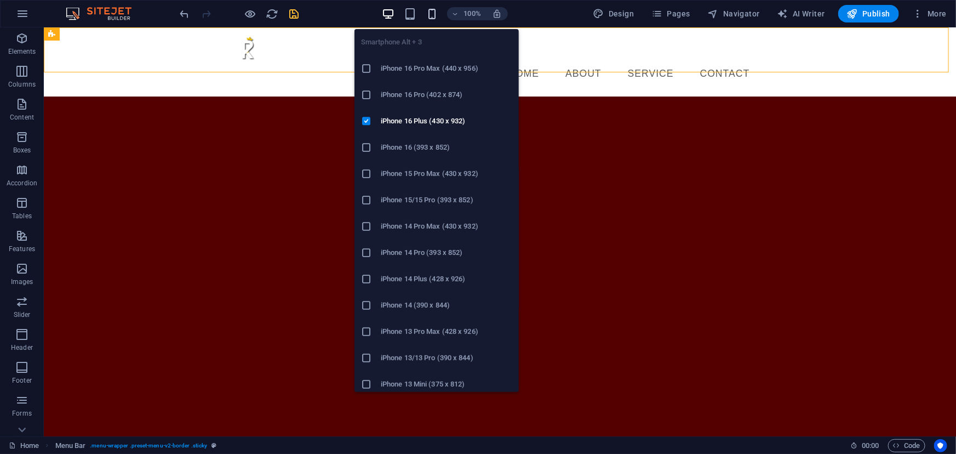
click at [429, 11] on icon "button" at bounding box center [432, 14] width 13 height 13
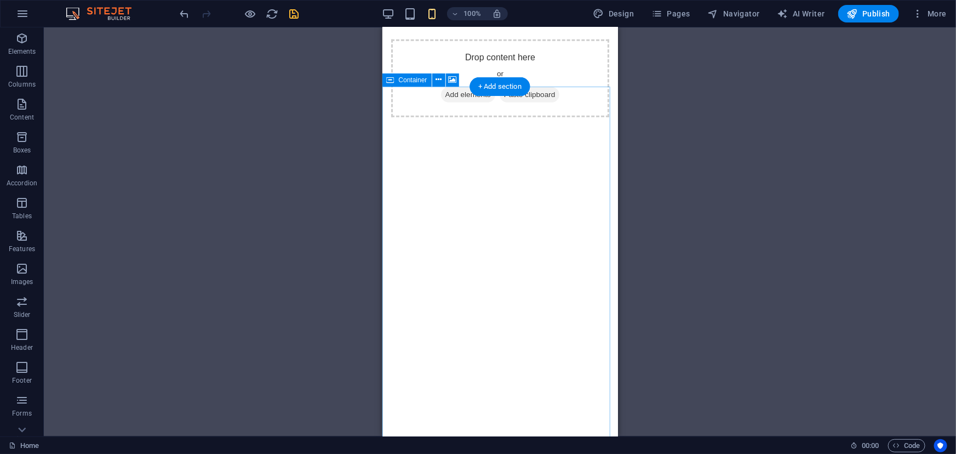
scroll to position [495, 0]
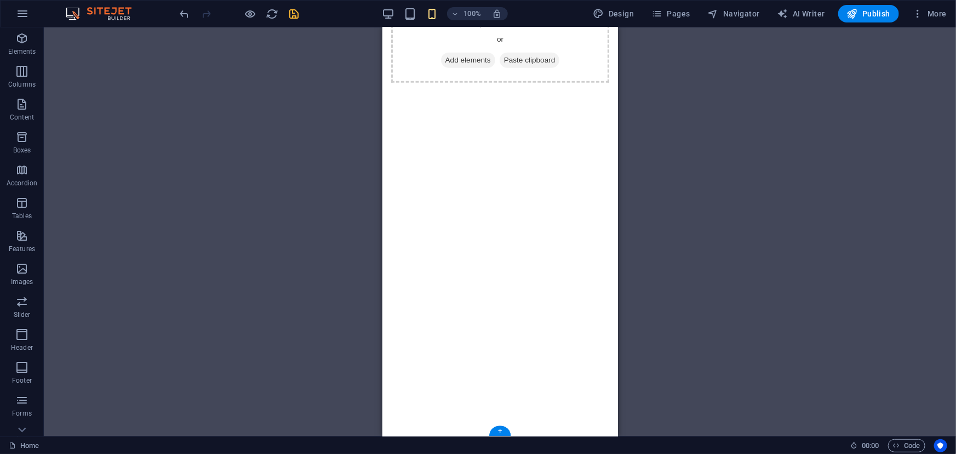
click at [500, 202] on figure at bounding box center [500, 364] width 236 height 494
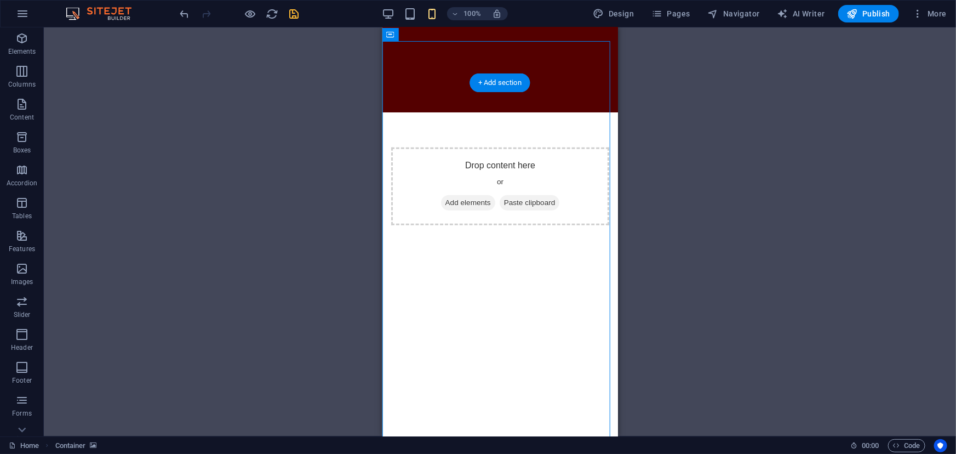
scroll to position [354, 0]
select select "px"
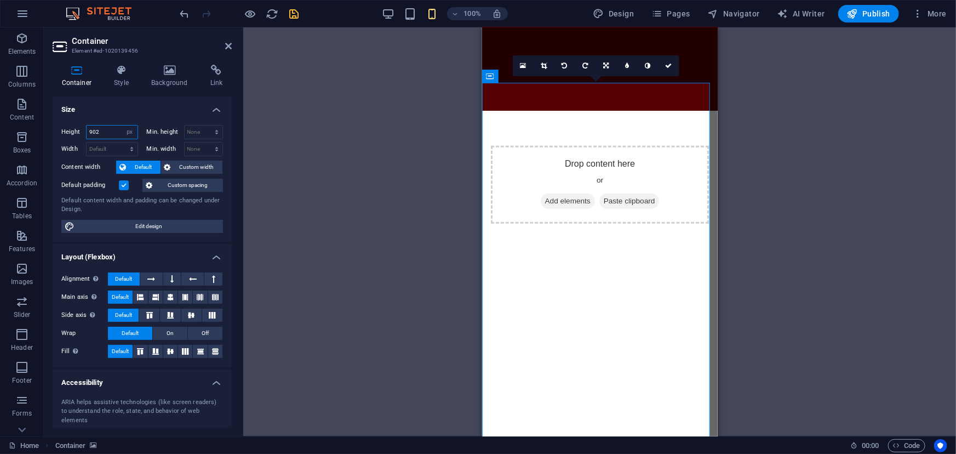
click at [89, 131] on input "902" at bounding box center [112, 132] width 51 height 13
click at [92, 131] on input "902" at bounding box center [112, 132] width 51 height 13
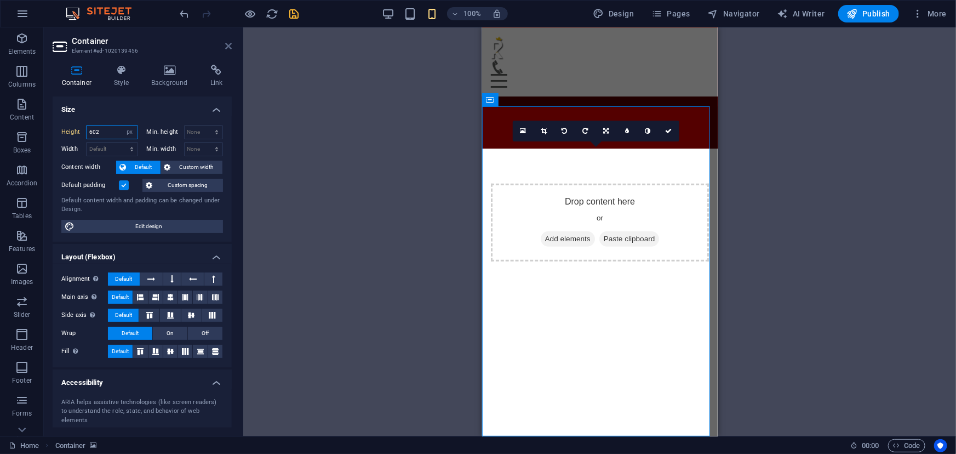
type input "602"
click at [227, 44] on icon at bounding box center [228, 46] width 7 height 9
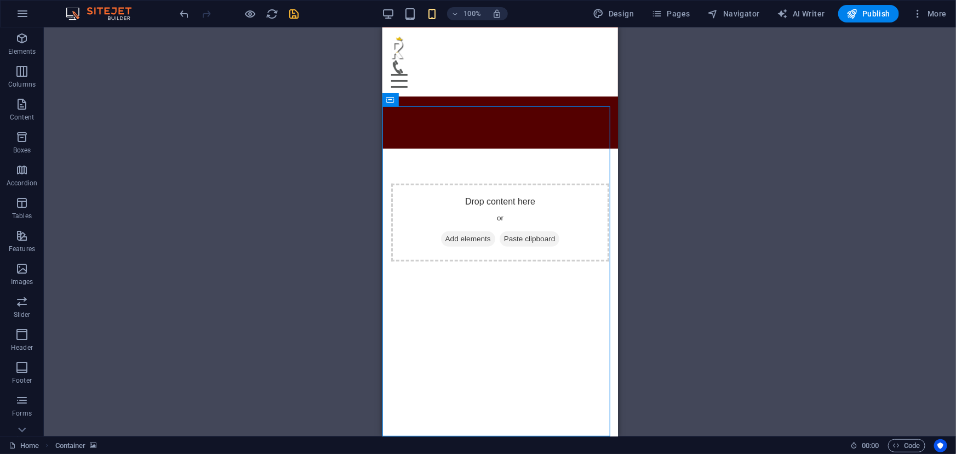
click at [293, 13] on icon "save" at bounding box center [294, 14] width 13 height 13
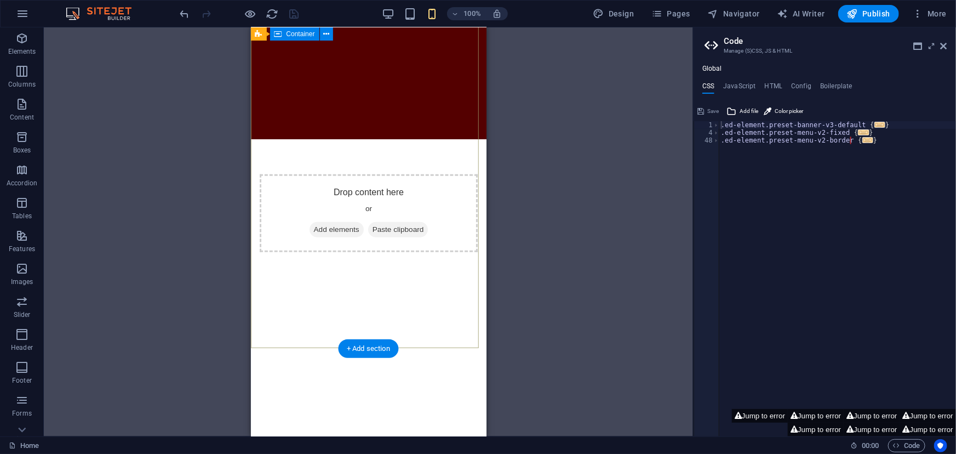
scroll to position [331, 0]
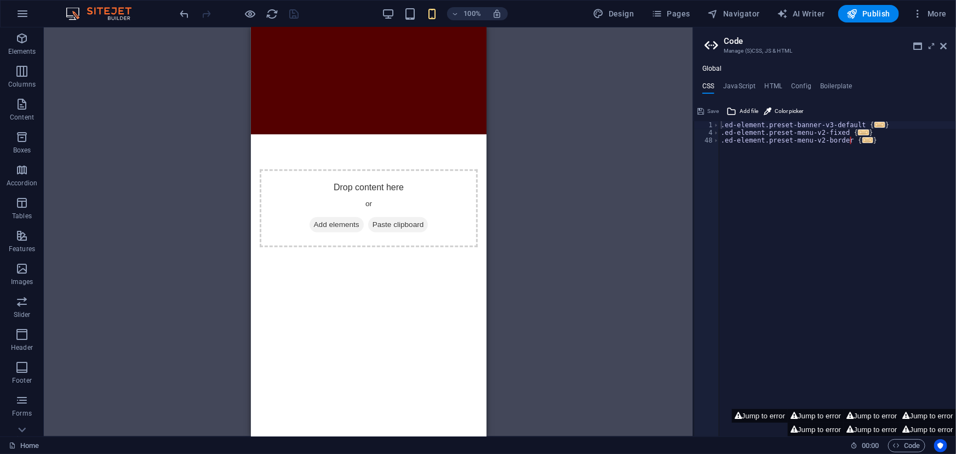
click at [943, 49] on icon at bounding box center [944, 46] width 7 height 9
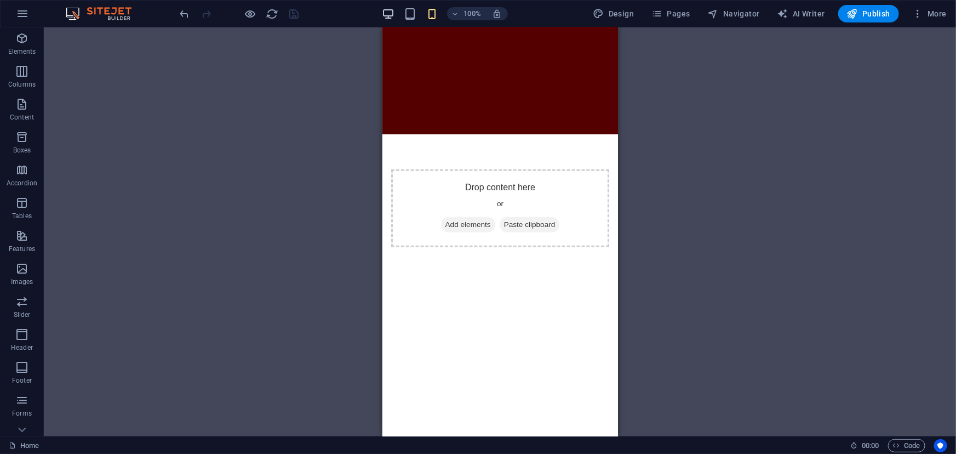
click at [391, 16] on icon "button" at bounding box center [388, 14] width 13 height 13
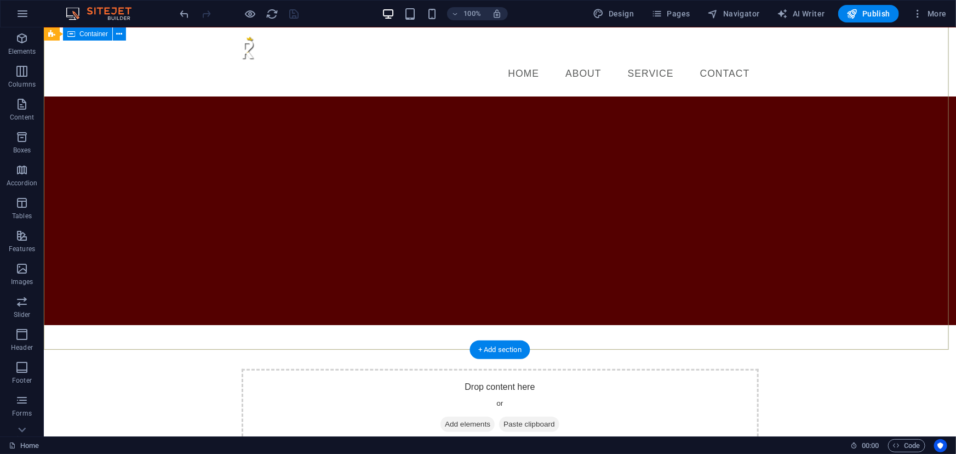
scroll to position [0, 0]
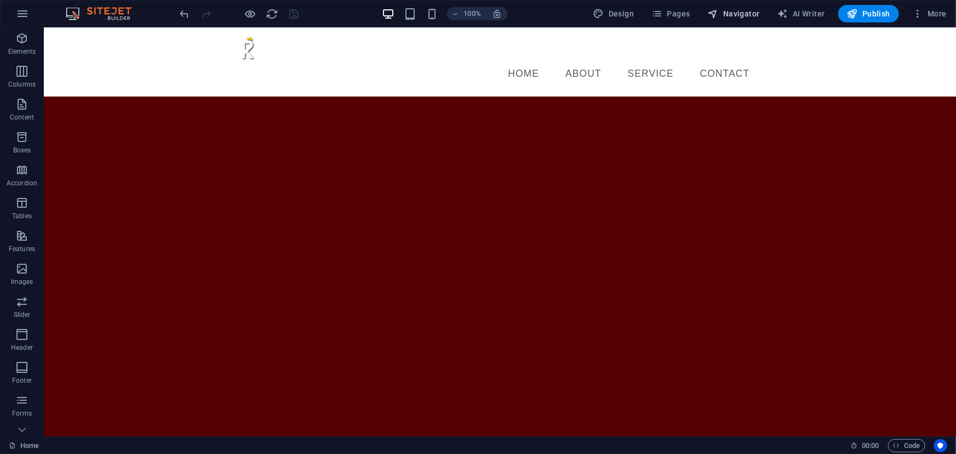
click at [755, 15] on span "Navigator" at bounding box center [734, 13] width 52 height 11
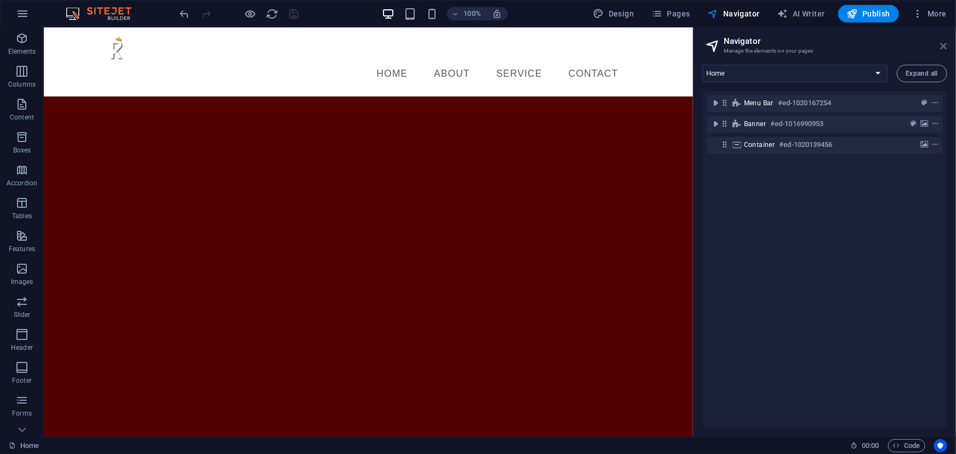
drag, startPoint x: 942, startPoint y: 45, endPoint x: 897, endPoint y: 18, distance: 52.6
click at [942, 45] on icon at bounding box center [944, 46] width 7 height 9
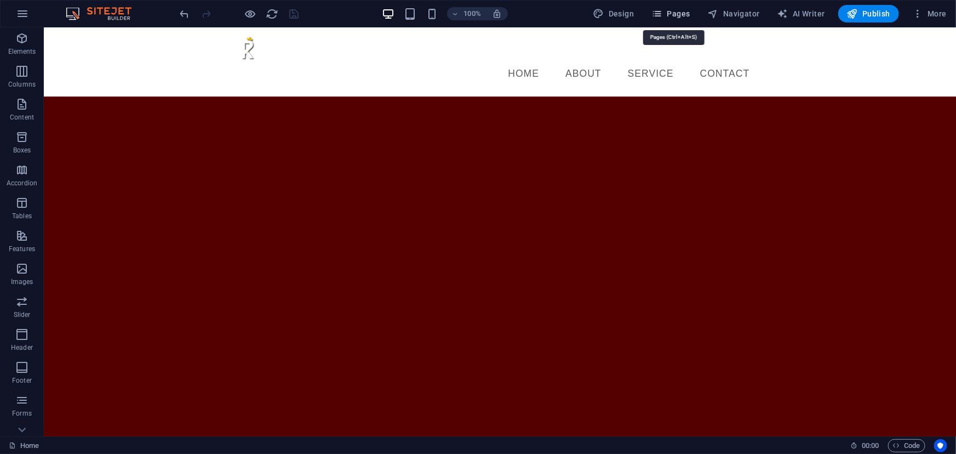
click at [660, 12] on icon "button" at bounding box center [657, 13] width 11 height 11
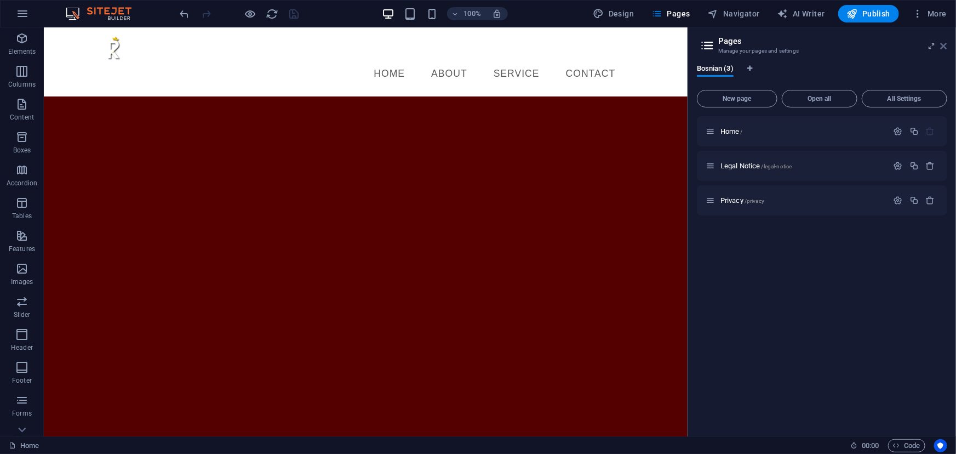
click at [944, 47] on icon at bounding box center [944, 46] width 7 height 9
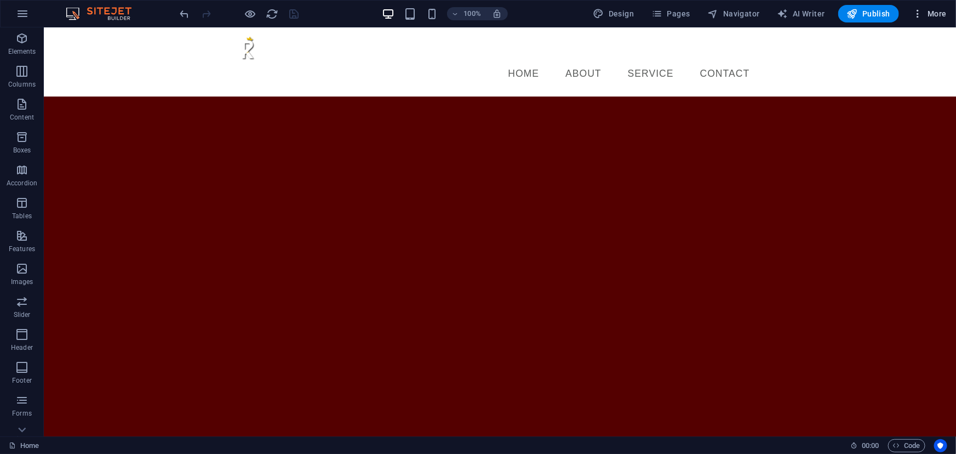
click at [938, 21] on button "More" at bounding box center [929, 14] width 43 height 18
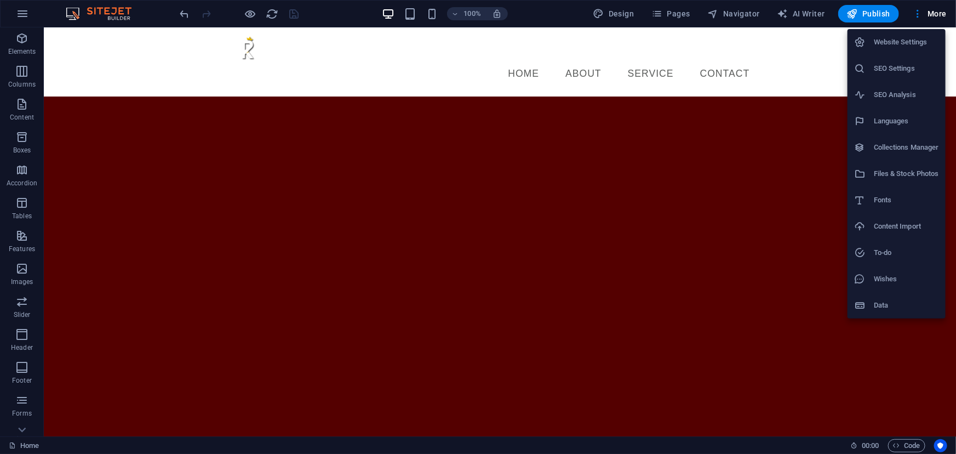
click at [937, 14] on div at bounding box center [478, 227] width 956 height 454
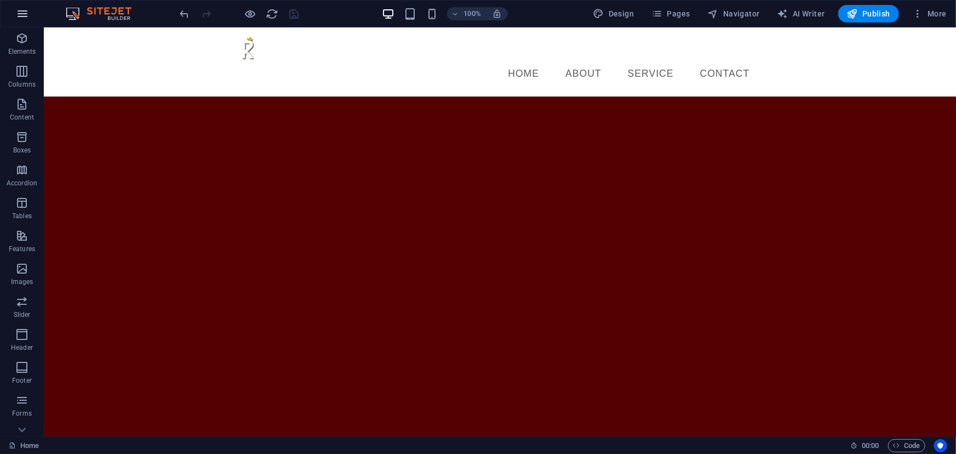
click at [20, 10] on icon "button" at bounding box center [22, 13] width 13 height 13
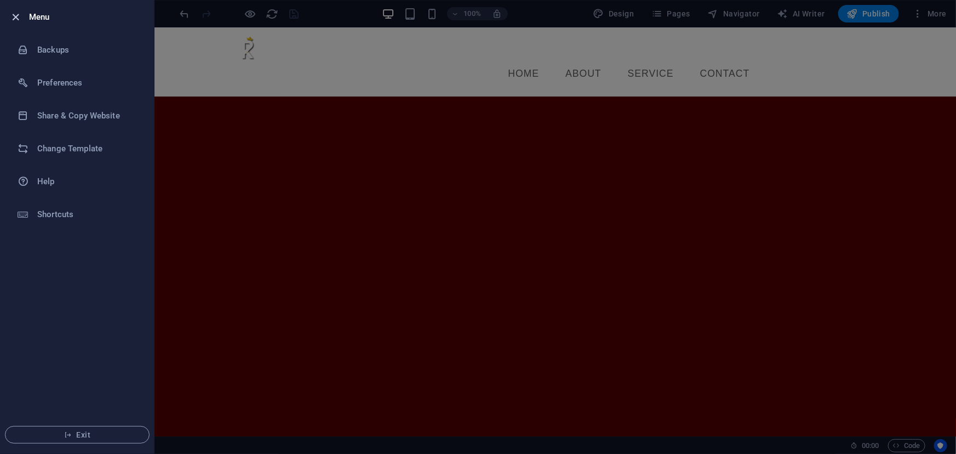
click at [18, 16] on icon "button" at bounding box center [16, 17] width 13 height 13
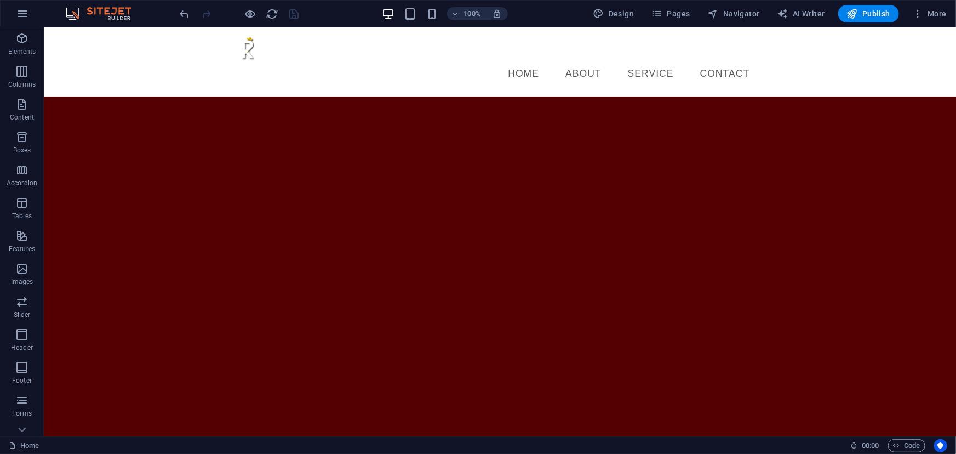
click at [419, 13] on div "100%" at bounding box center [445, 14] width 127 height 18
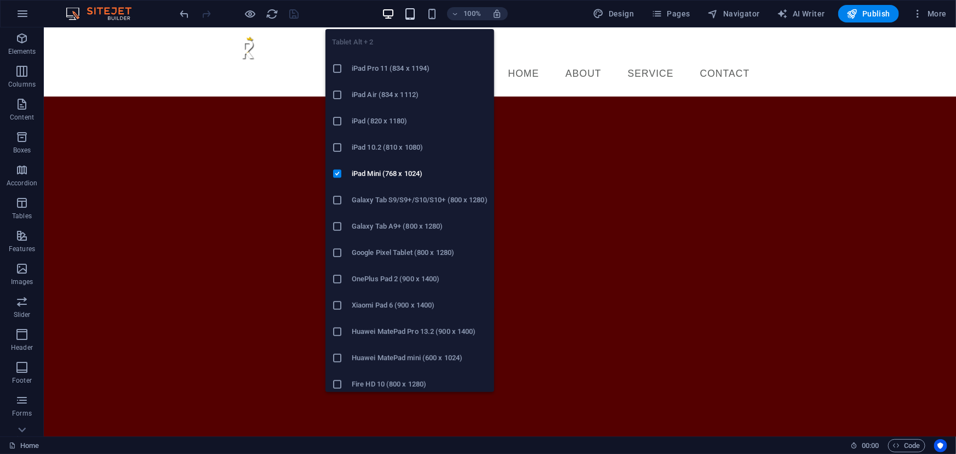
click at [414, 15] on icon "button" at bounding box center [410, 14] width 13 height 13
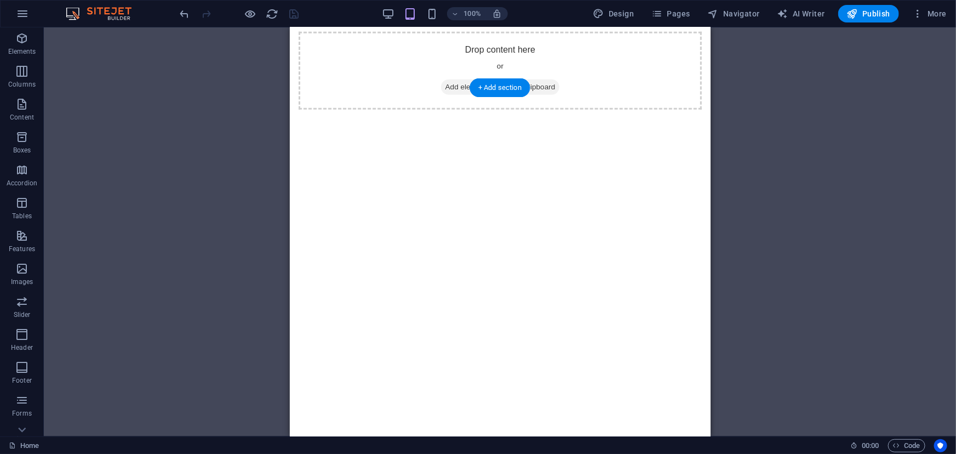
scroll to position [495, 0]
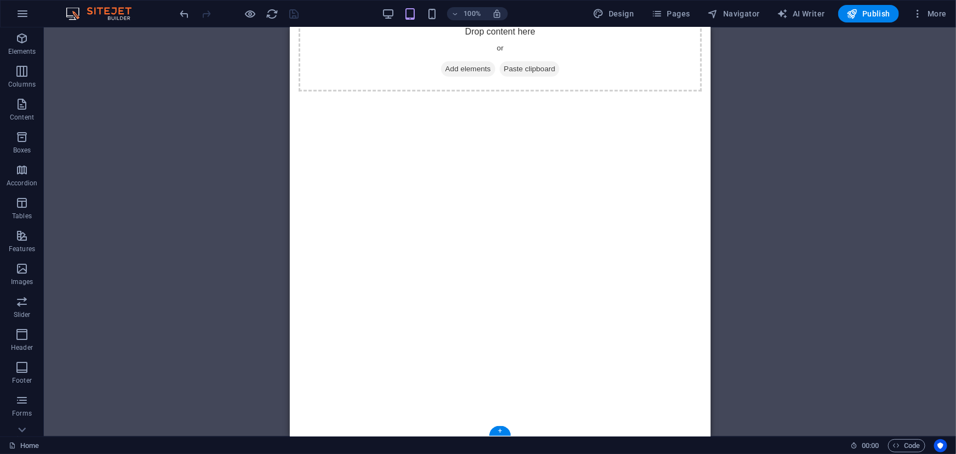
click at [411, 202] on figure at bounding box center [499, 382] width 421 height 494
select select "px"
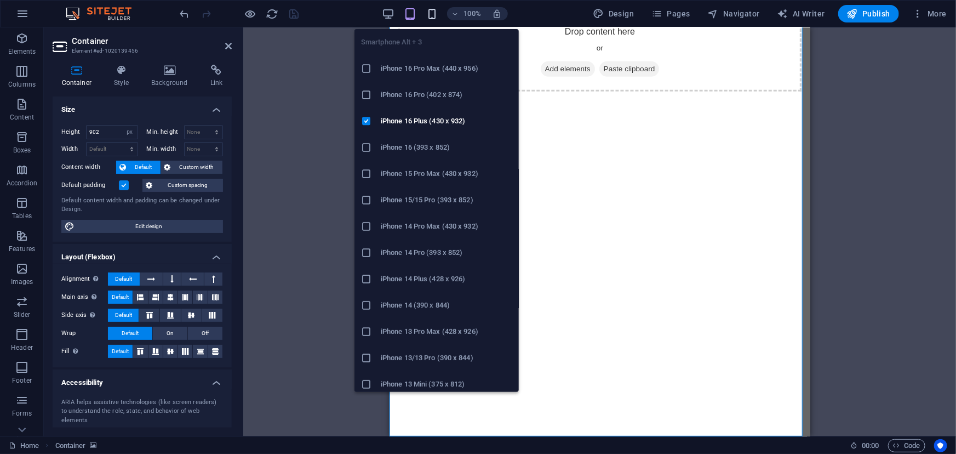
click at [434, 14] on icon "button" at bounding box center [432, 14] width 13 height 13
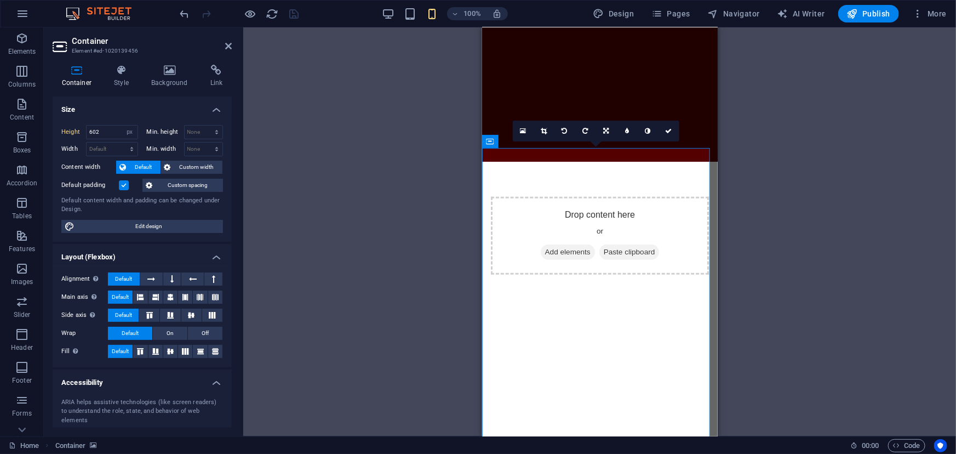
scroll to position [331, 0]
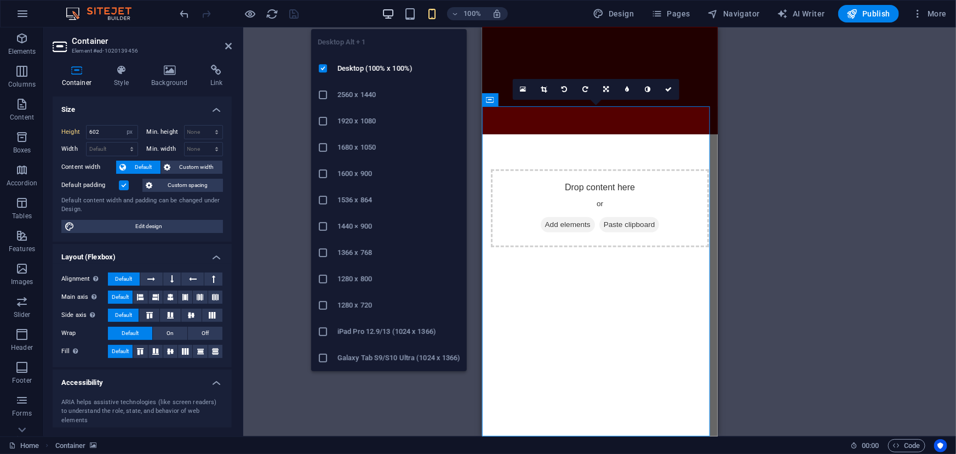
click at [388, 15] on icon "button" at bounding box center [388, 14] width 13 height 13
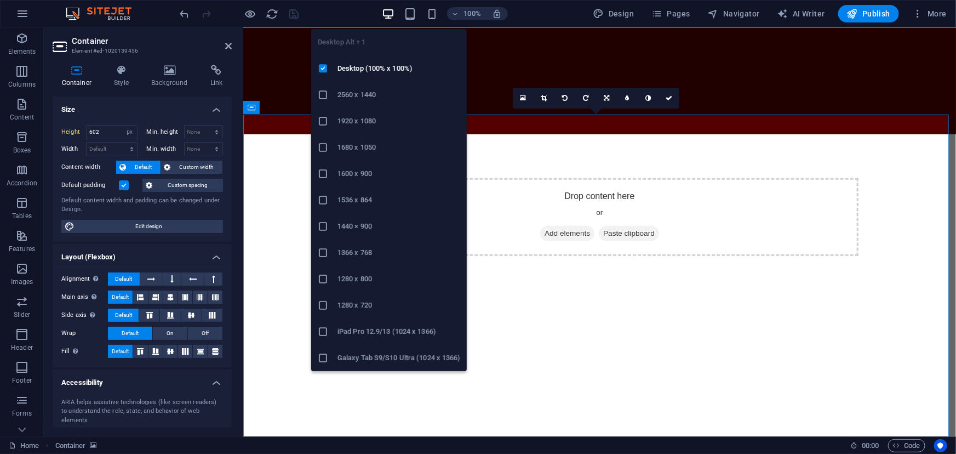
type input "902"
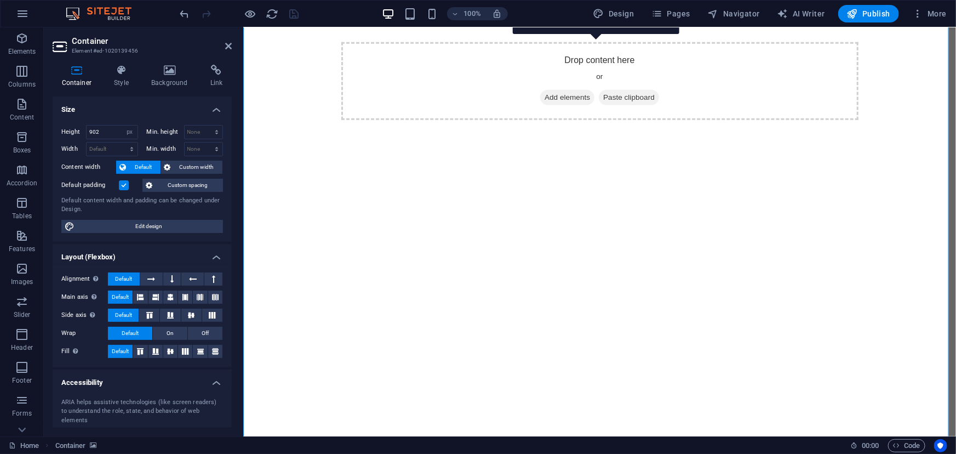
scroll to position [498, 0]
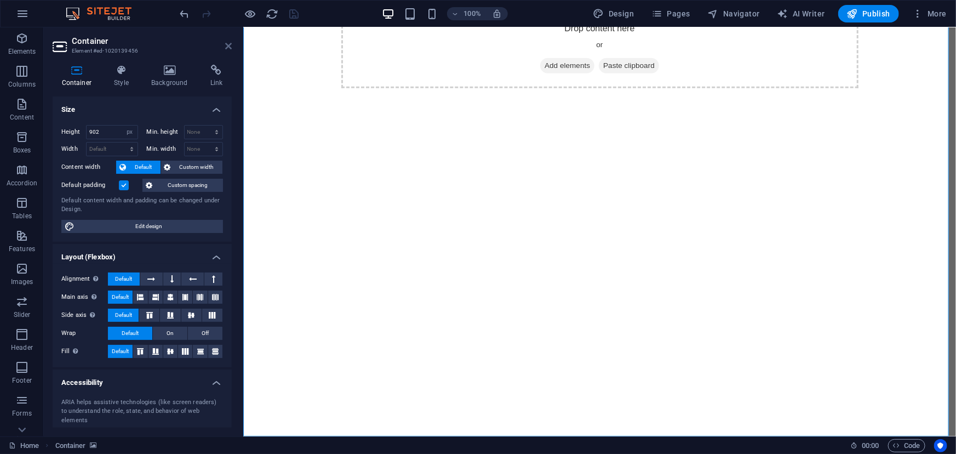
click at [227, 45] on icon at bounding box center [228, 46] width 7 height 9
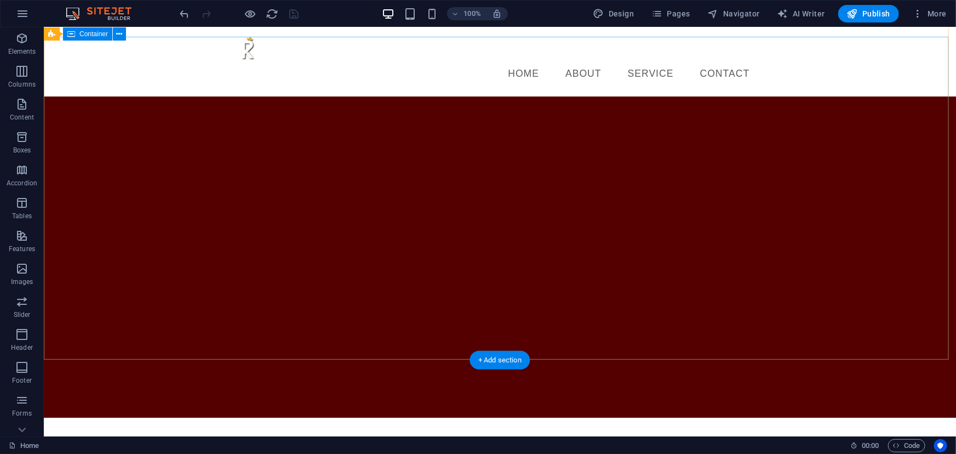
scroll to position [0, 0]
